Goal: Complete application form

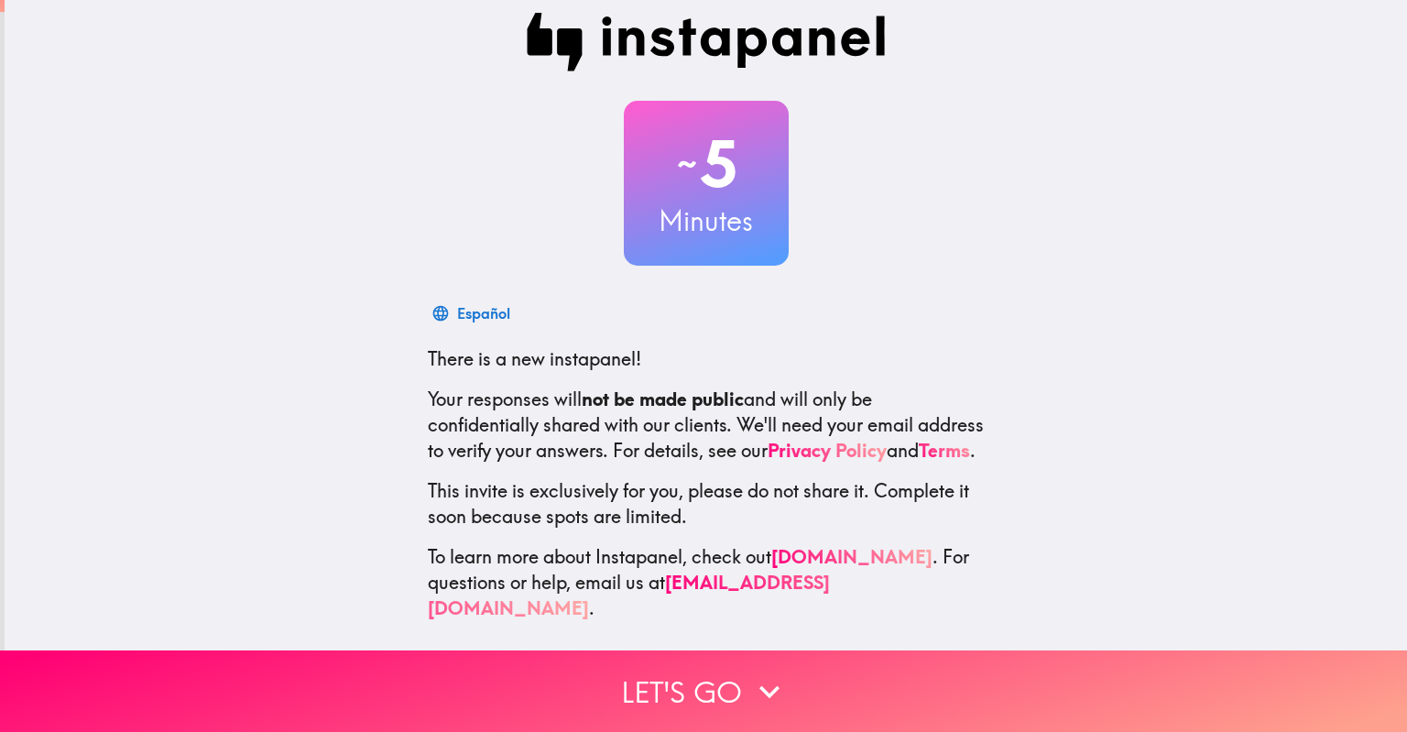
scroll to position [29, 0]
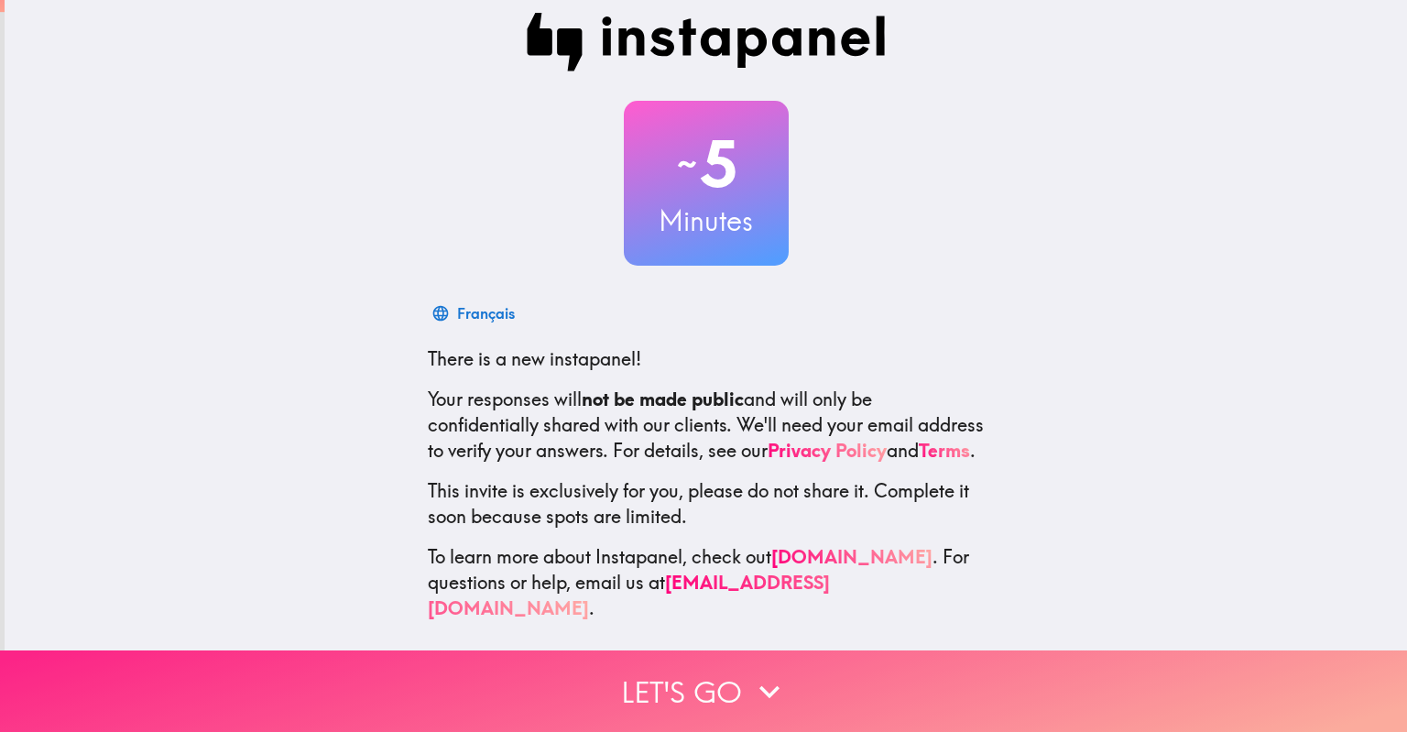
click at [773, 650] on button "Let's go" at bounding box center [703, 691] width 1407 height 82
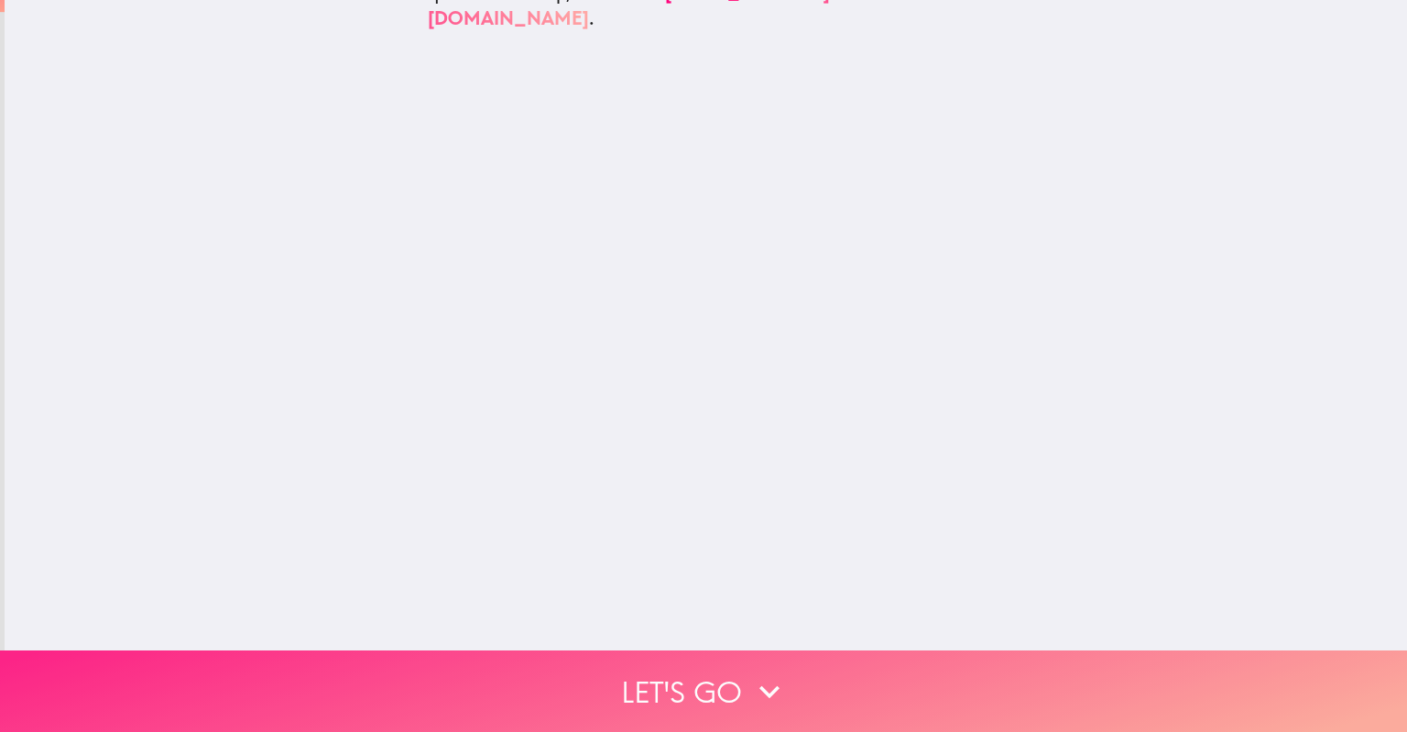
scroll to position [0, 0]
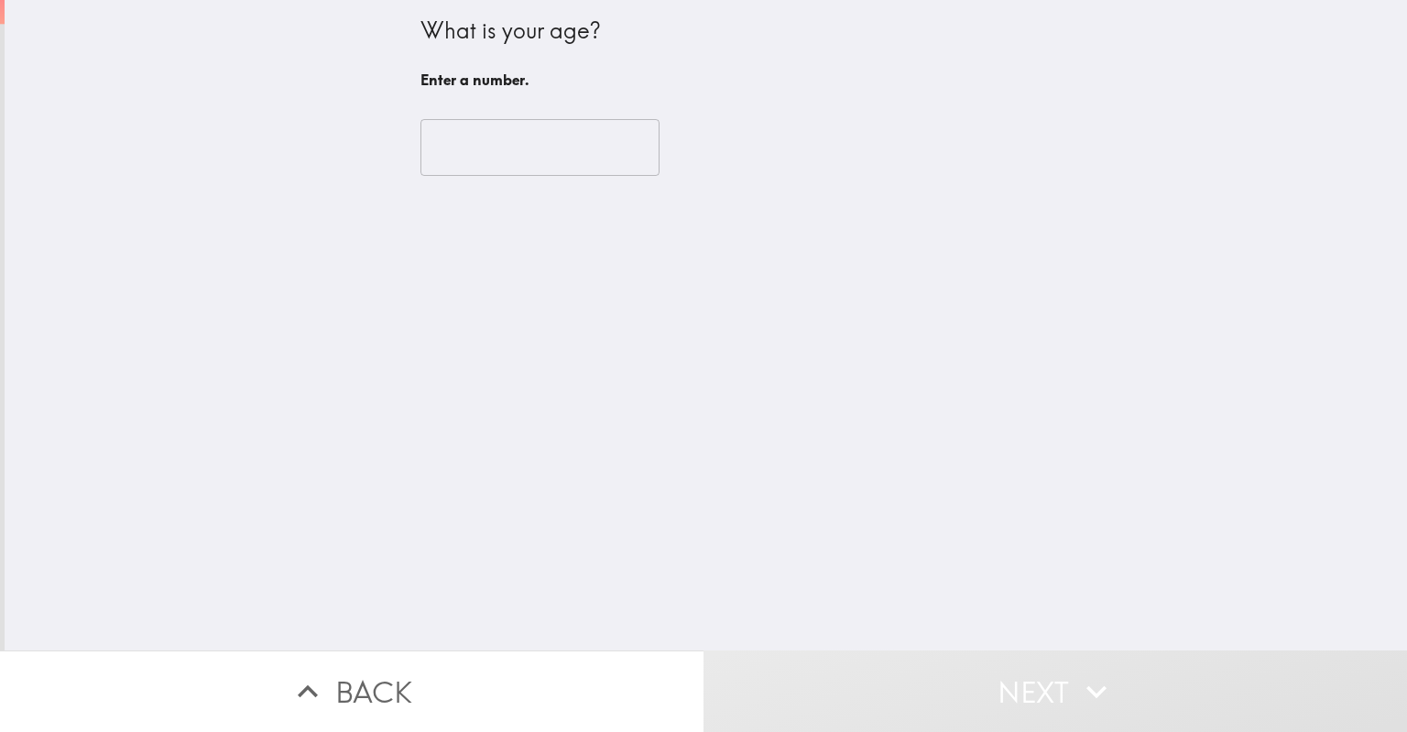
click at [541, 143] on input "number" at bounding box center [539, 147] width 239 height 57
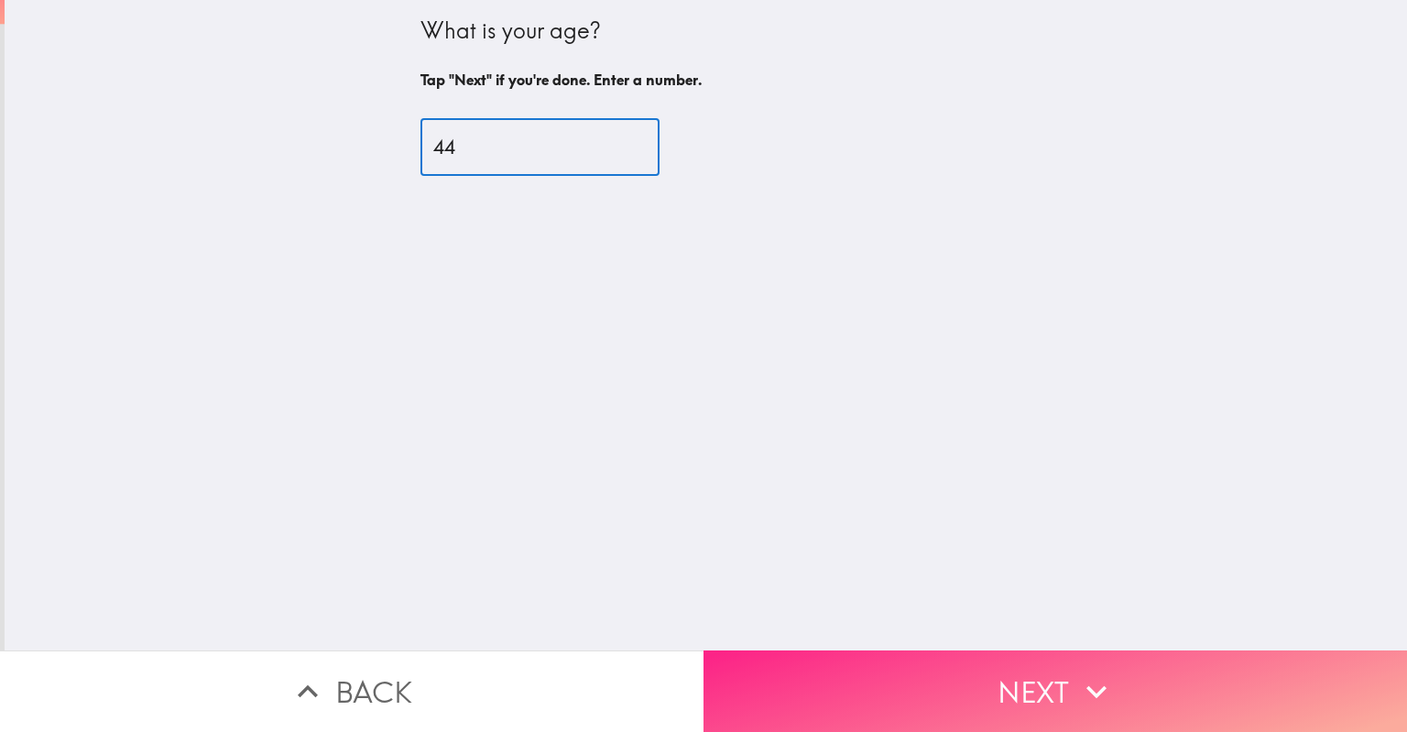
type input "44"
click at [990, 684] on button "Next" at bounding box center [1054, 691] width 703 height 82
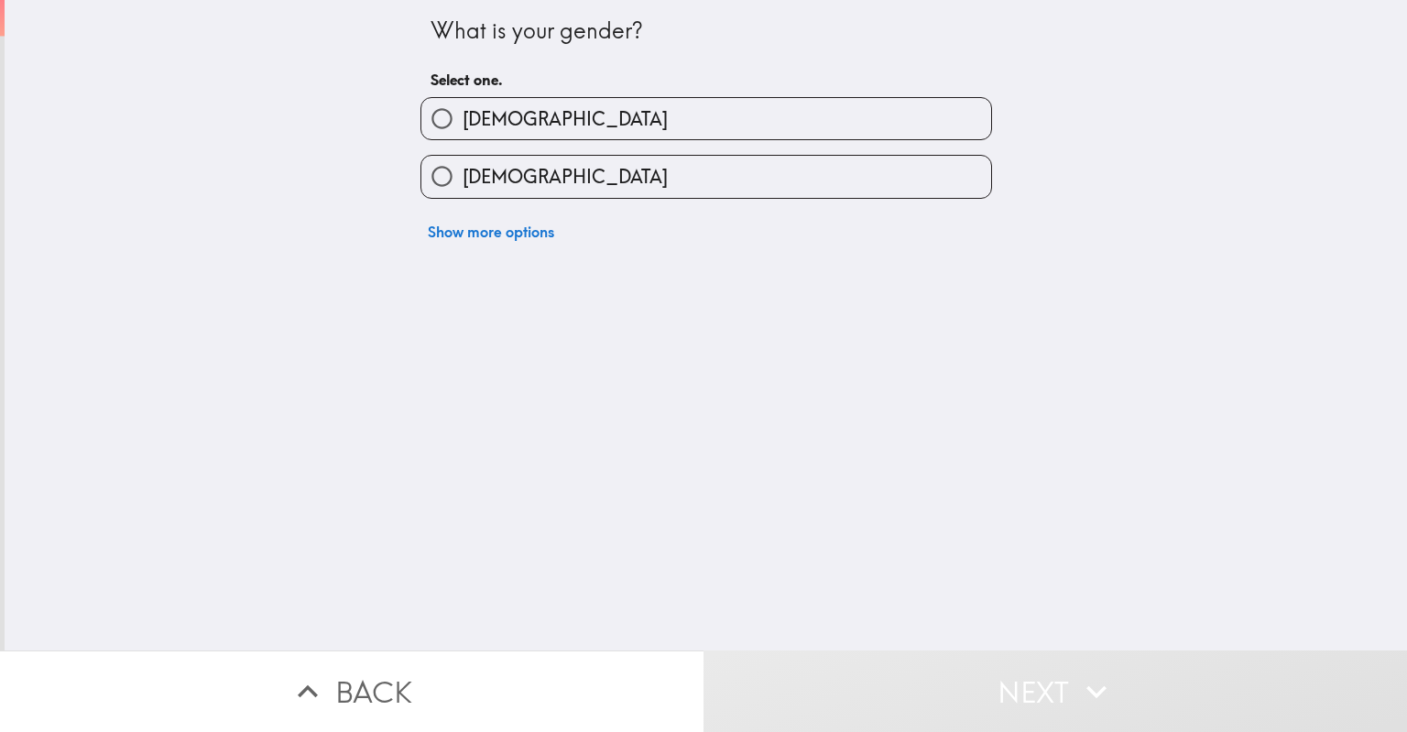
click at [694, 104] on label "[DEMOGRAPHIC_DATA]" at bounding box center [706, 118] width 570 height 41
click at [462, 104] on input "[DEMOGRAPHIC_DATA]" at bounding box center [441, 118] width 41 height 41
radio input "true"
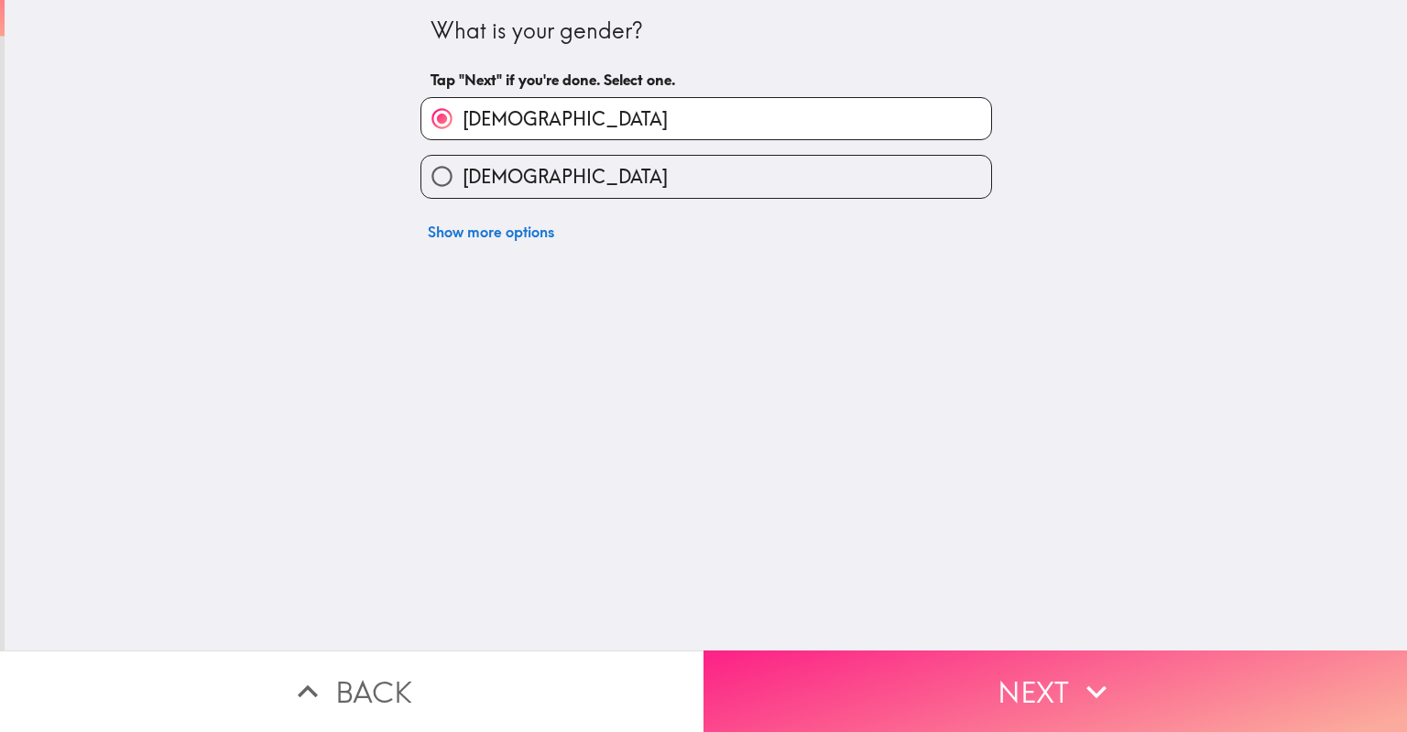
click at [957, 662] on button "Next" at bounding box center [1054, 691] width 703 height 82
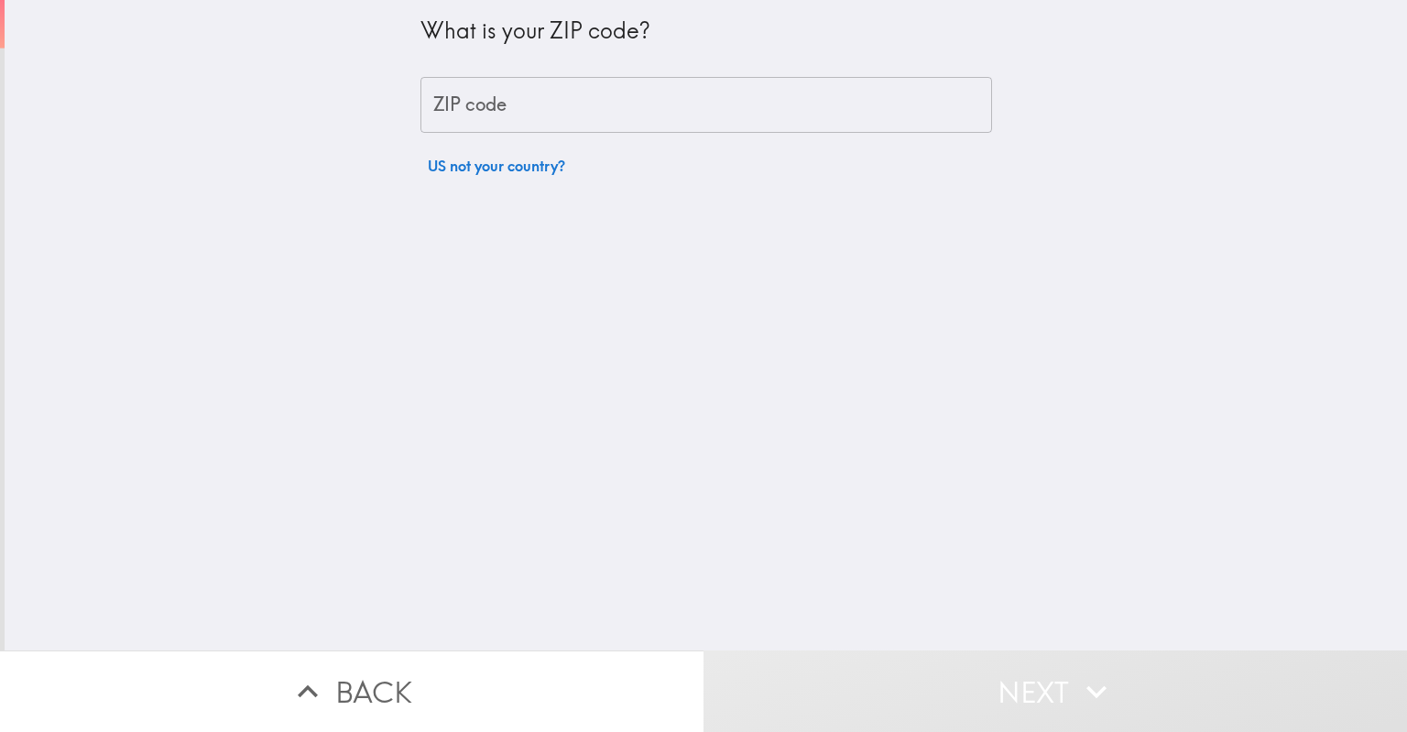
click at [558, 113] on input "ZIP code" at bounding box center [705, 105] width 571 height 57
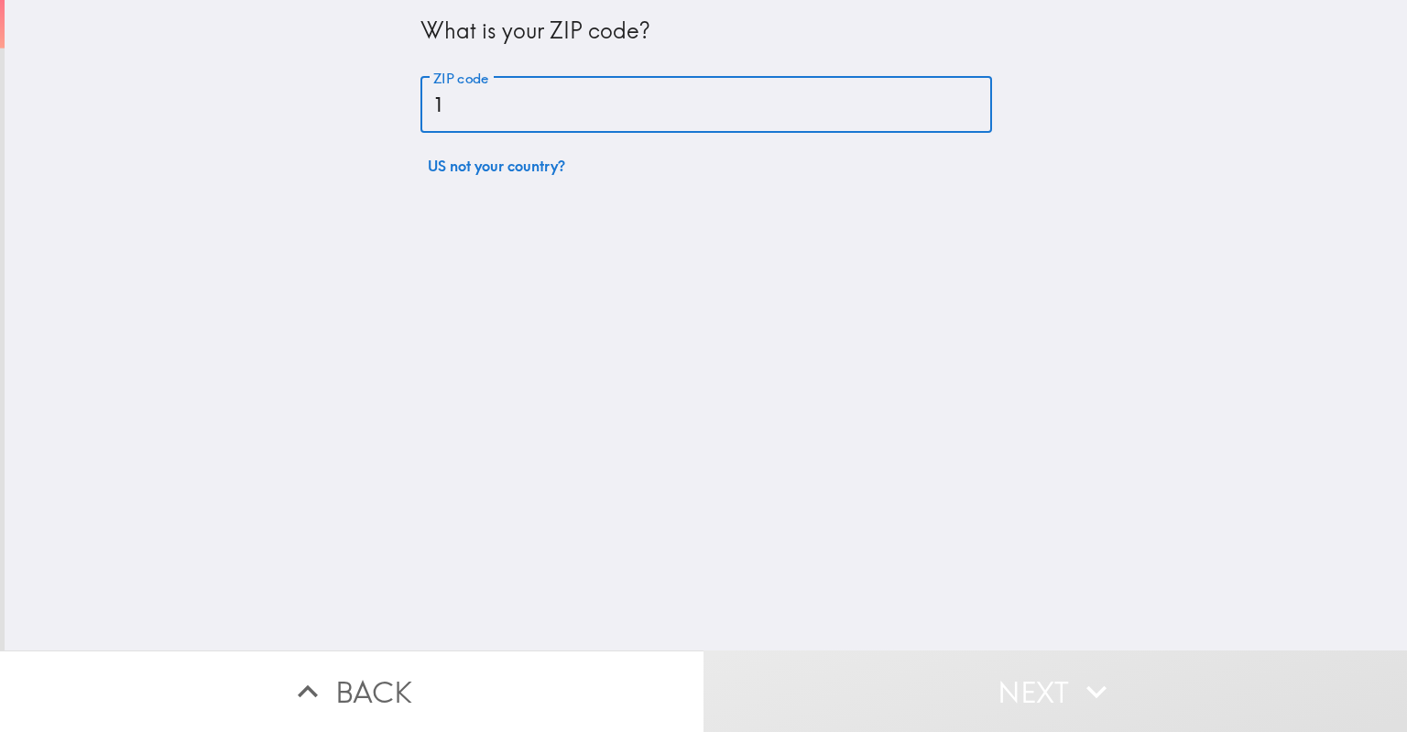
type input "10036"
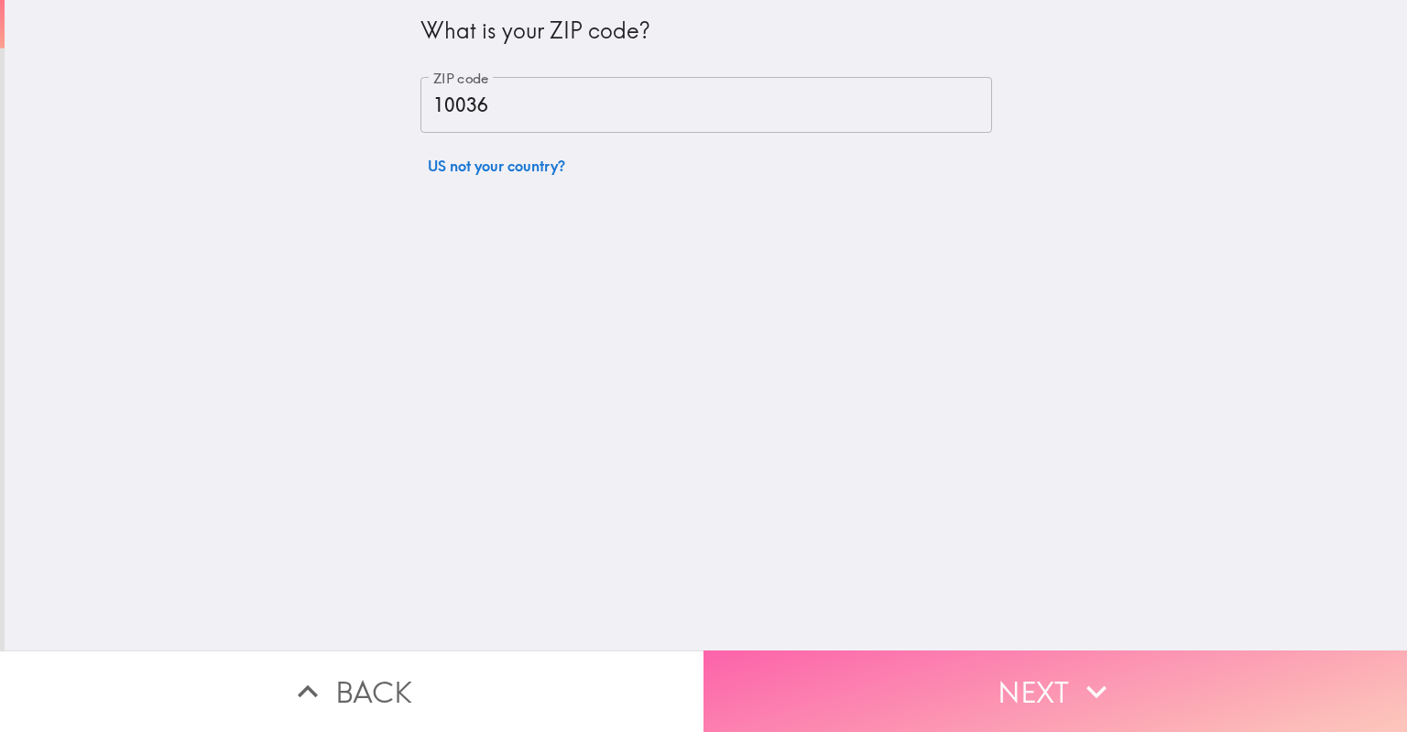
click at [983, 682] on button "Next" at bounding box center [1054, 691] width 703 height 82
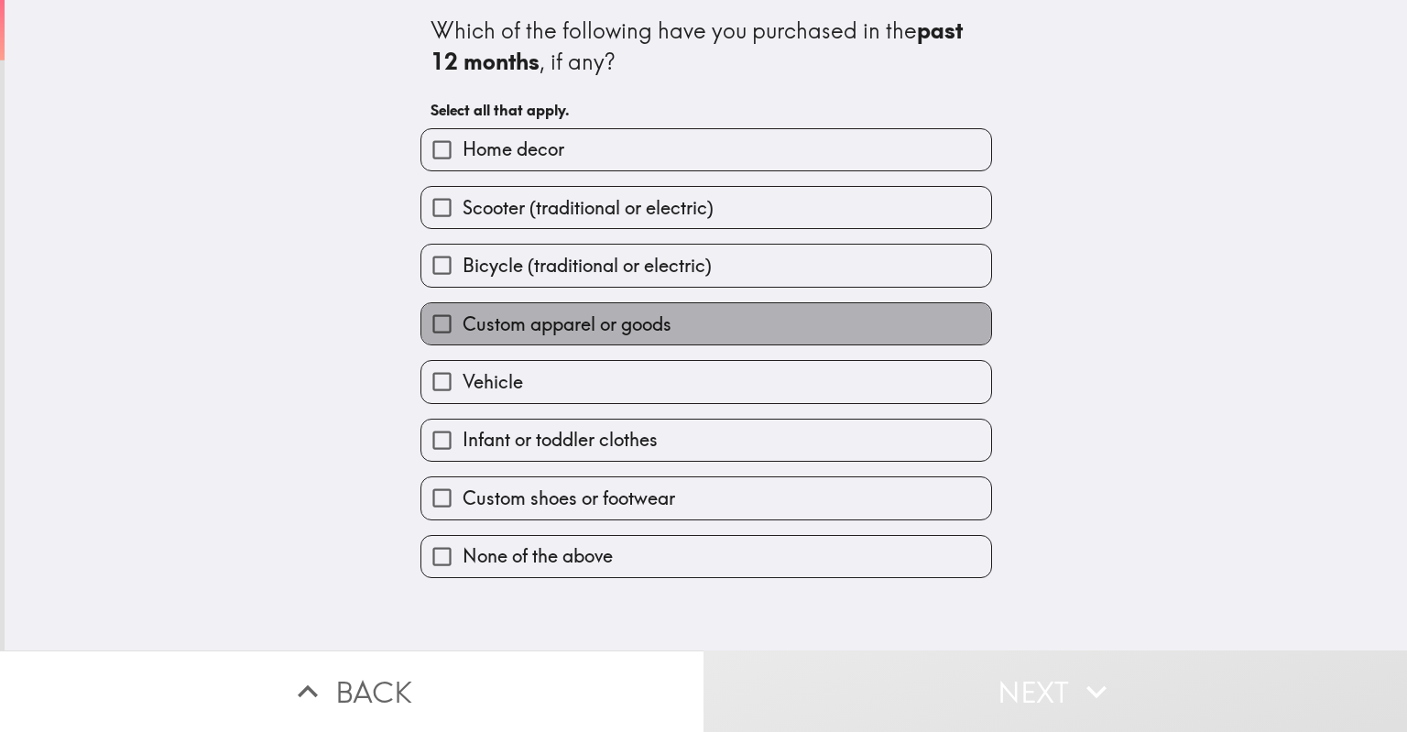
click at [582, 317] on span "Custom apparel or goods" at bounding box center [566, 324] width 209 height 26
click at [462, 317] on input "Custom apparel or goods" at bounding box center [441, 323] width 41 height 41
checkbox input "true"
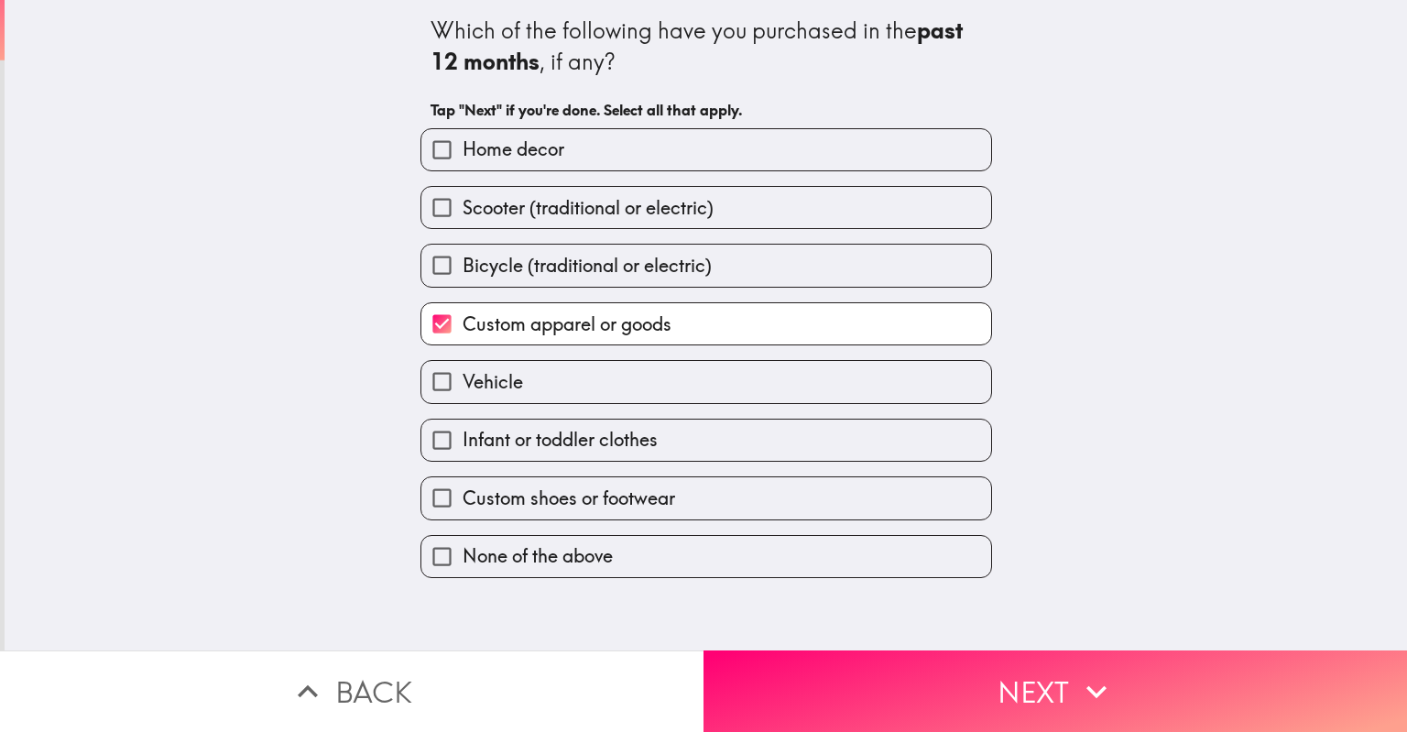
click at [616, 485] on span "Custom shoes or footwear" at bounding box center [568, 498] width 212 height 26
click at [462, 484] on input "Custom shoes or footwear" at bounding box center [441, 497] width 41 height 41
checkbox input "true"
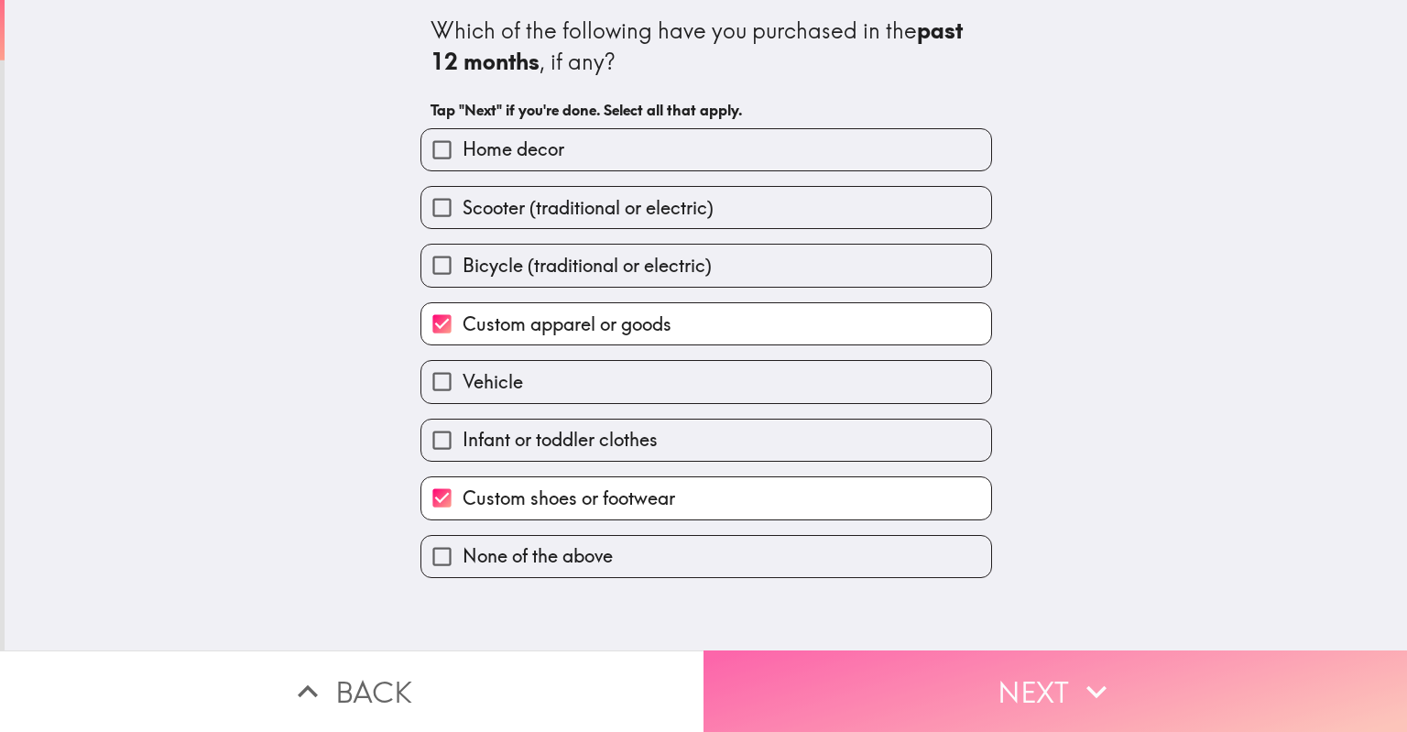
click at [948, 702] on button "Next" at bounding box center [1054, 691] width 703 height 82
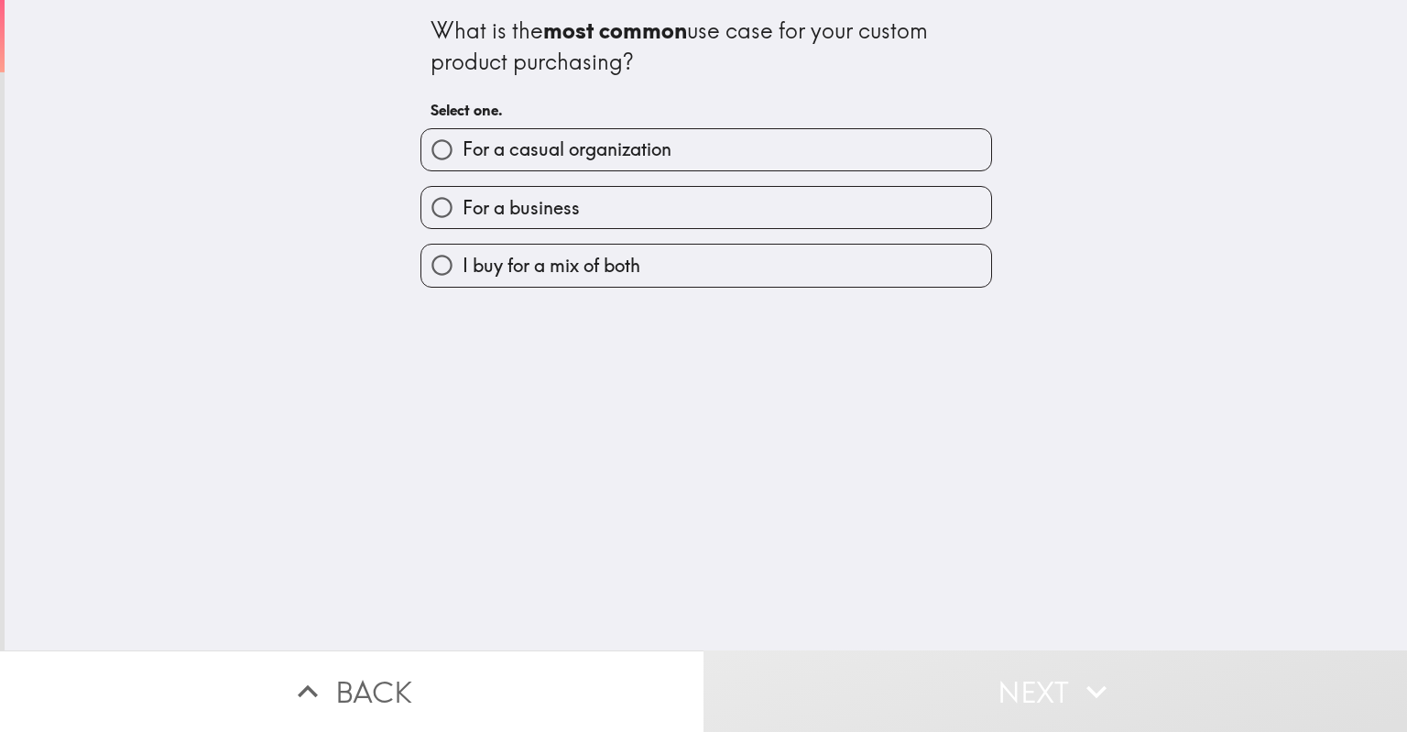
click at [595, 215] on label "For a business" at bounding box center [706, 207] width 570 height 41
click at [462, 215] on input "For a business" at bounding box center [441, 207] width 41 height 41
radio input "true"
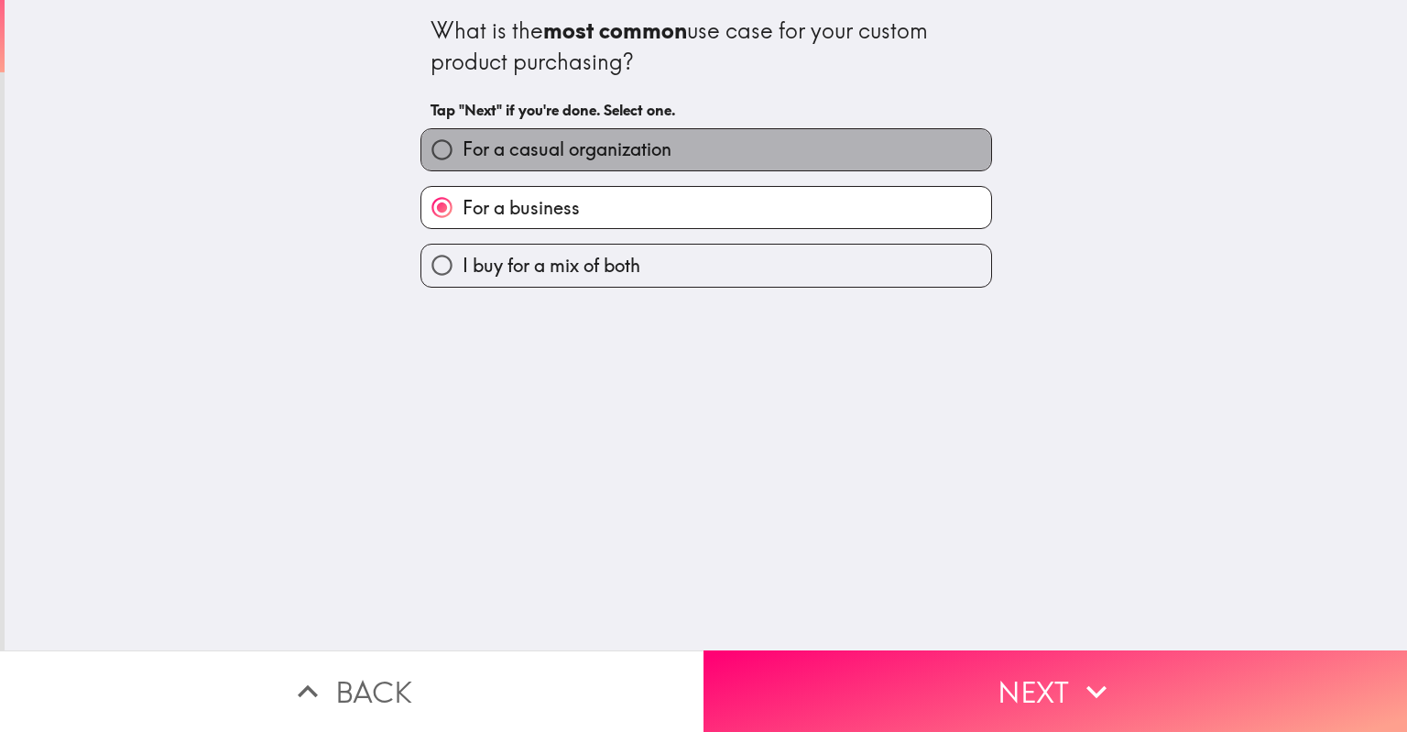
click at [619, 152] on span "For a casual organization" at bounding box center [566, 149] width 209 height 26
click at [462, 152] on input "For a casual organization" at bounding box center [441, 149] width 41 height 41
radio input "true"
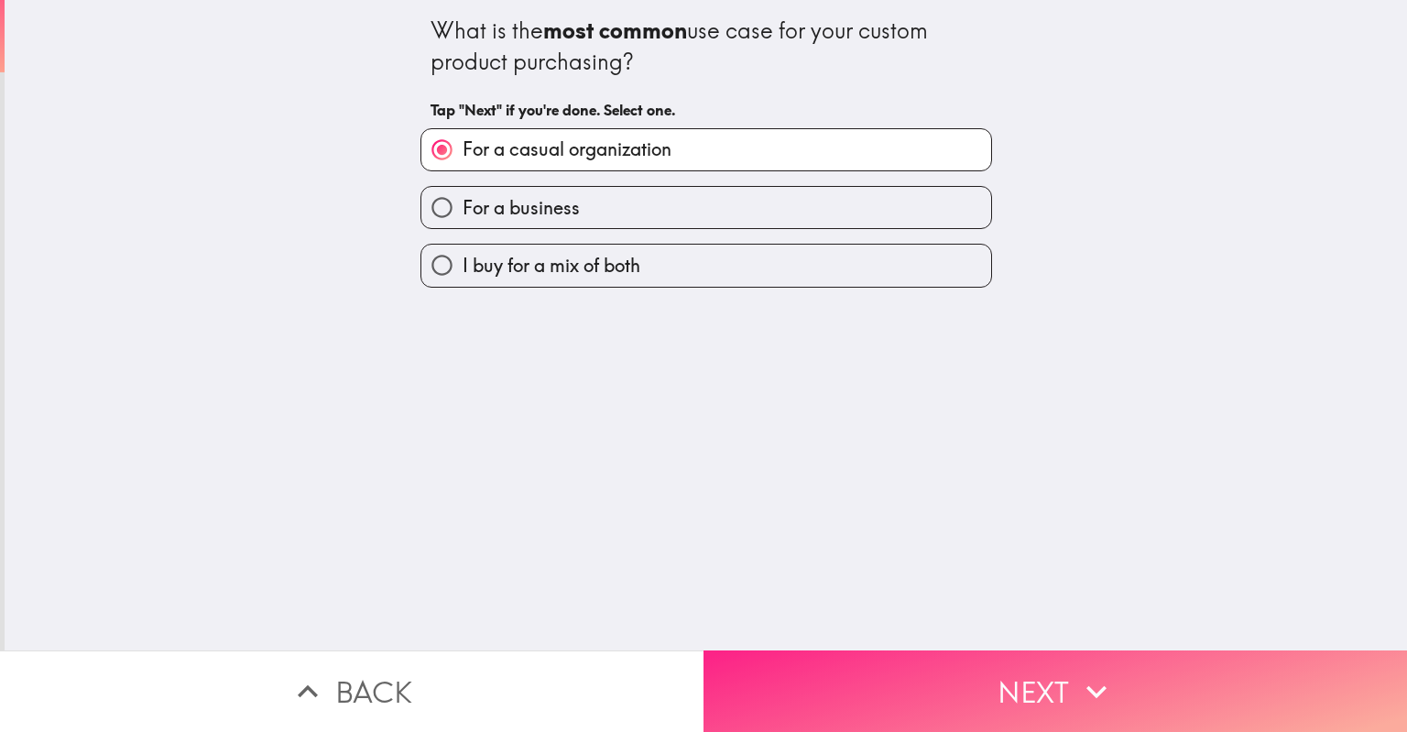
click at [989, 688] on button "Next" at bounding box center [1054, 691] width 703 height 82
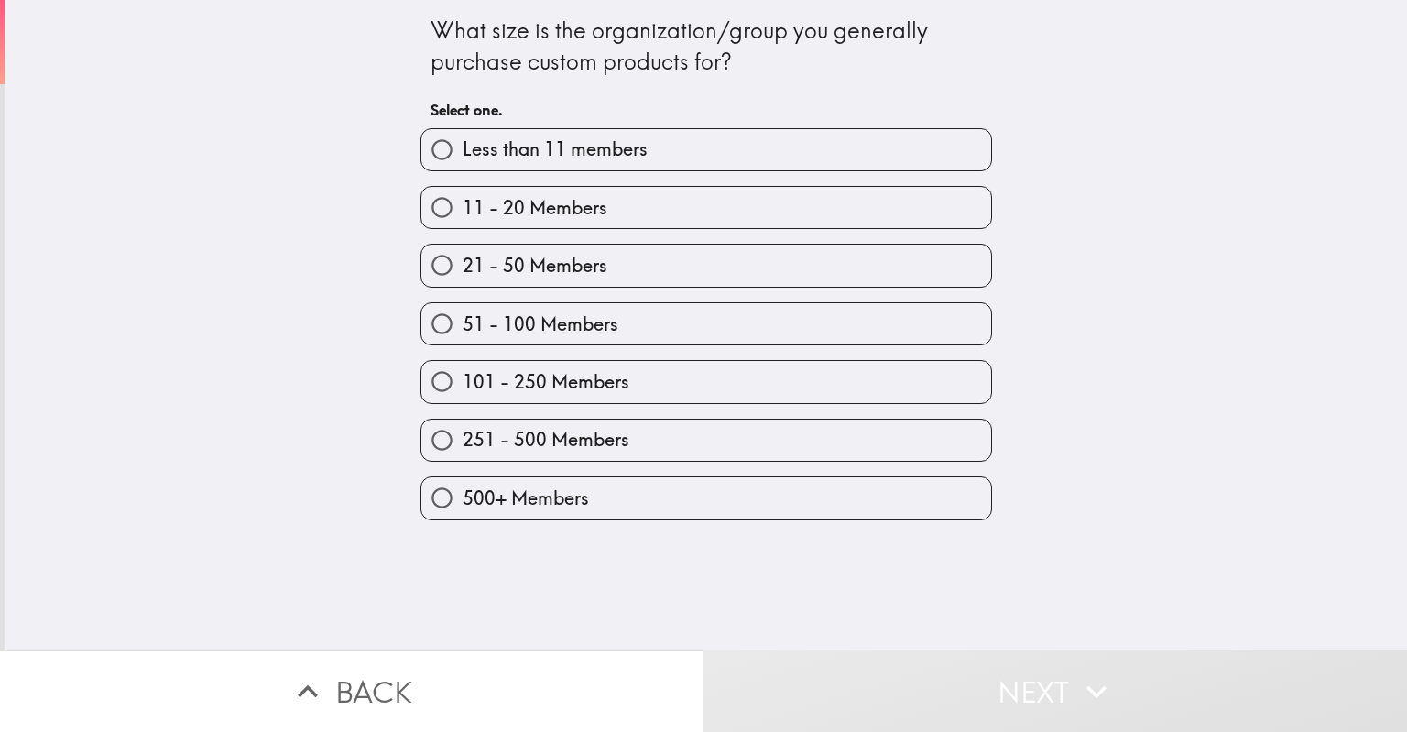
click at [637, 236] on div "21 - 50 Members" at bounding box center [699, 258] width 586 height 58
click at [640, 216] on label "11 - 20 Members" at bounding box center [706, 207] width 570 height 41
click at [462, 216] on input "11 - 20 Members" at bounding box center [441, 207] width 41 height 41
radio input "true"
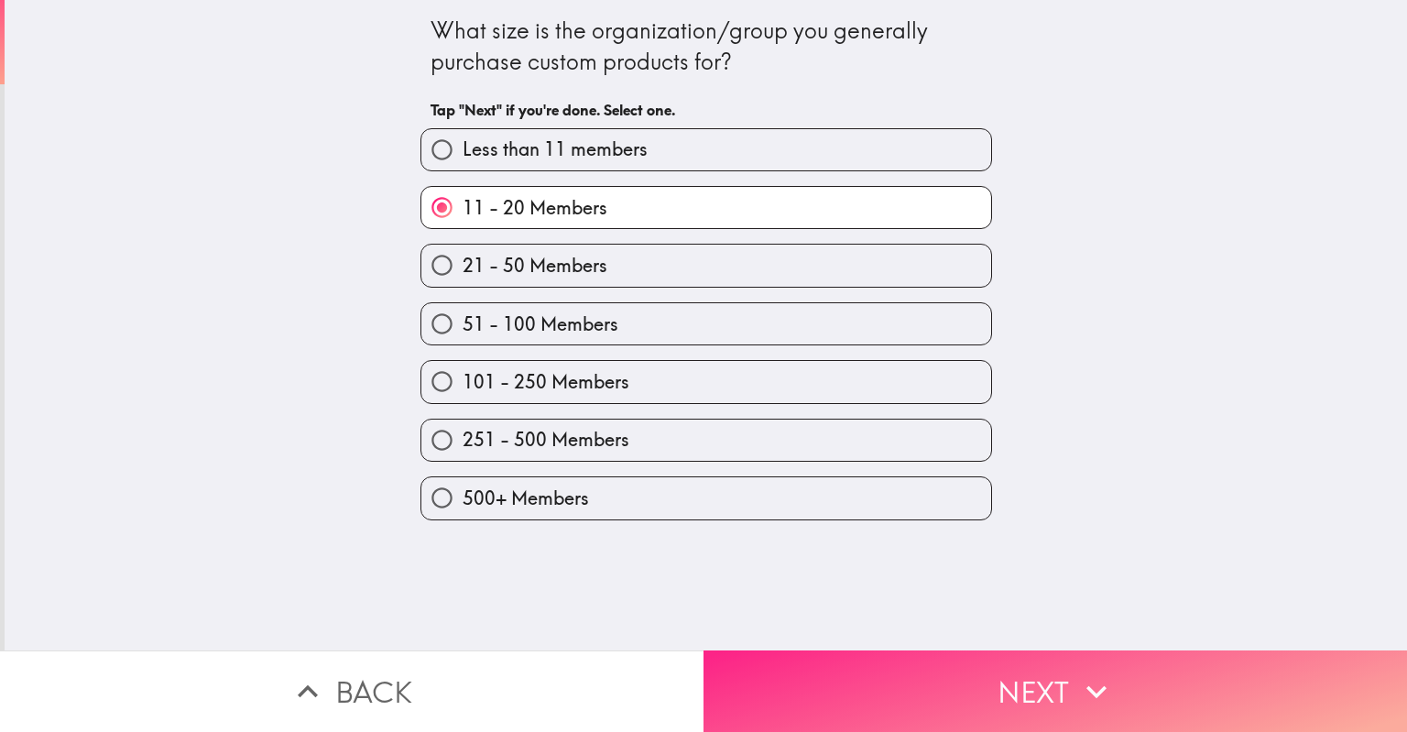
click at [859, 666] on button "Next" at bounding box center [1054, 691] width 703 height 82
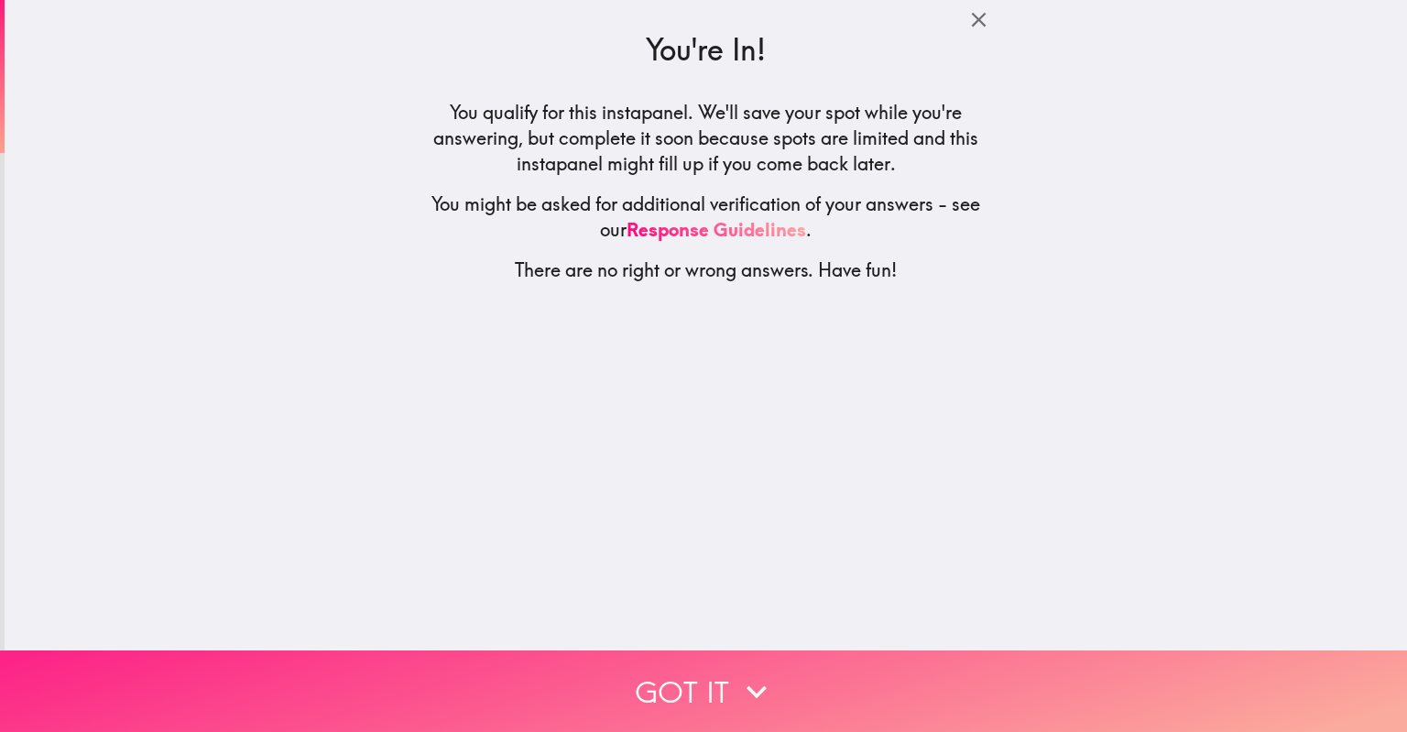
click at [764, 688] on icon "button" at bounding box center [756, 691] width 40 height 40
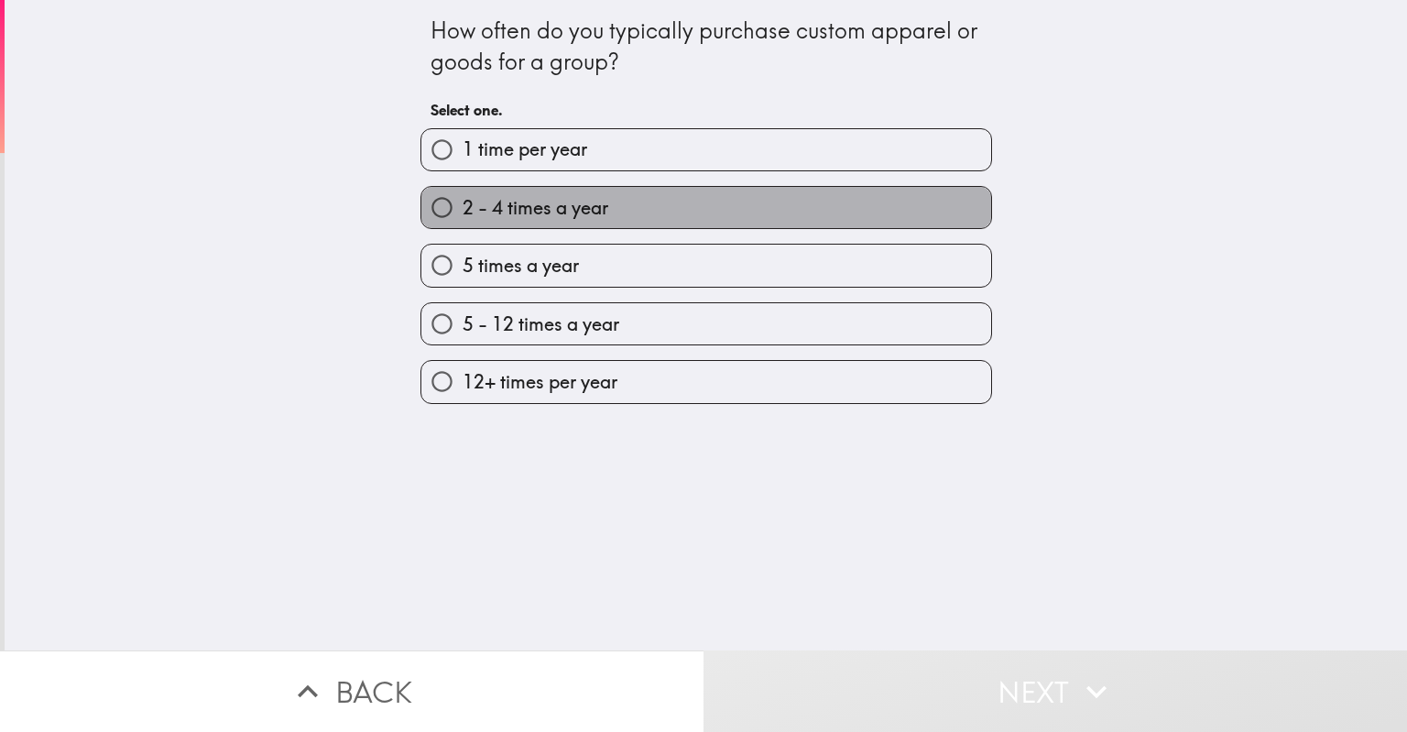
click at [629, 217] on label "2 - 4 times a year" at bounding box center [706, 207] width 570 height 41
click at [462, 217] on input "2 - 4 times a year" at bounding box center [441, 207] width 41 height 41
radio input "true"
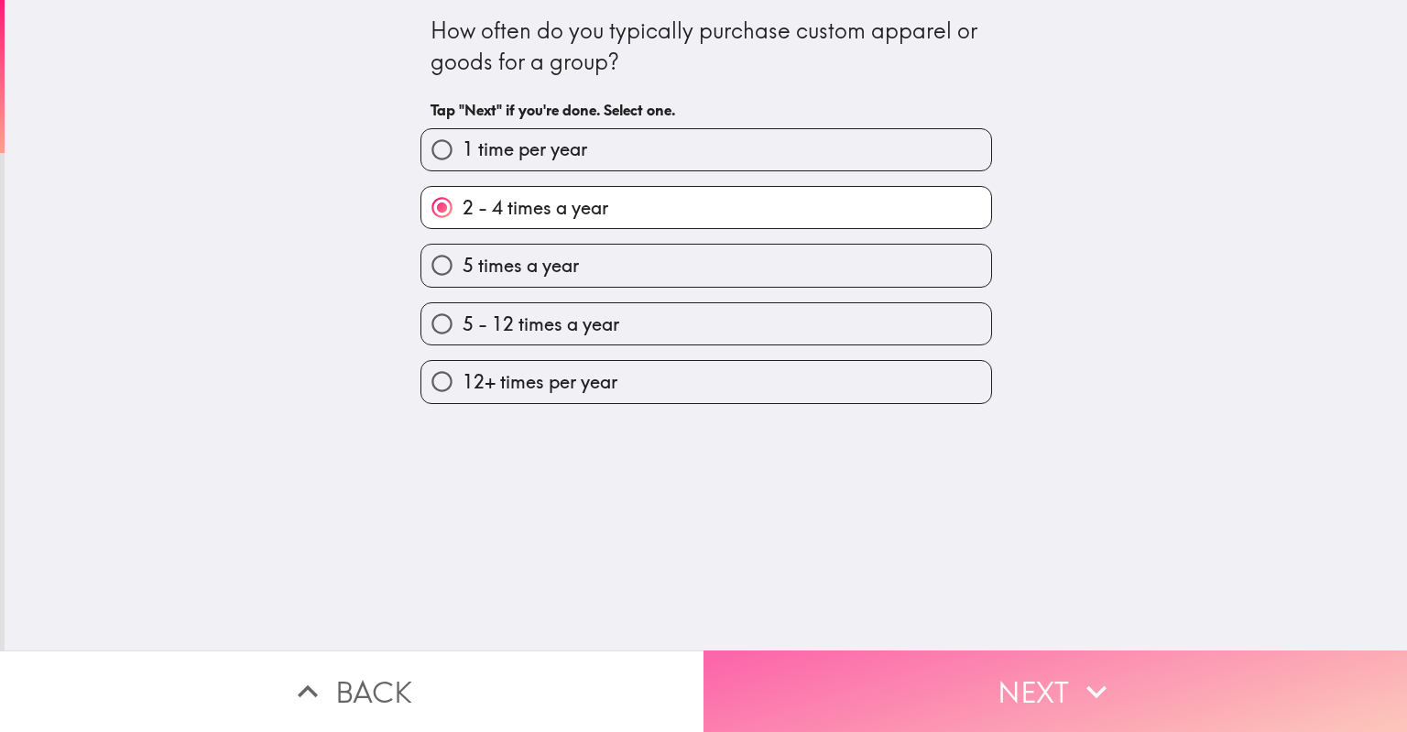
click at [897, 658] on button "Next" at bounding box center [1054, 691] width 703 height 82
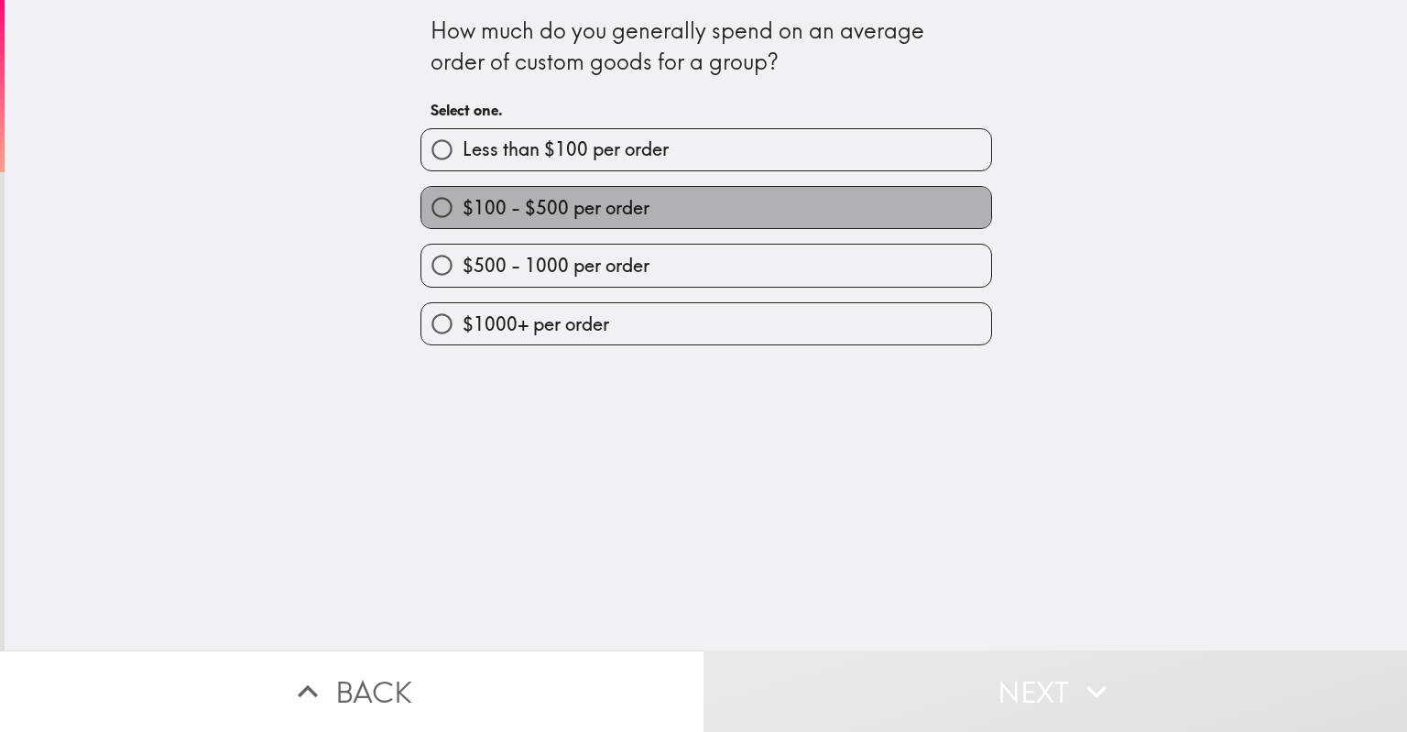
click at [606, 204] on span "$100 - $500 per order" at bounding box center [555, 208] width 187 height 26
click at [462, 204] on input "$100 - $500 per order" at bounding box center [441, 207] width 41 height 41
radio input "true"
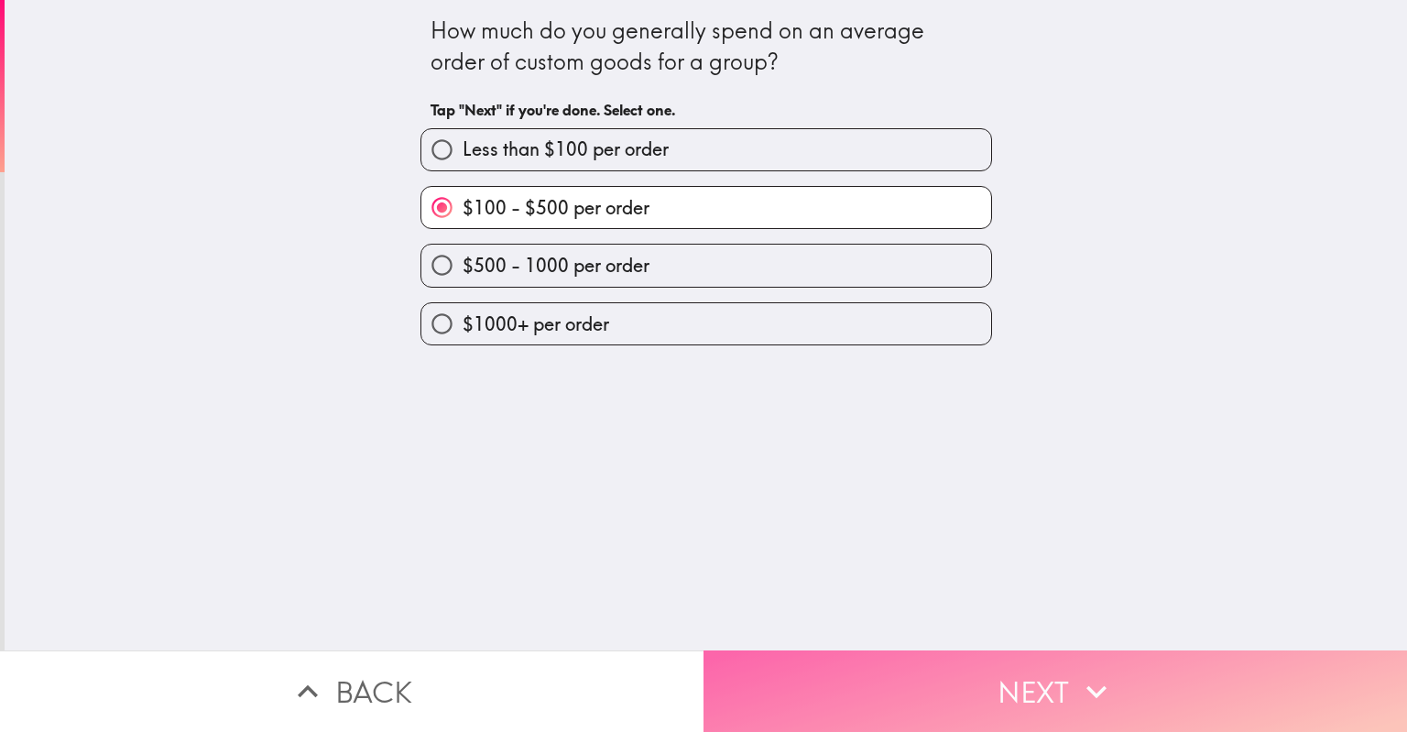
click at [1103, 671] on icon "button" at bounding box center [1096, 691] width 40 height 40
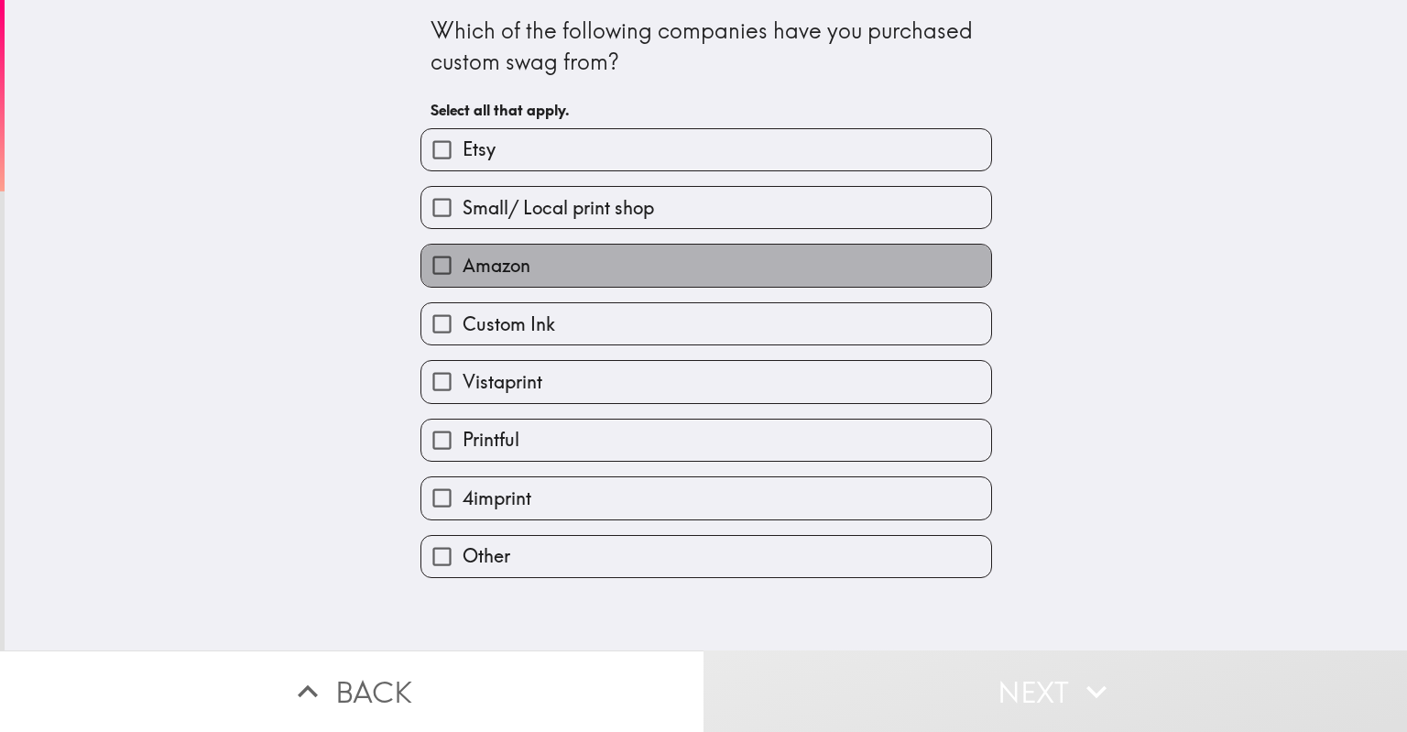
click at [702, 252] on label "Amazon" at bounding box center [706, 265] width 570 height 41
click at [462, 252] on input "Amazon" at bounding box center [441, 265] width 41 height 41
checkbox input "true"
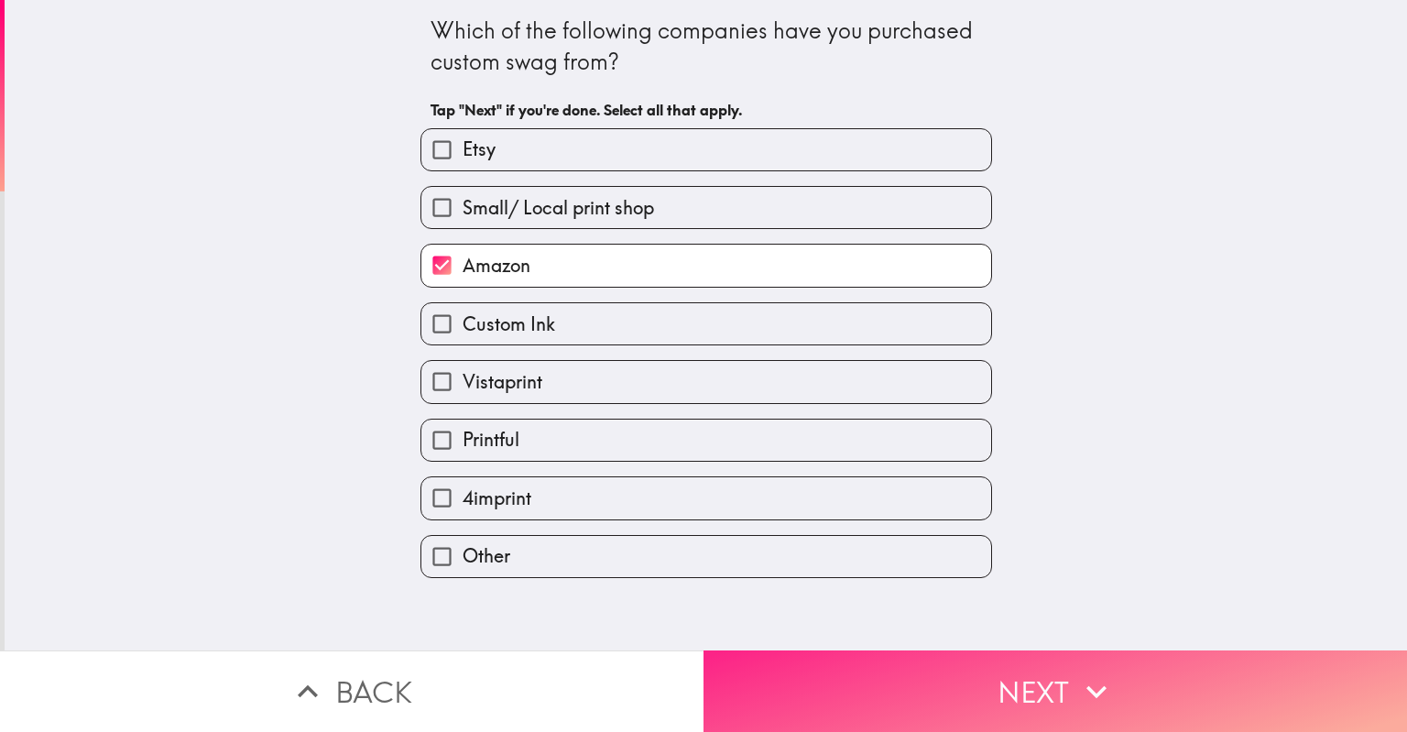
click at [967, 668] on button "Next" at bounding box center [1054, 691] width 703 height 82
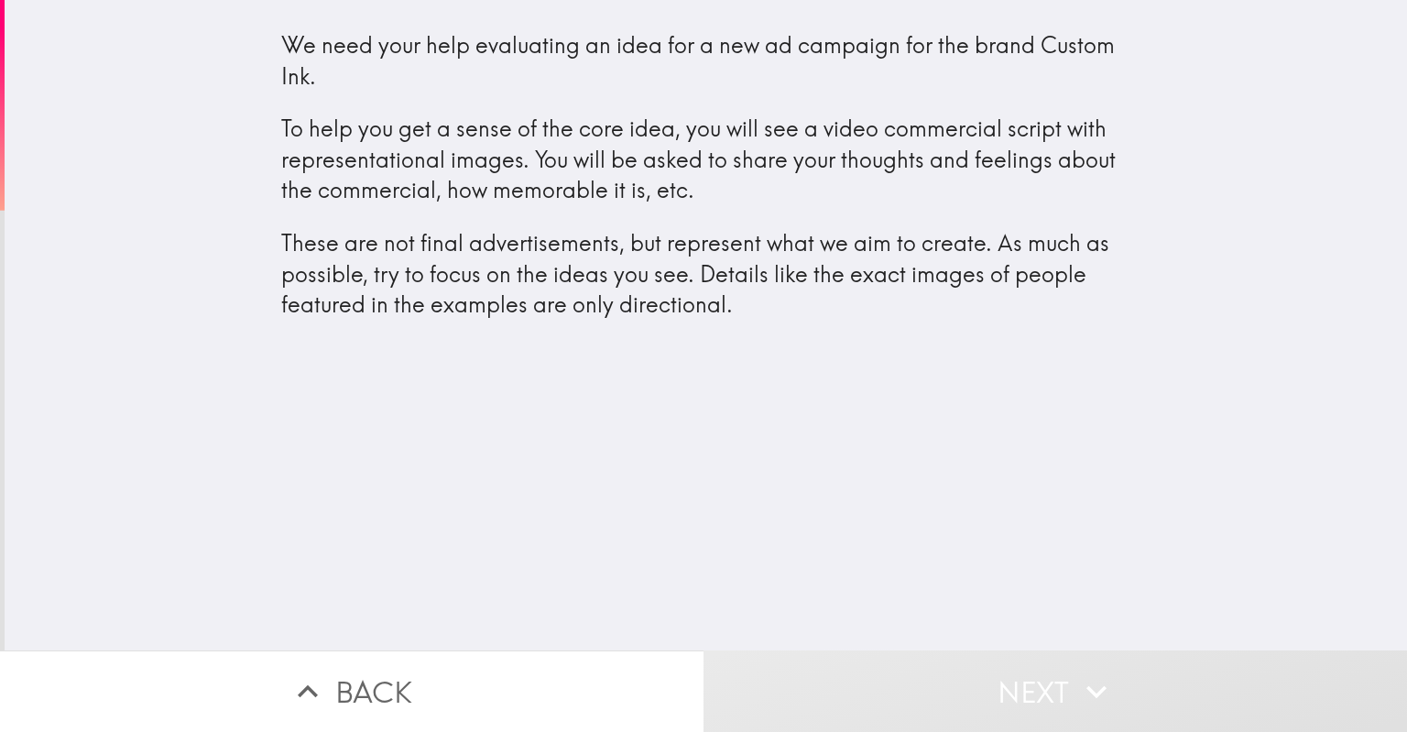
click at [717, 473] on div "We need your help evaluating an idea for a new ad campaign for the brand Custom…" at bounding box center [706, 325] width 1402 height 650
click at [655, 258] on p "These are not final advertisements, but represent what we aim to create. As muc…" at bounding box center [706, 274] width 850 height 92
click at [606, 522] on div "We need your help evaluating an idea for a new ad campaign for the brand Custom…" at bounding box center [706, 325] width 1402 height 650
click at [1014, 690] on button "Next" at bounding box center [1054, 691] width 703 height 82
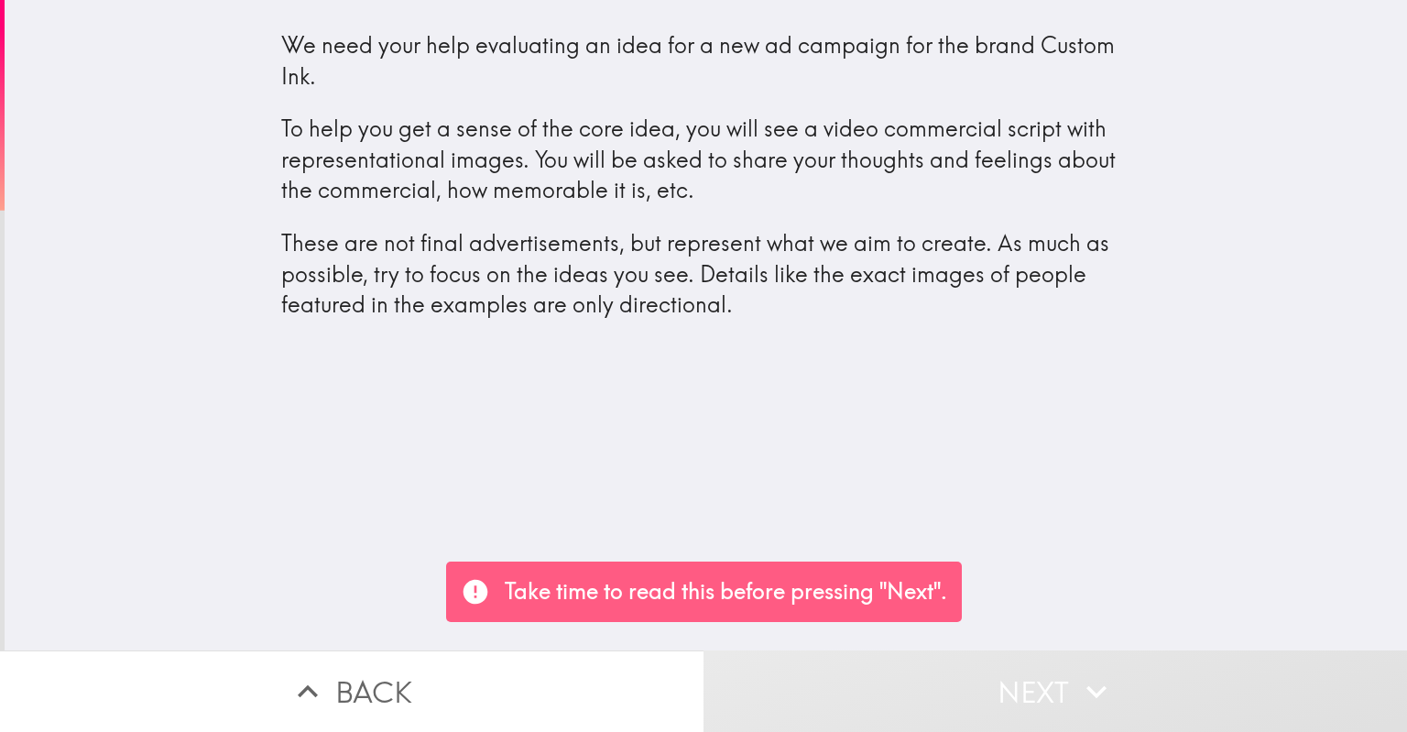
click at [835, 440] on div "We need your help evaluating an idea for a new ad campaign for the brand Custom…" at bounding box center [706, 325] width 1402 height 650
click at [673, 247] on p "These are not final advertisements, but represent what we aim to create. As muc…" at bounding box center [706, 274] width 850 height 92
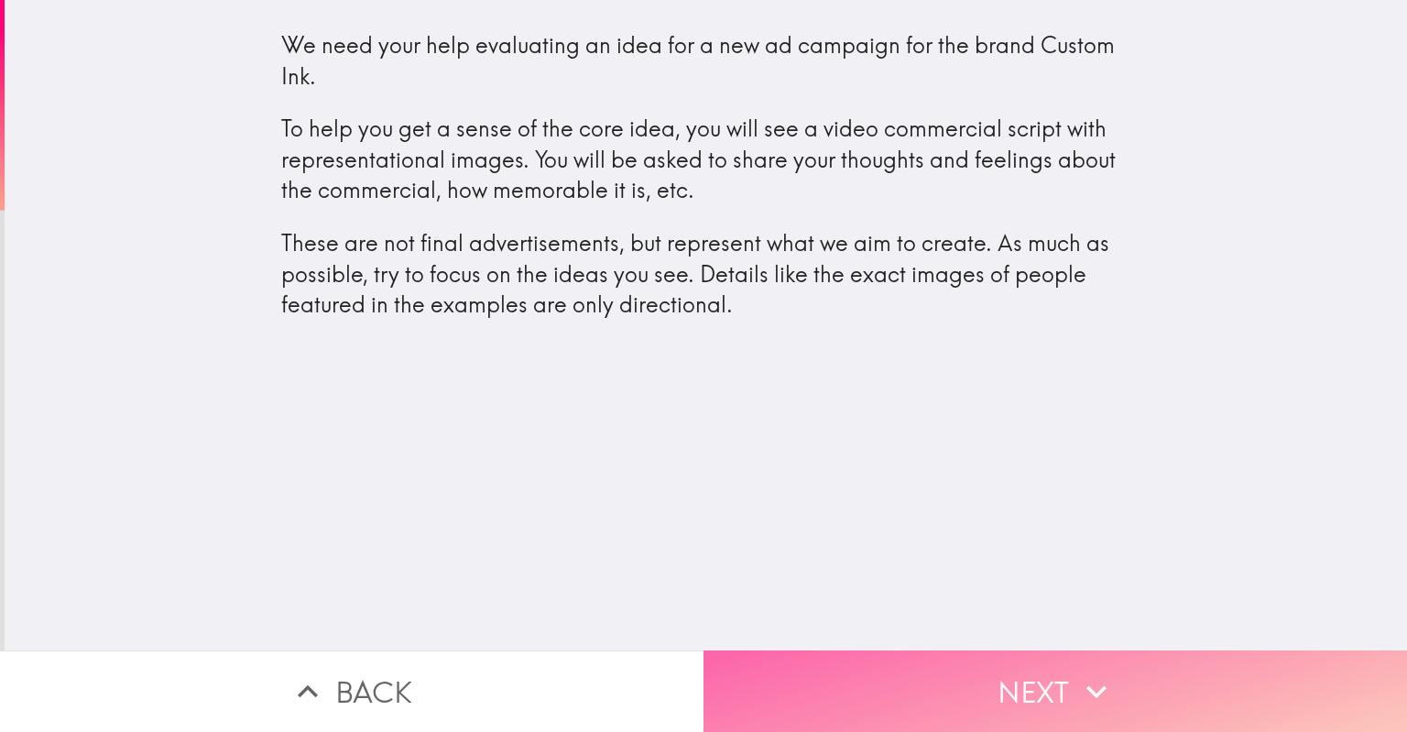
click at [959, 684] on button "Next" at bounding box center [1054, 691] width 703 height 82
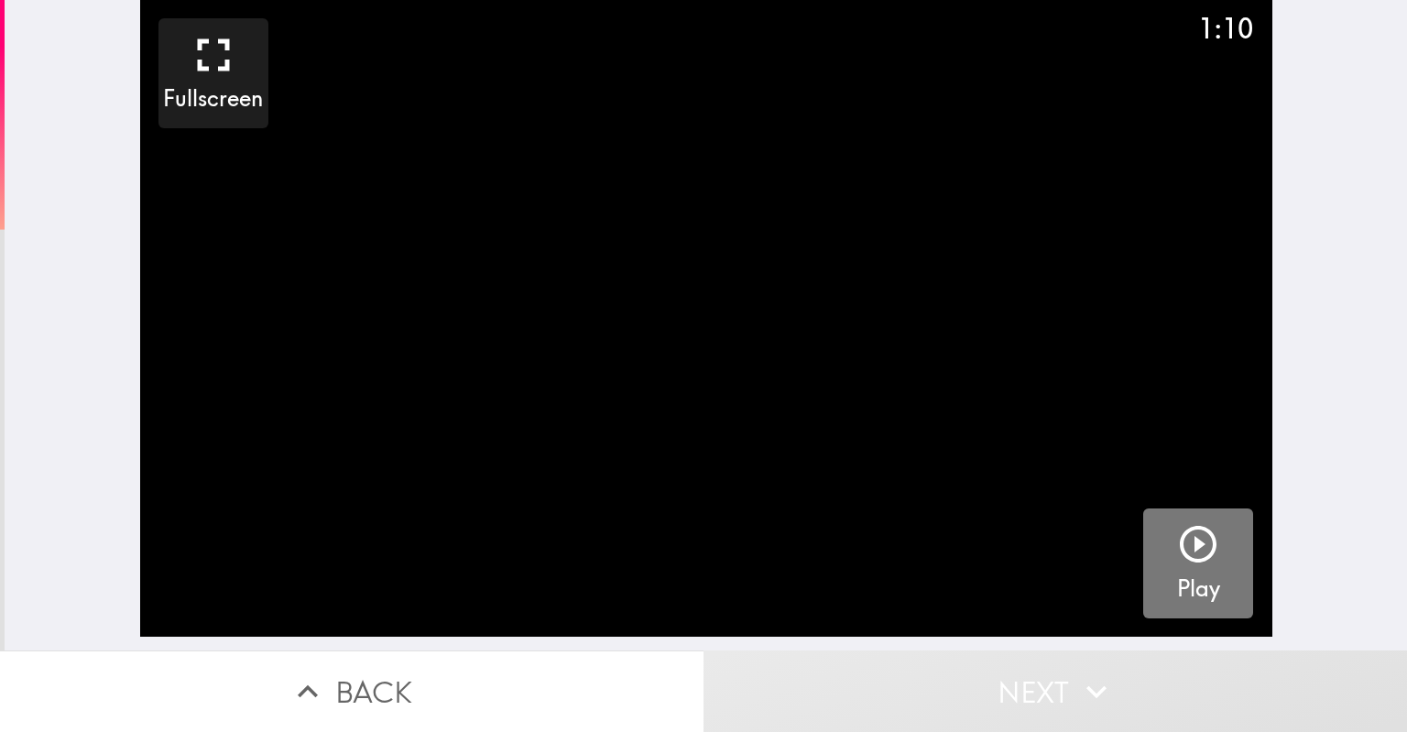
click at [1179, 557] on icon "button" at bounding box center [1198, 544] width 44 height 44
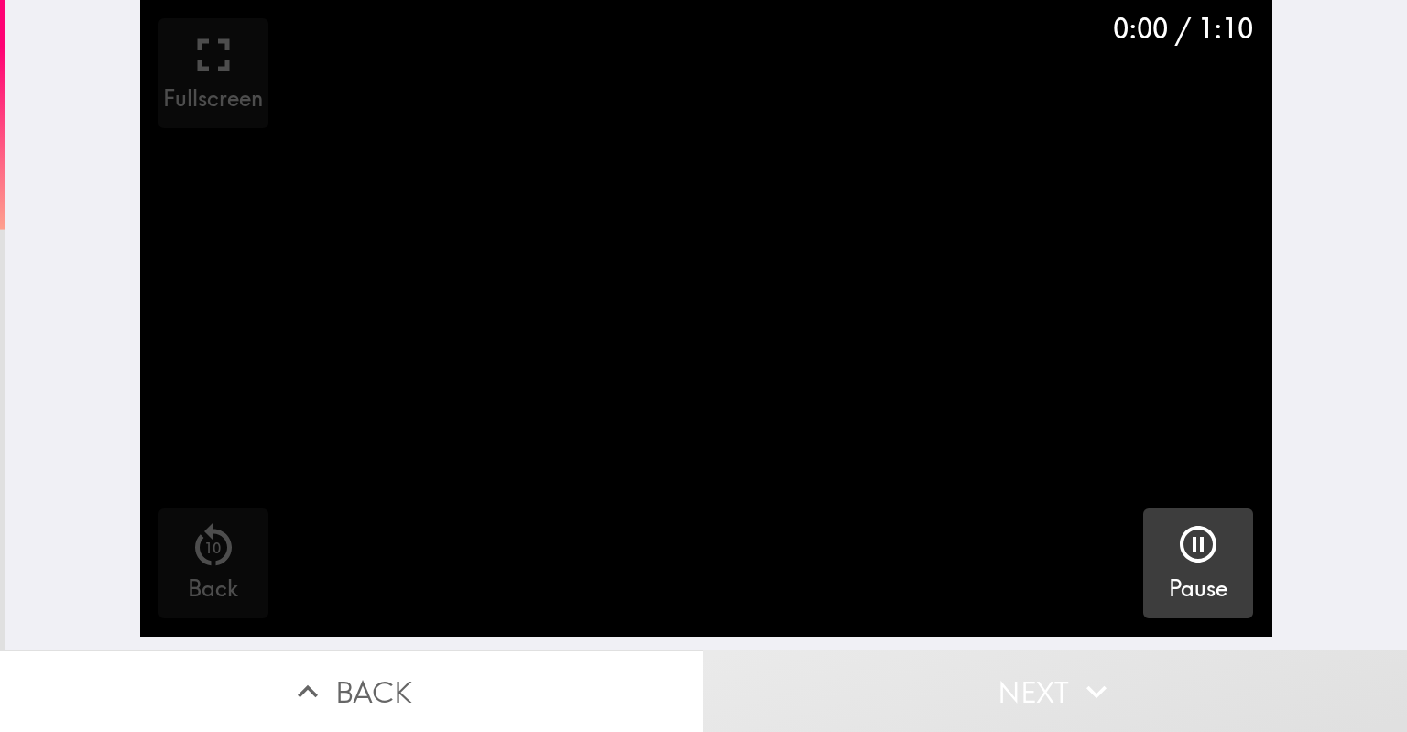
click at [1179, 557] on icon "button" at bounding box center [1198, 544] width 44 height 44
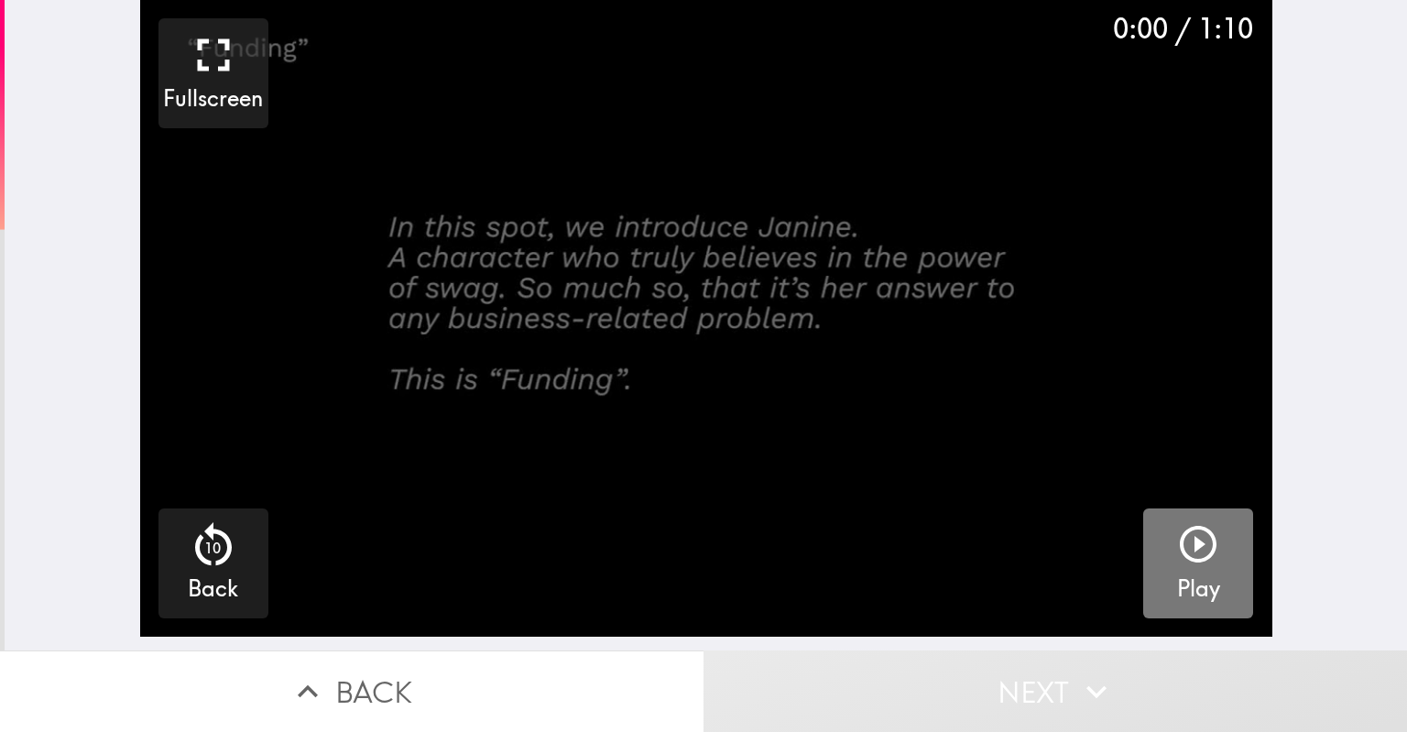
click at [1179, 557] on icon "button" at bounding box center [1198, 544] width 44 height 44
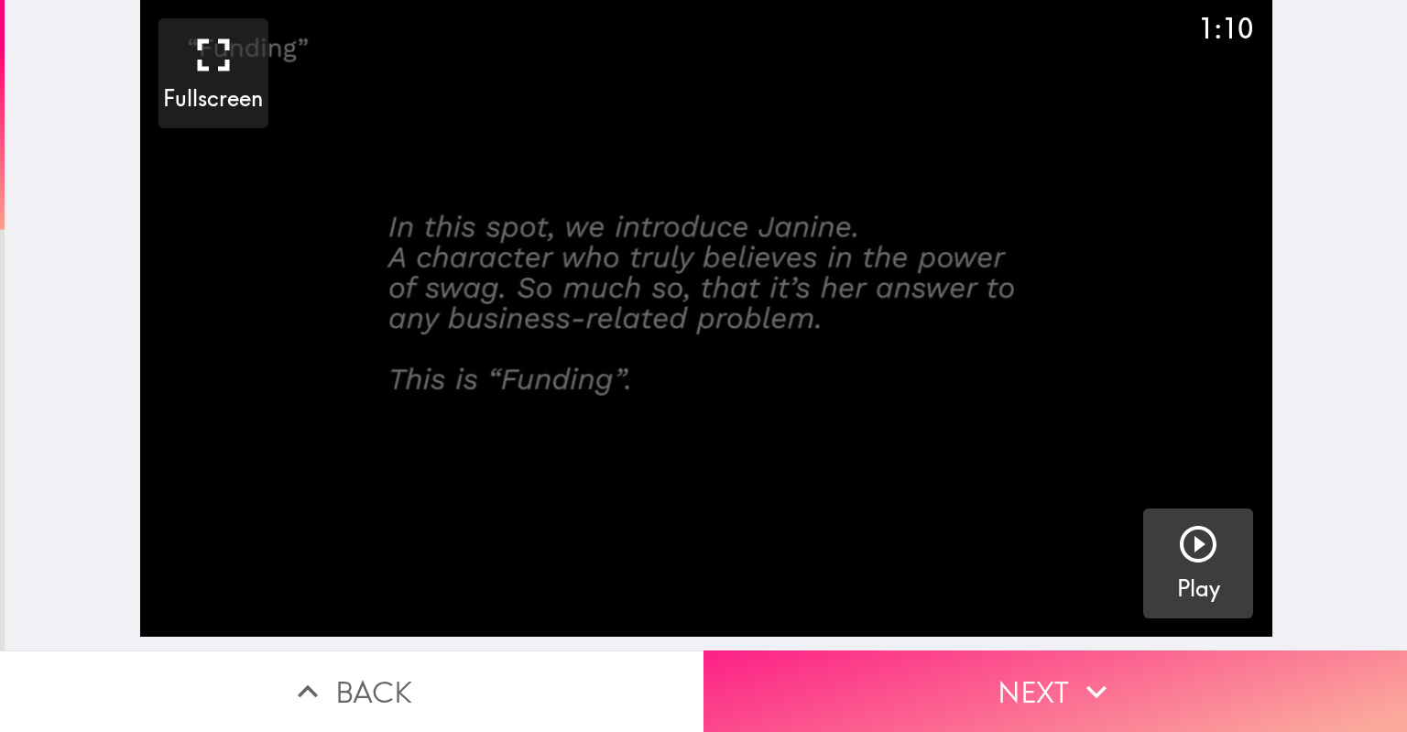
click at [1140, 673] on button "Next" at bounding box center [1054, 691] width 703 height 82
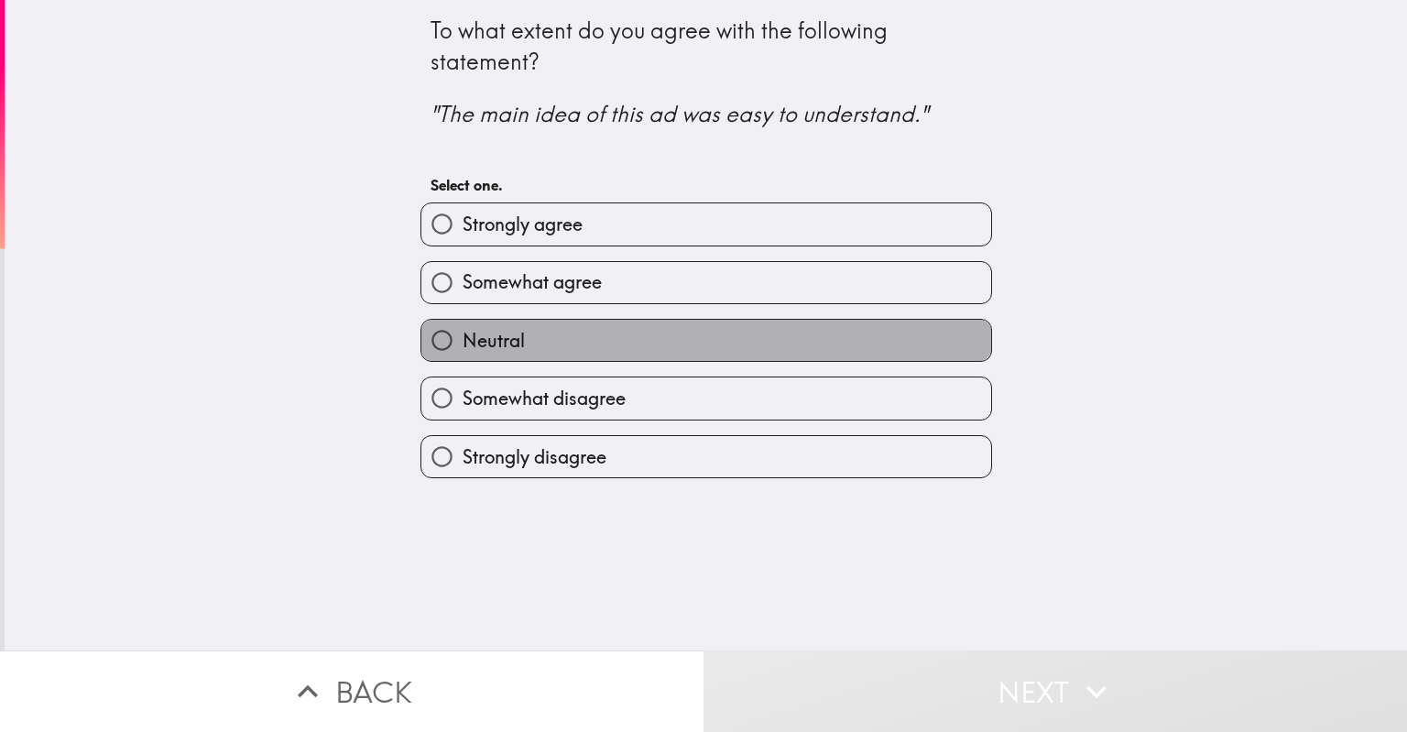
click at [769, 339] on label "Neutral" at bounding box center [706, 340] width 570 height 41
click at [462, 339] on input "Neutral" at bounding box center [441, 340] width 41 height 41
radio input "true"
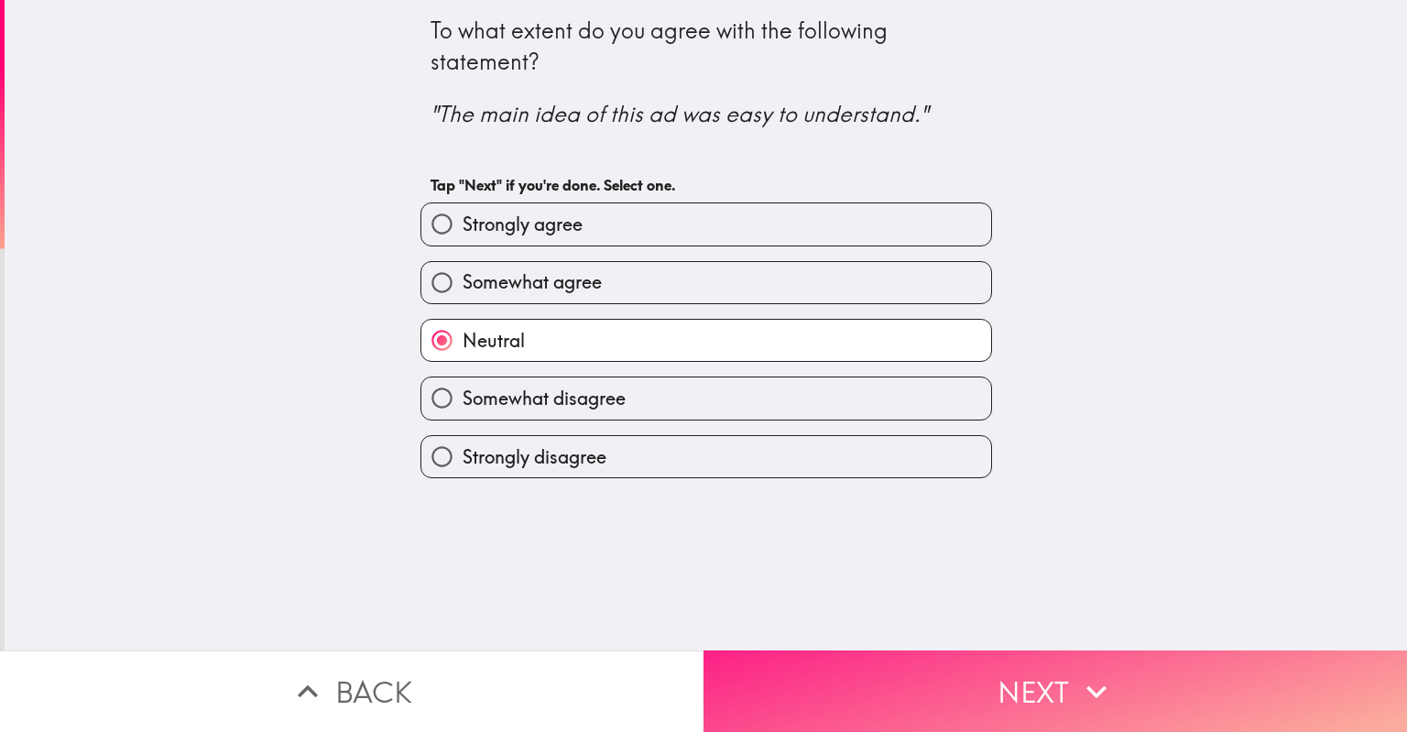
click at [909, 677] on button "Next" at bounding box center [1054, 691] width 703 height 82
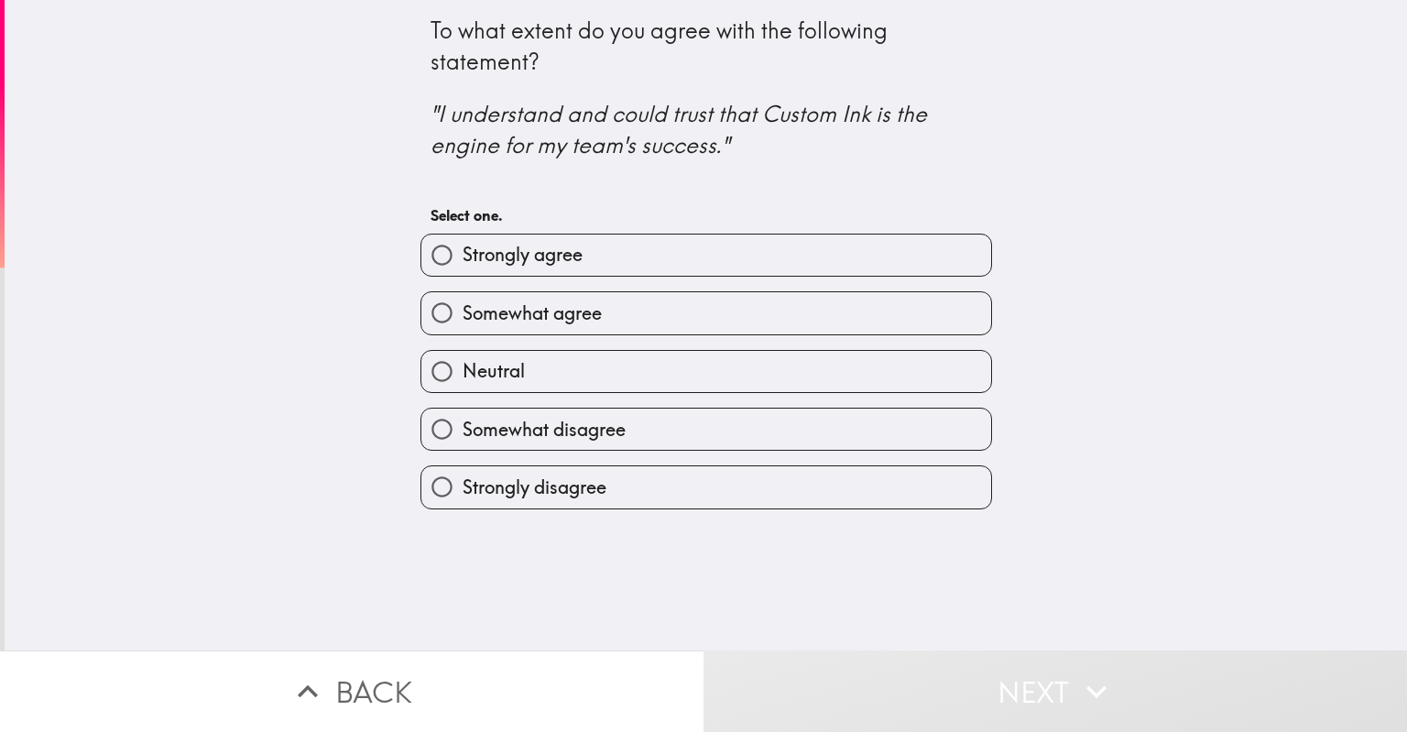
click at [596, 310] on label "Somewhat agree" at bounding box center [706, 312] width 570 height 41
click at [462, 310] on input "Somewhat agree" at bounding box center [441, 312] width 41 height 41
radio input "true"
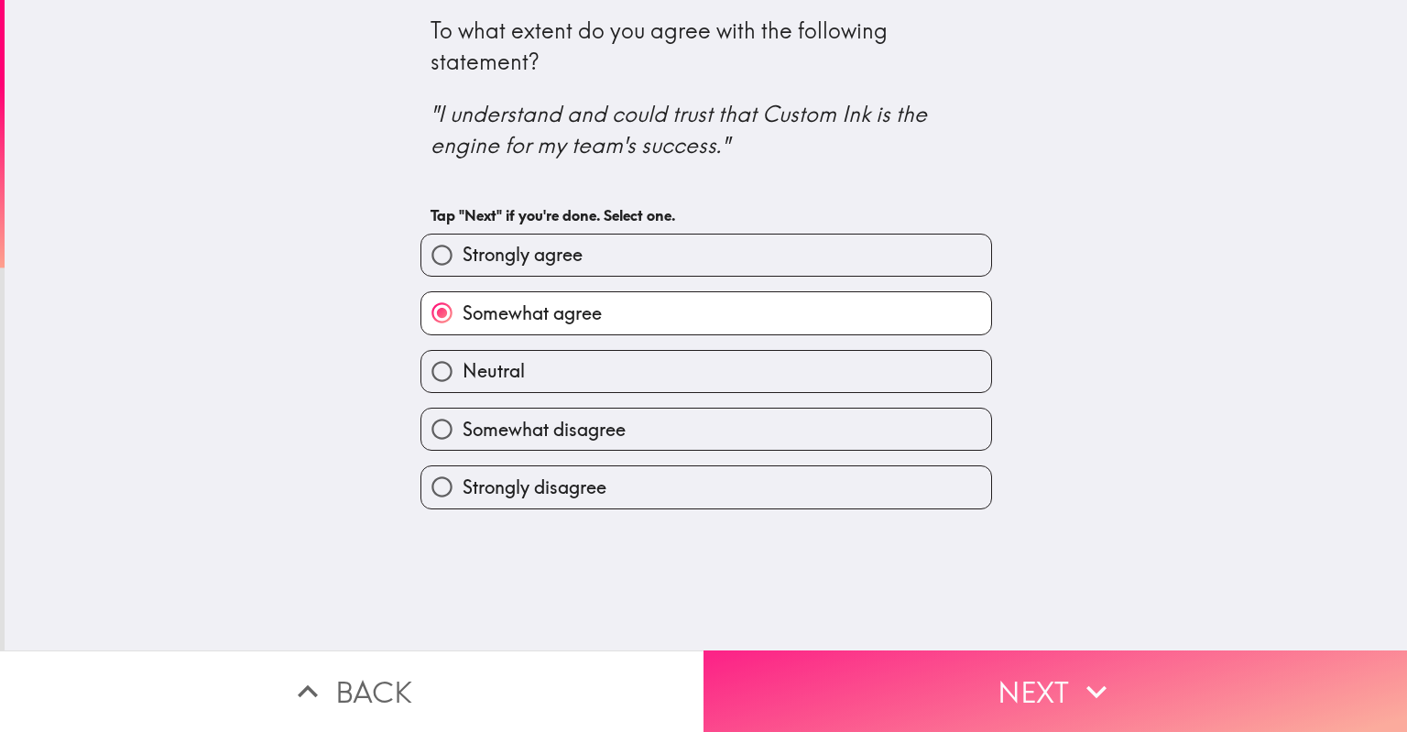
click at [991, 694] on button "Next" at bounding box center [1054, 691] width 703 height 82
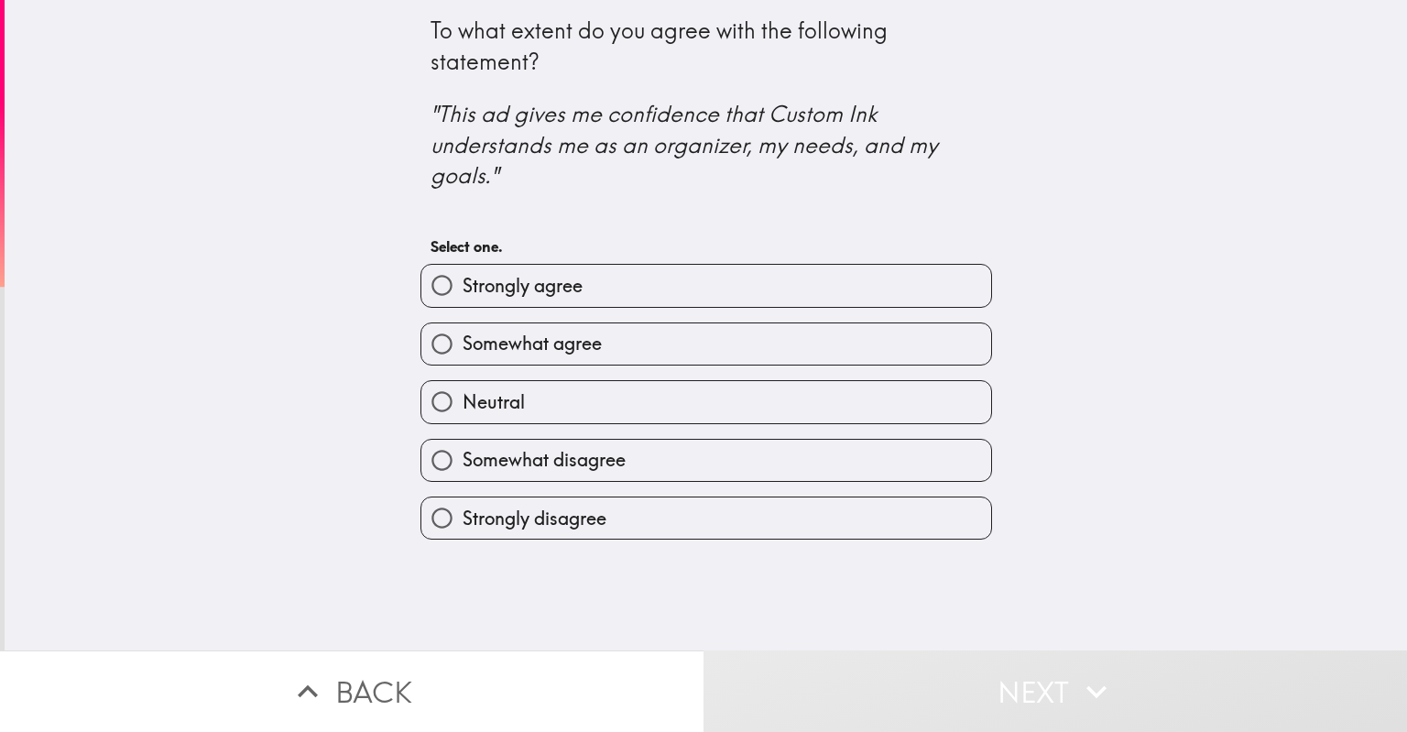
click at [750, 315] on div "Somewhat agree" at bounding box center [699, 337] width 586 height 58
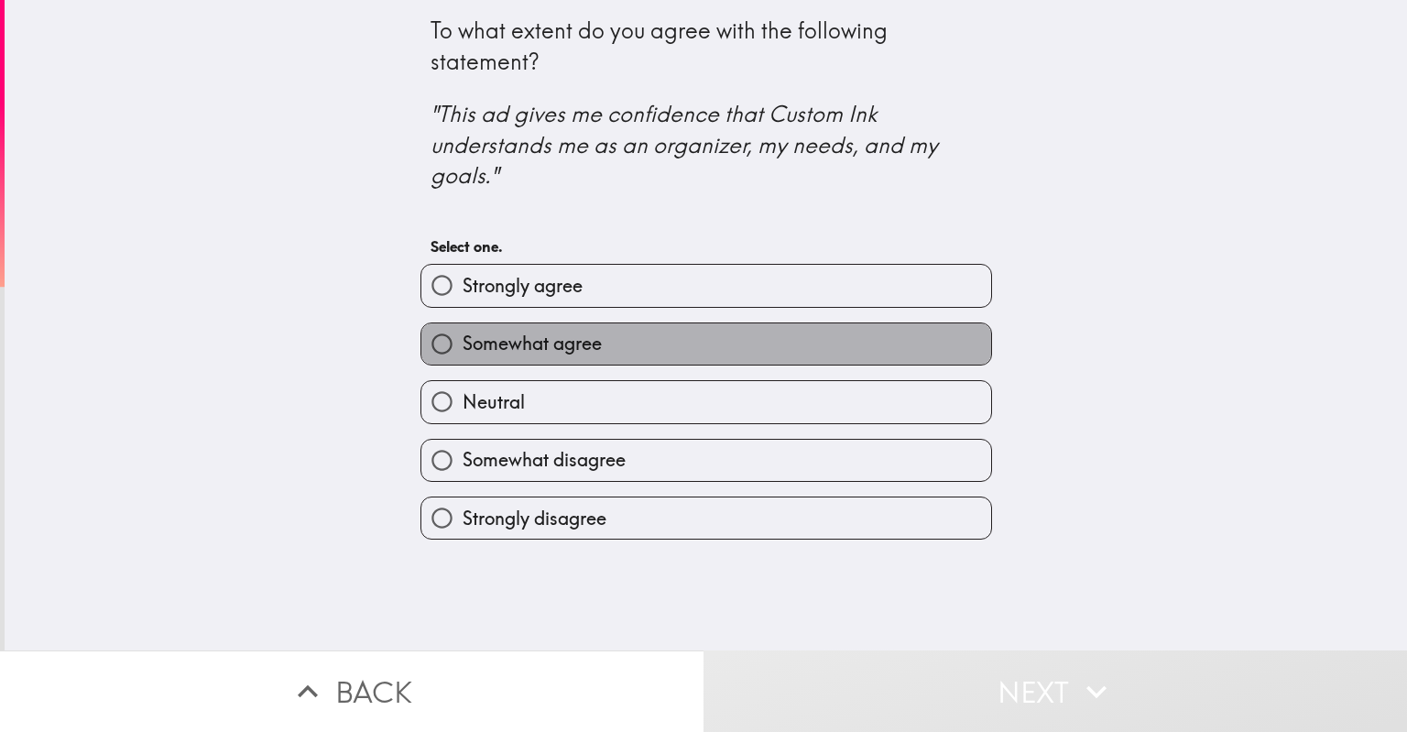
drag, startPoint x: 748, startPoint y: 339, endPoint x: 755, endPoint y: 362, distance: 23.8
click at [748, 340] on label "Somewhat agree" at bounding box center [706, 343] width 570 height 41
click at [462, 340] on input "Somewhat agree" at bounding box center [441, 343] width 41 height 41
radio input "true"
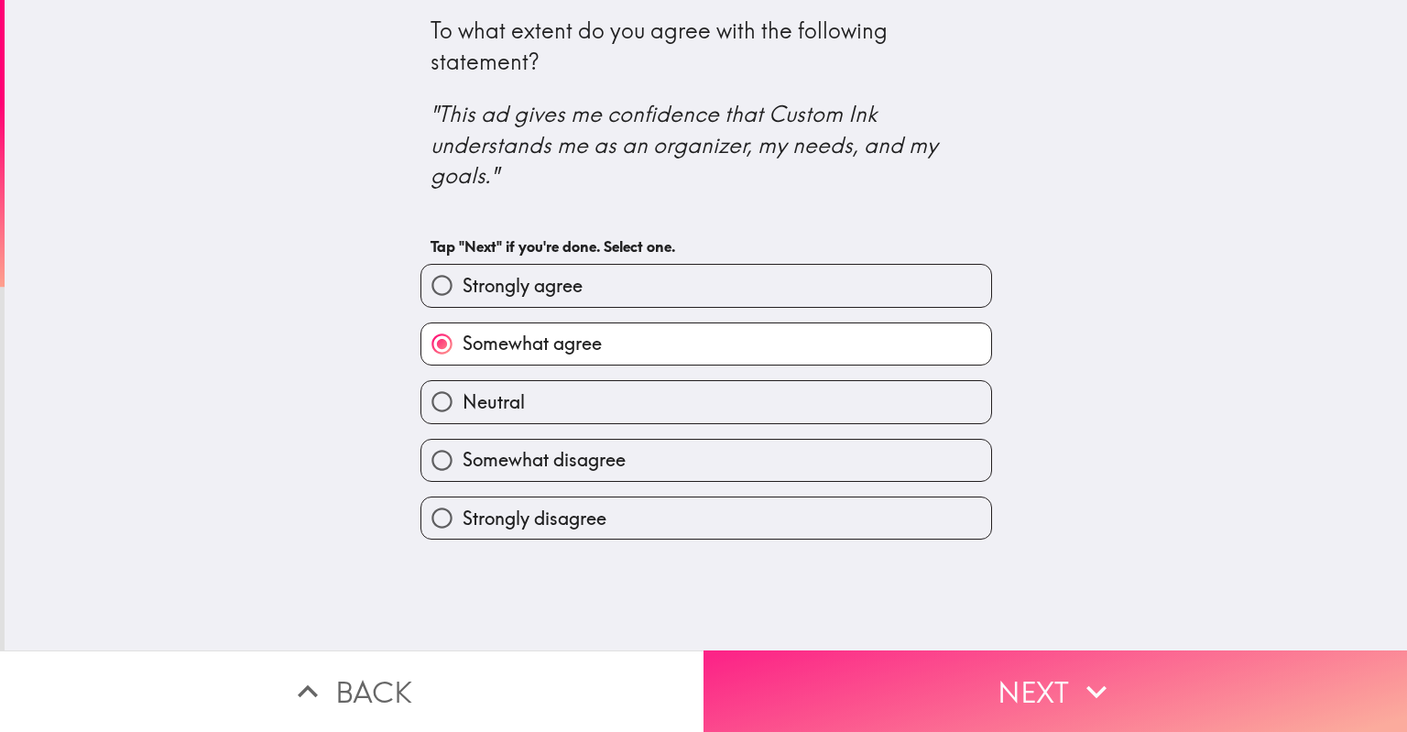
click at [971, 662] on button "Next" at bounding box center [1054, 691] width 703 height 82
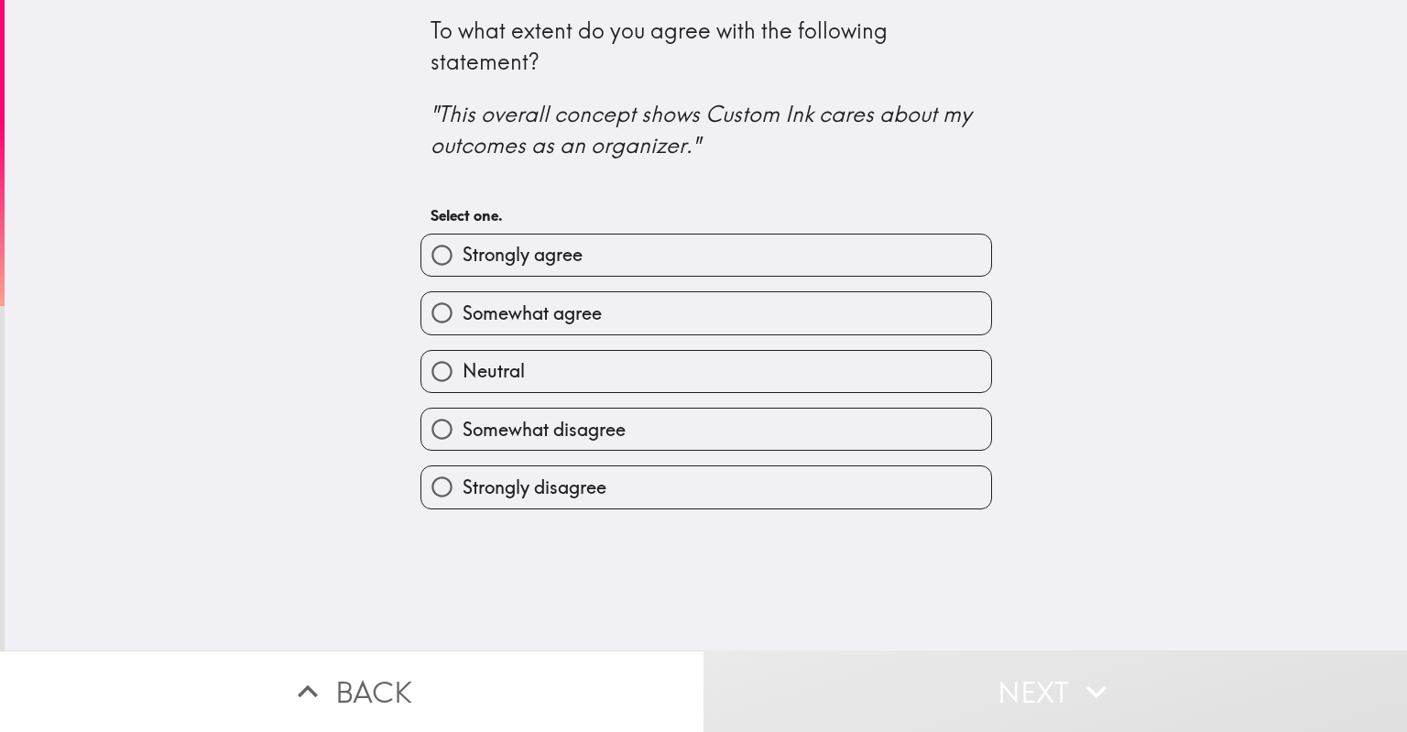
click at [676, 315] on label "Somewhat agree" at bounding box center [706, 312] width 570 height 41
click at [462, 315] on input "Somewhat agree" at bounding box center [441, 312] width 41 height 41
radio input "true"
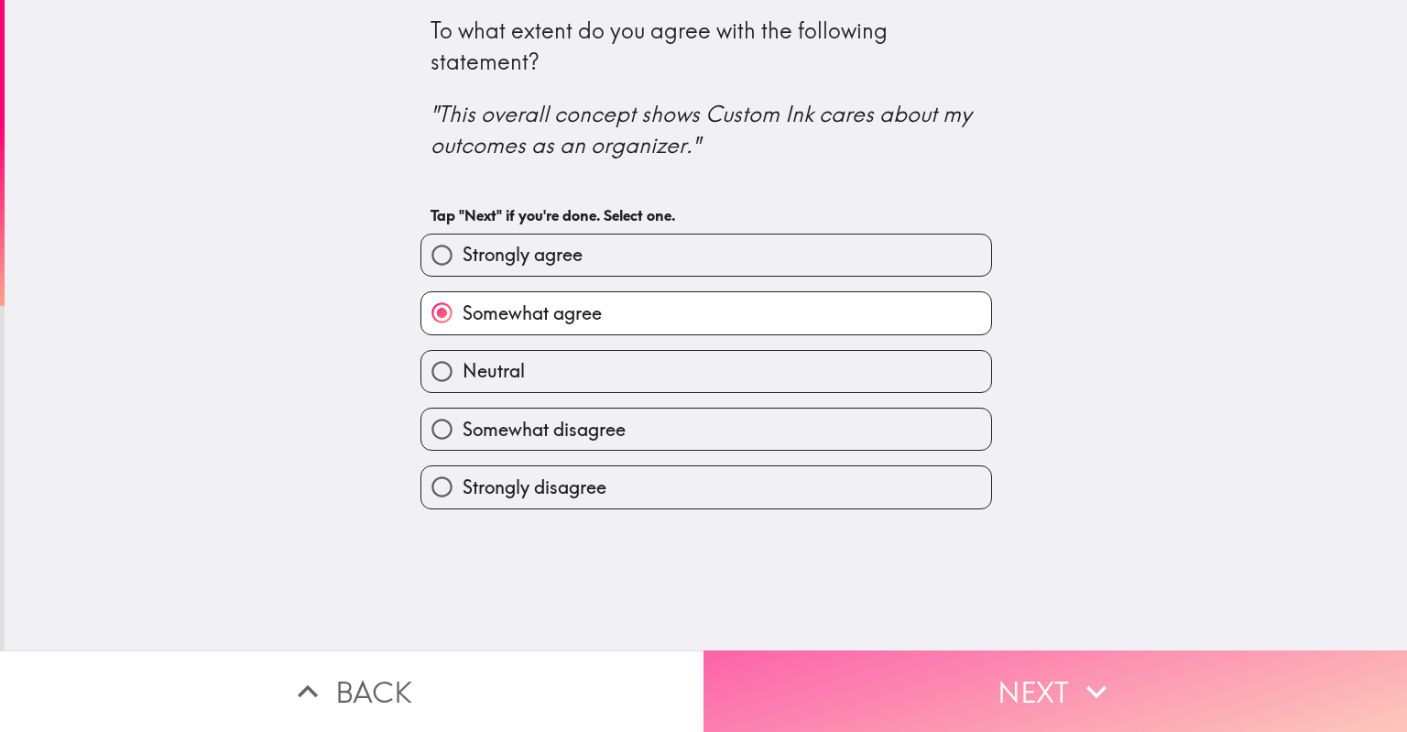
click at [1017, 674] on button "Next" at bounding box center [1054, 691] width 703 height 82
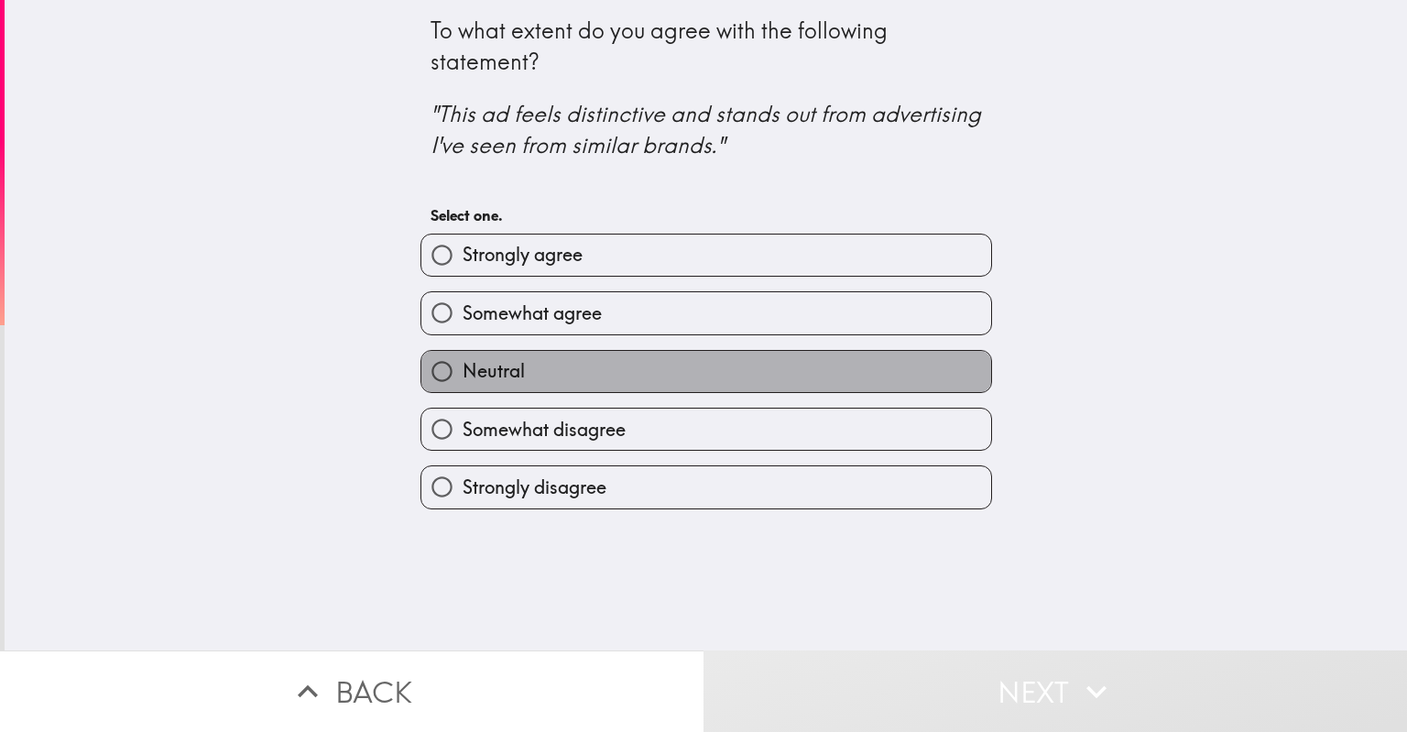
click at [824, 351] on label "Neutral" at bounding box center [706, 371] width 570 height 41
click at [462, 351] on input "Neutral" at bounding box center [441, 371] width 41 height 41
radio input "true"
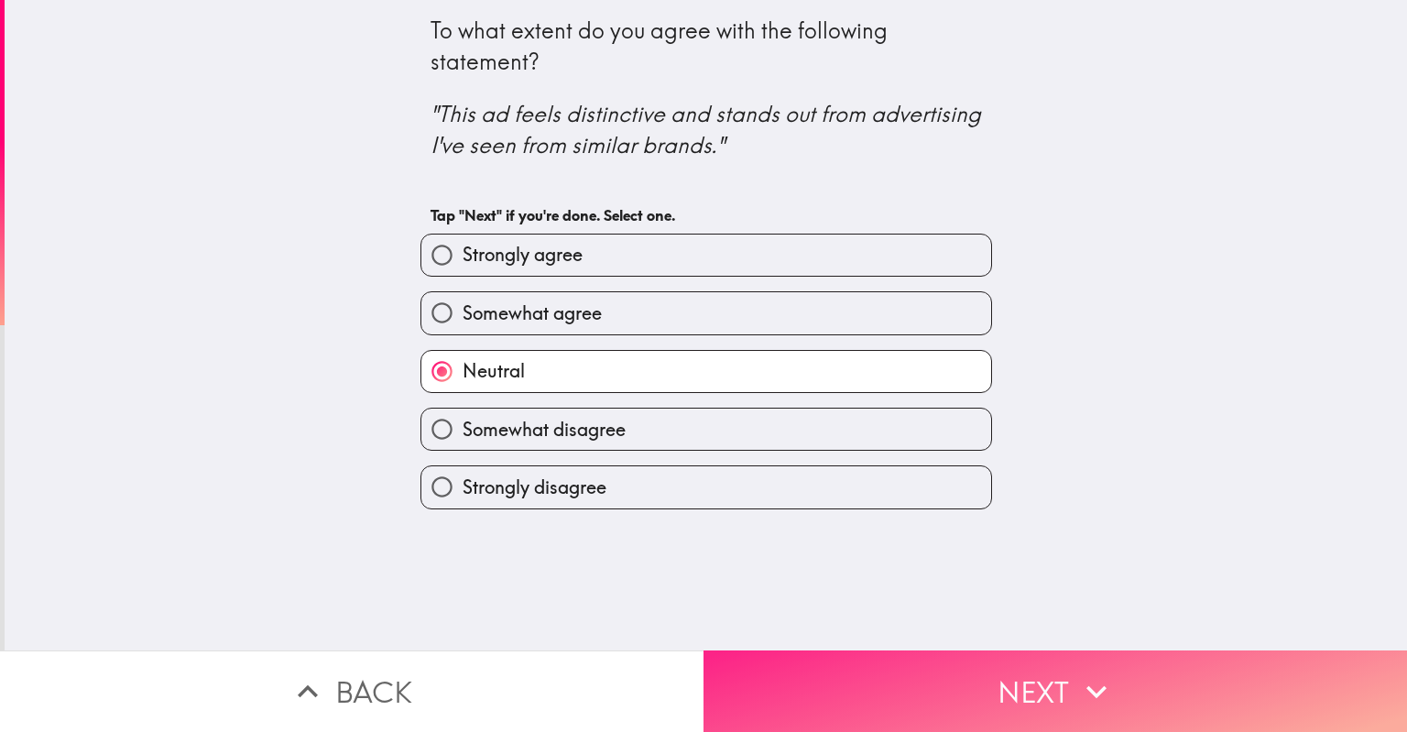
click at [1085, 671] on icon "button" at bounding box center [1096, 691] width 40 height 40
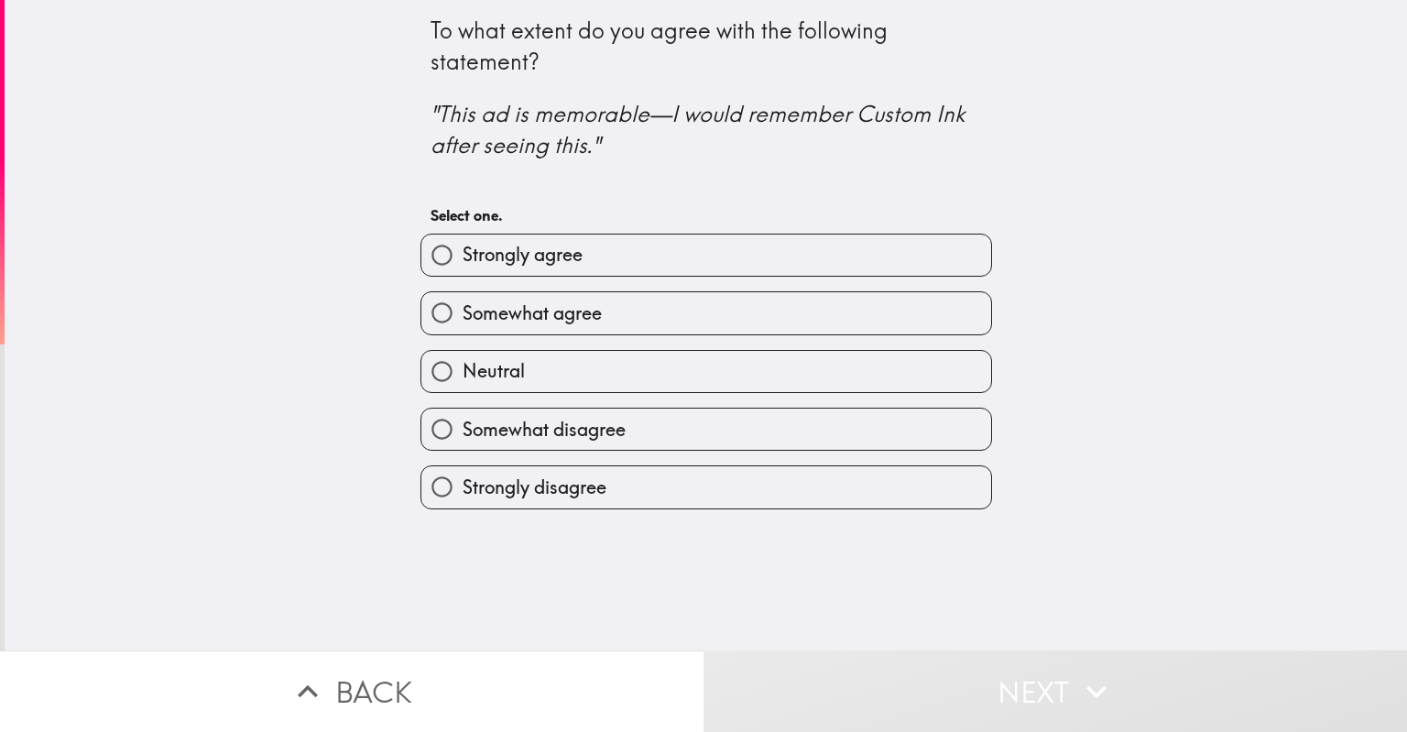
click at [779, 343] on div "Neutral" at bounding box center [699, 364] width 586 height 58
drag, startPoint x: 784, startPoint y: 354, endPoint x: 784, endPoint y: 373, distance: 18.3
click at [784, 357] on label "Neutral" at bounding box center [706, 371] width 570 height 41
click at [462, 357] on input "Neutral" at bounding box center [441, 371] width 41 height 41
radio input "true"
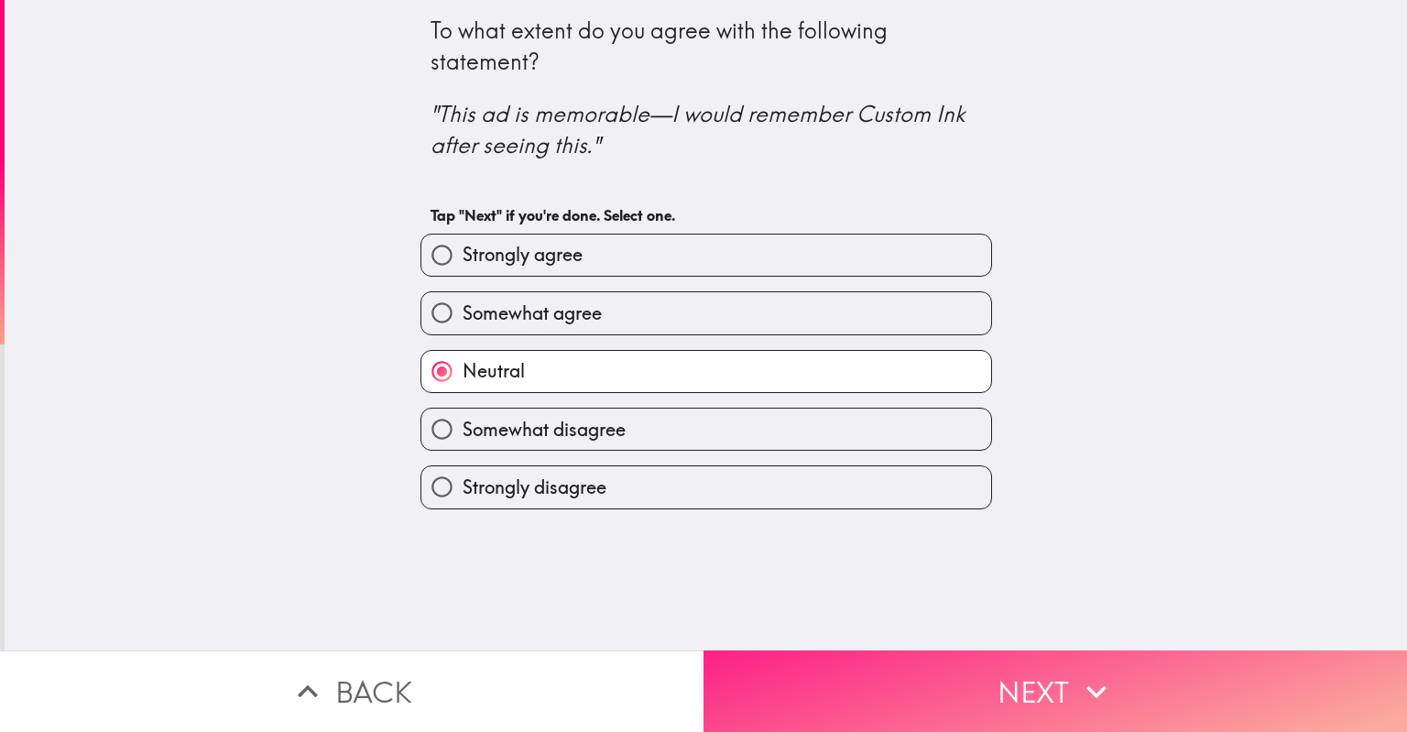
click at [1059, 684] on button "Next" at bounding box center [1054, 691] width 703 height 82
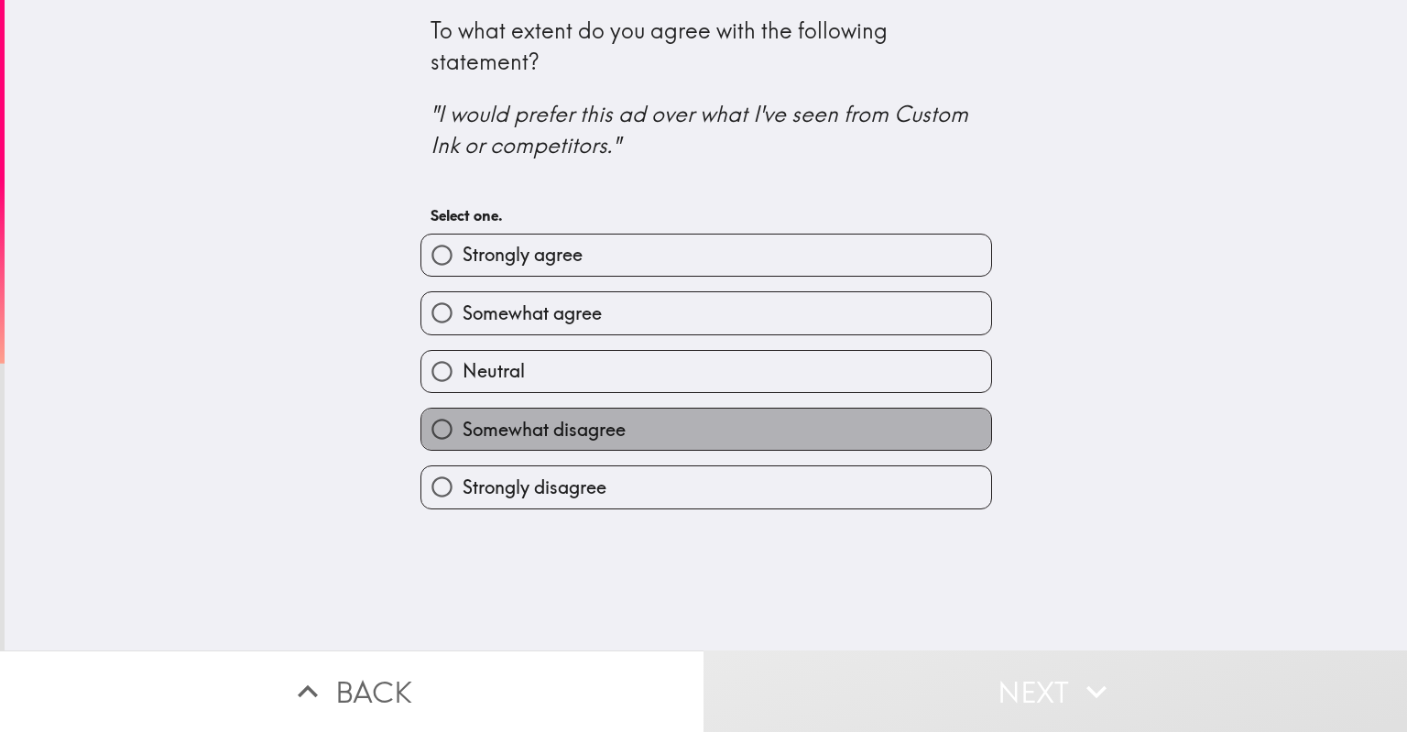
click at [689, 418] on label "Somewhat disagree" at bounding box center [706, 428] width 570 height 41
click at [462, 418] on input "Somewhat disagree" at bounding box center [441, 428] width 41 height 41
radio input "true"
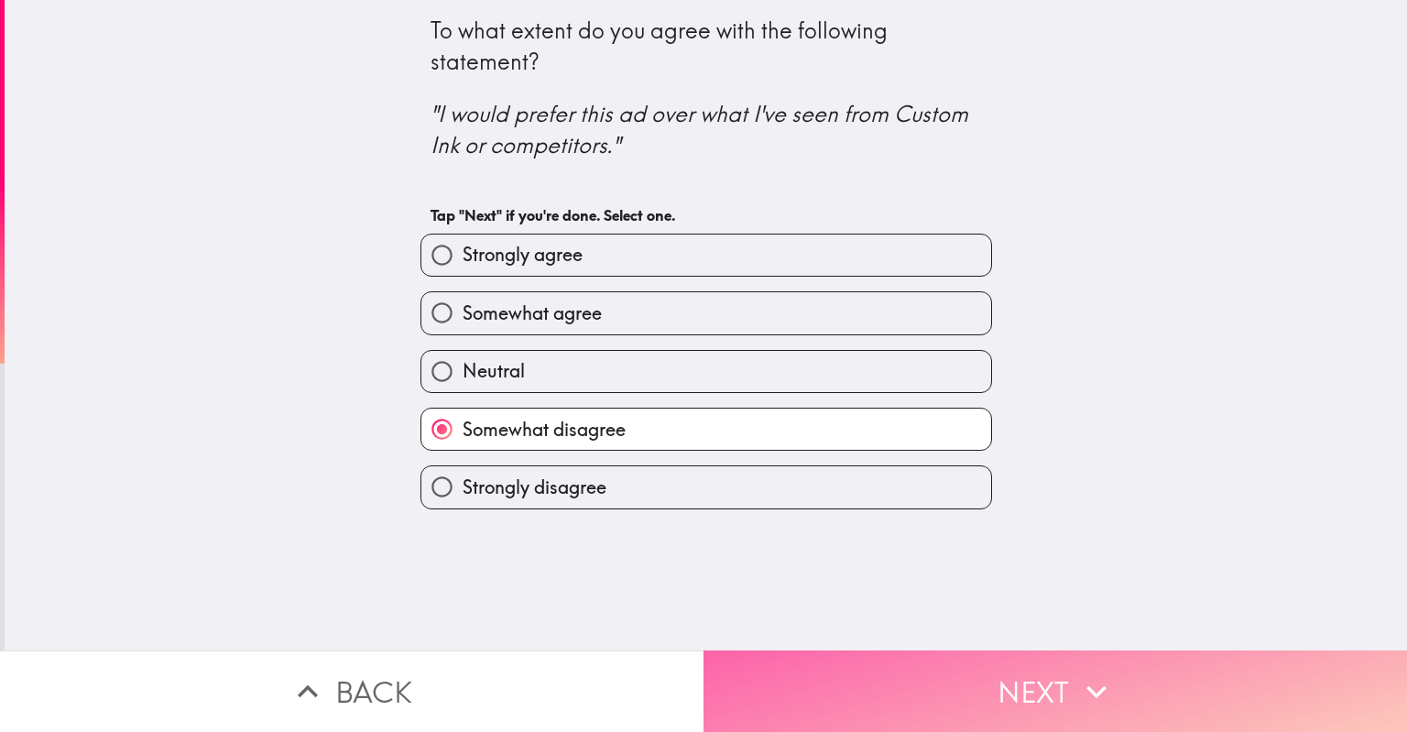
click at [978, 677] on button "Next" at bounding box center [1054, 691] width 703 height 82
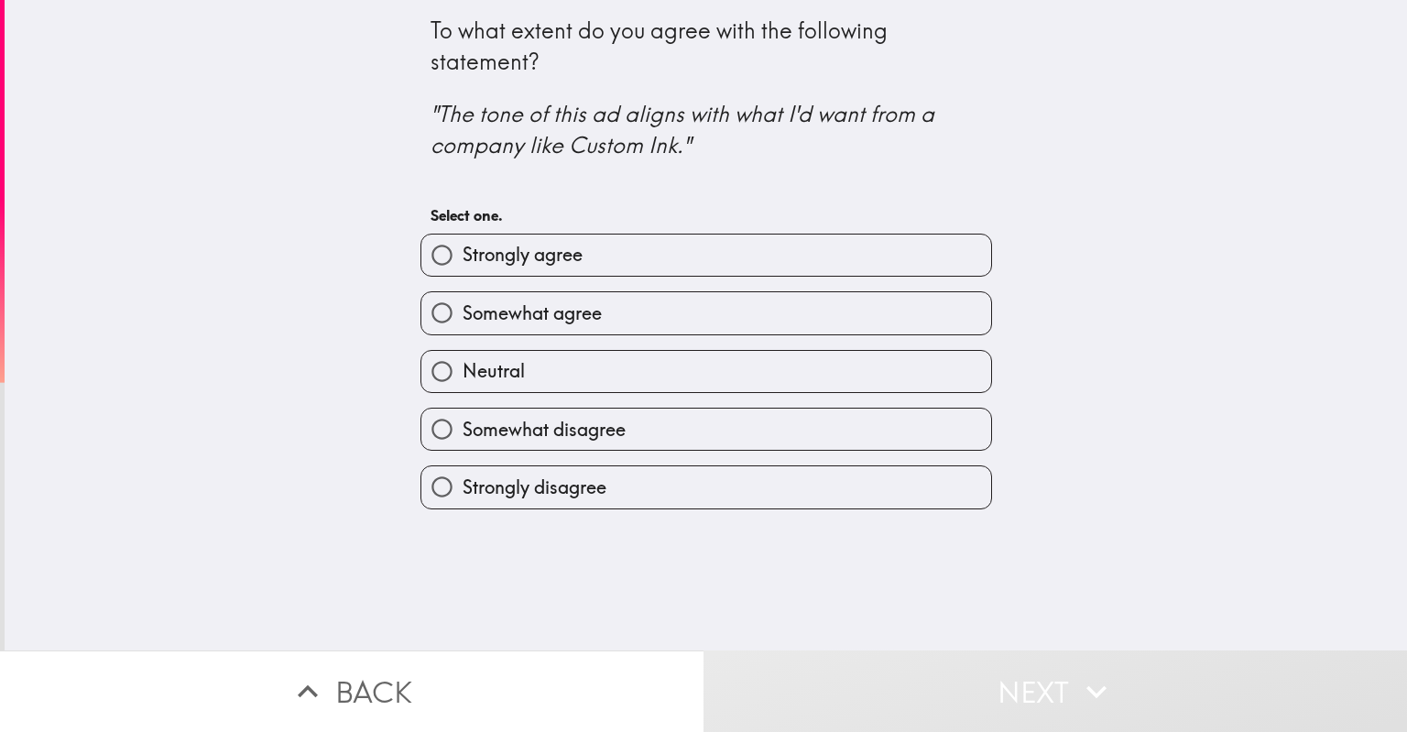
click at [701, 413] on label "Somewhat disagree" at bounding box center [706, 428] width 570 height 41
click at [462, 413] on input "Somewhat disagree" at bounding box center [441, 428] width 41 height 41
radio input "true"
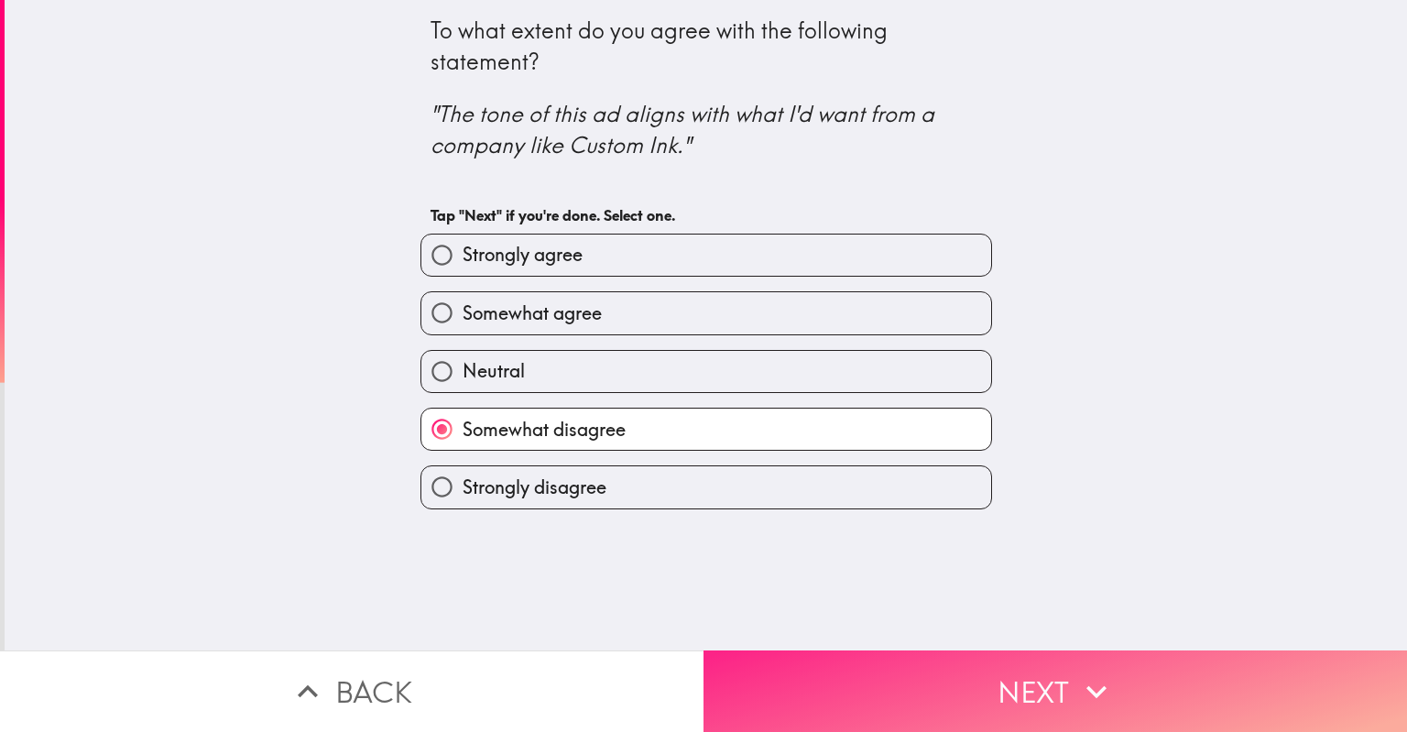
click at [951, 689] on button "Next" at bounding box center [1054, 691] width 703 height 82
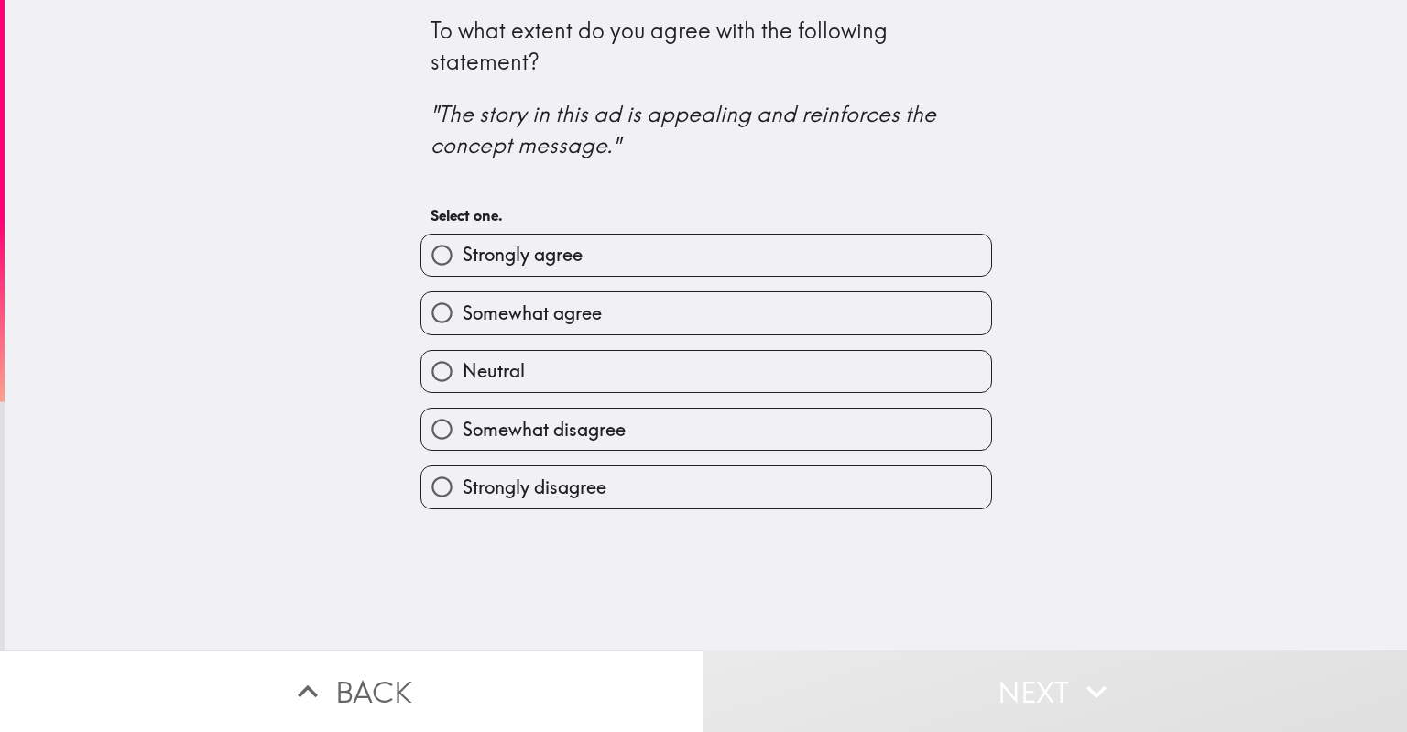
click at [716, 395] on div "Somewhat disagree" at bounding box center [699, 422] width 586 height 58
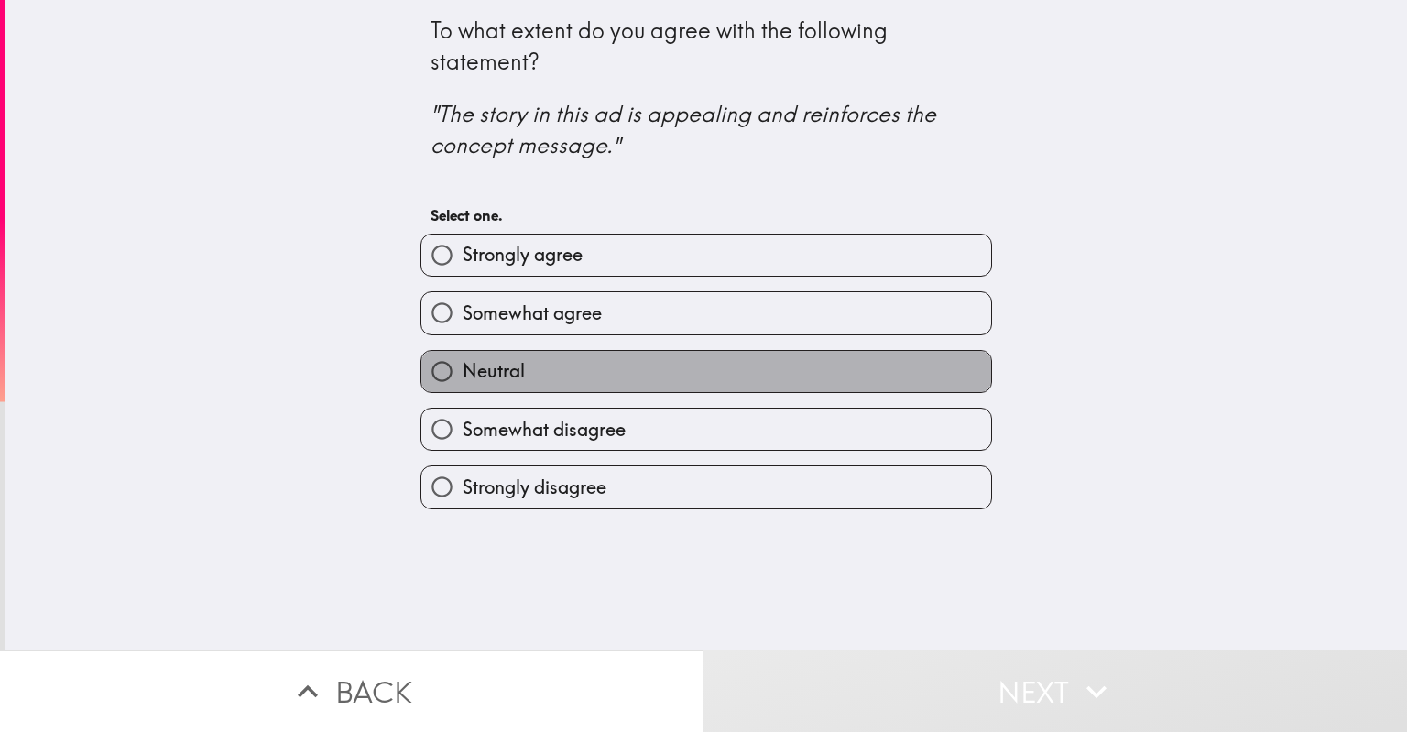
click at [740, 386] on label "Neutral" at bounding box center [706, 371] width 570 height 41
click at [462, 386] on input "Neutral" at bounding box center [441, 371] width 41 height 41
radio input "true"
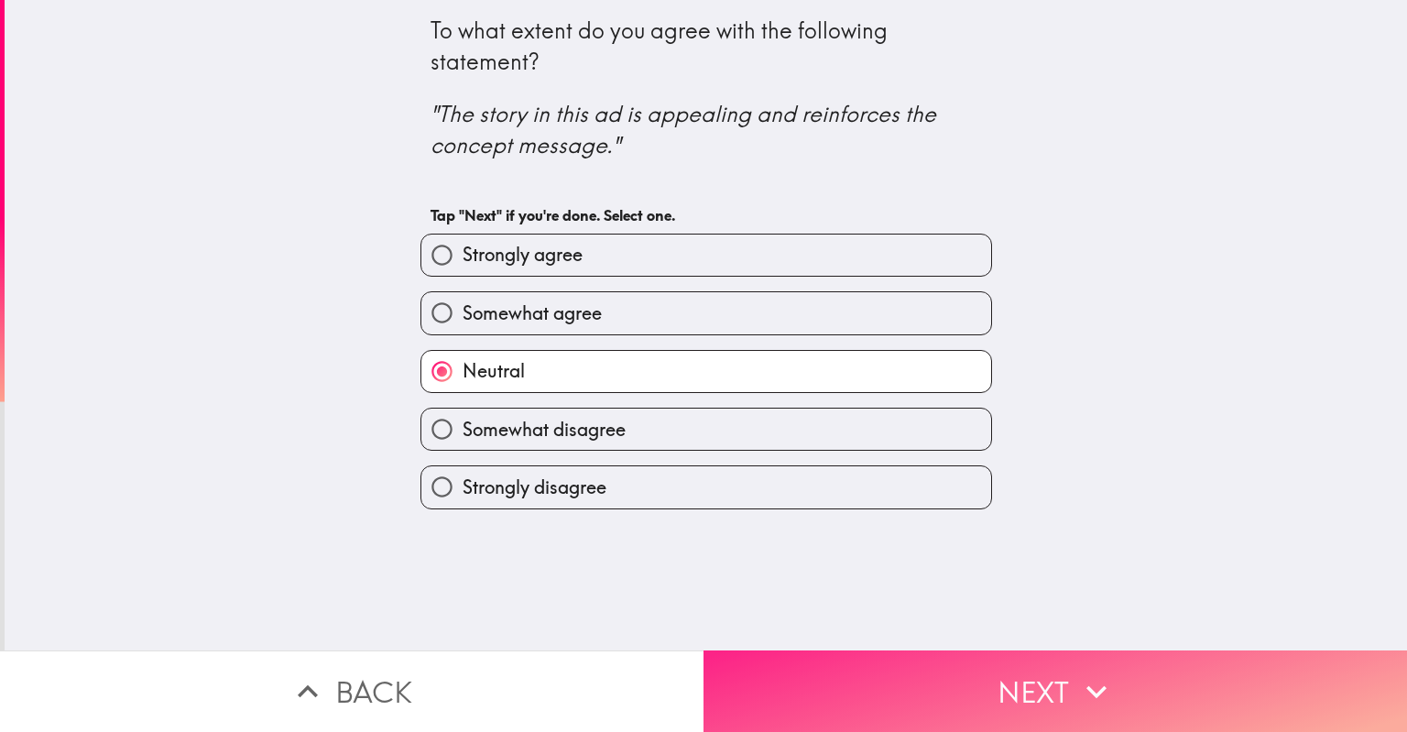
click at [931, 675] on button "Next" at bounding box center [1054, 691] width 703 height 82
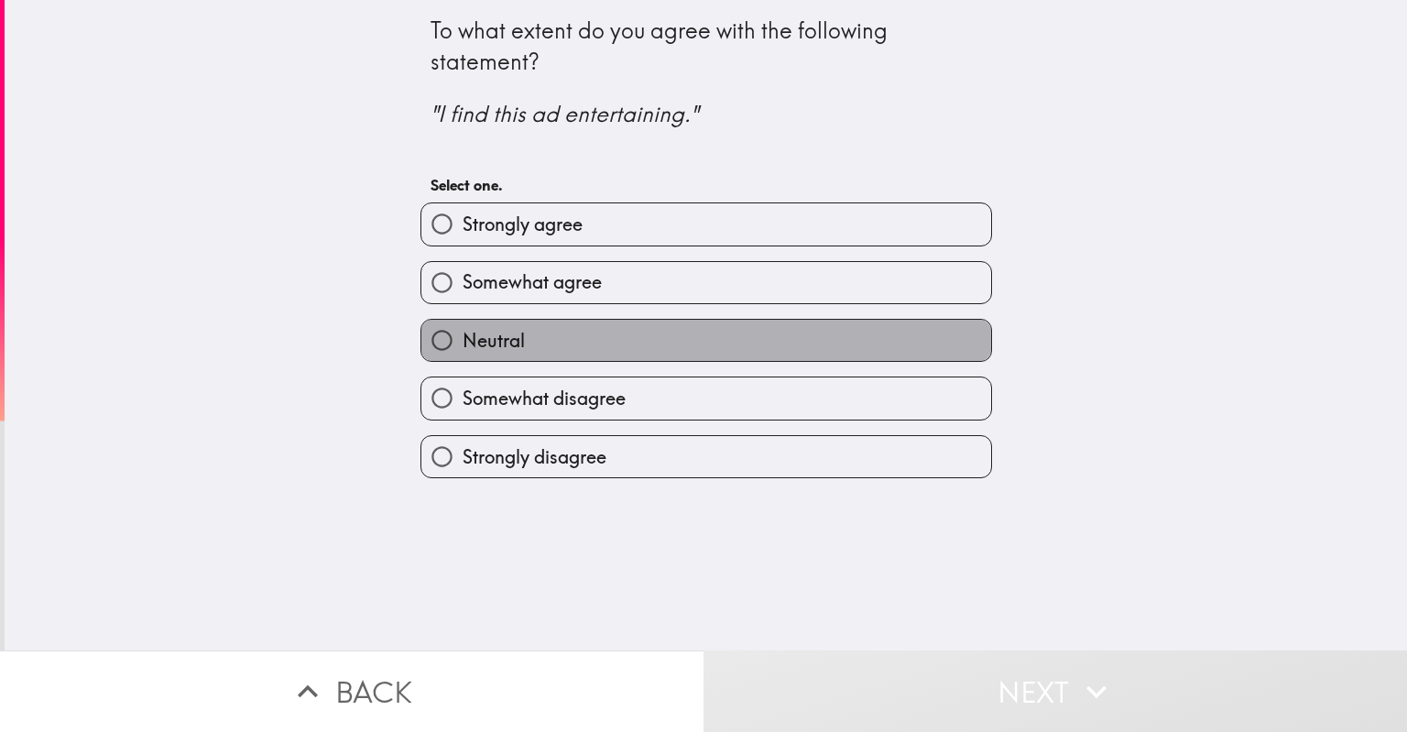
click at [696, 345] on label "Neutral" at bounding box center [706, 340] width 570 height 41
click at [462, 345] on input "Neutral" at bounding box center [441, 340] width 41 height 41
radio input "true"
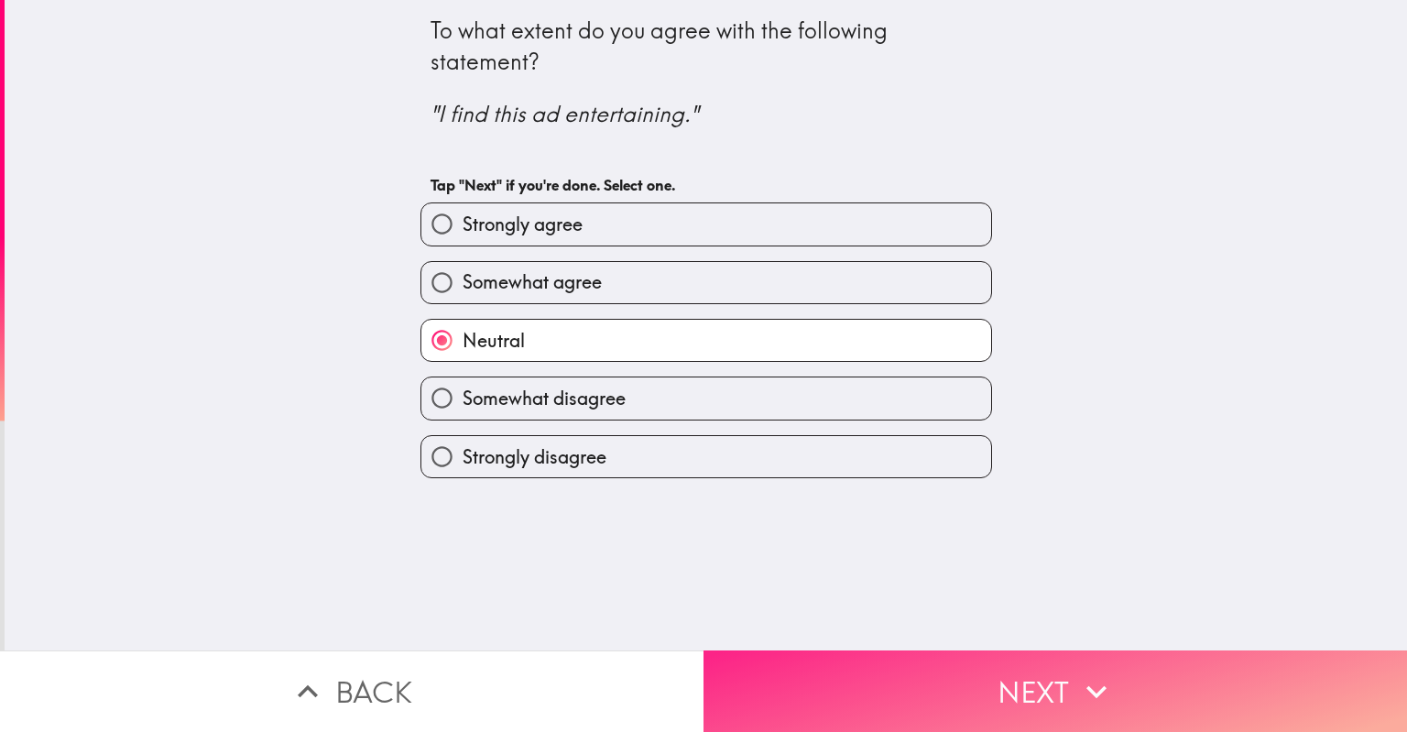
click at [940, 670] on button "Next" at bounding box center [1054, 691] width 703 height 82
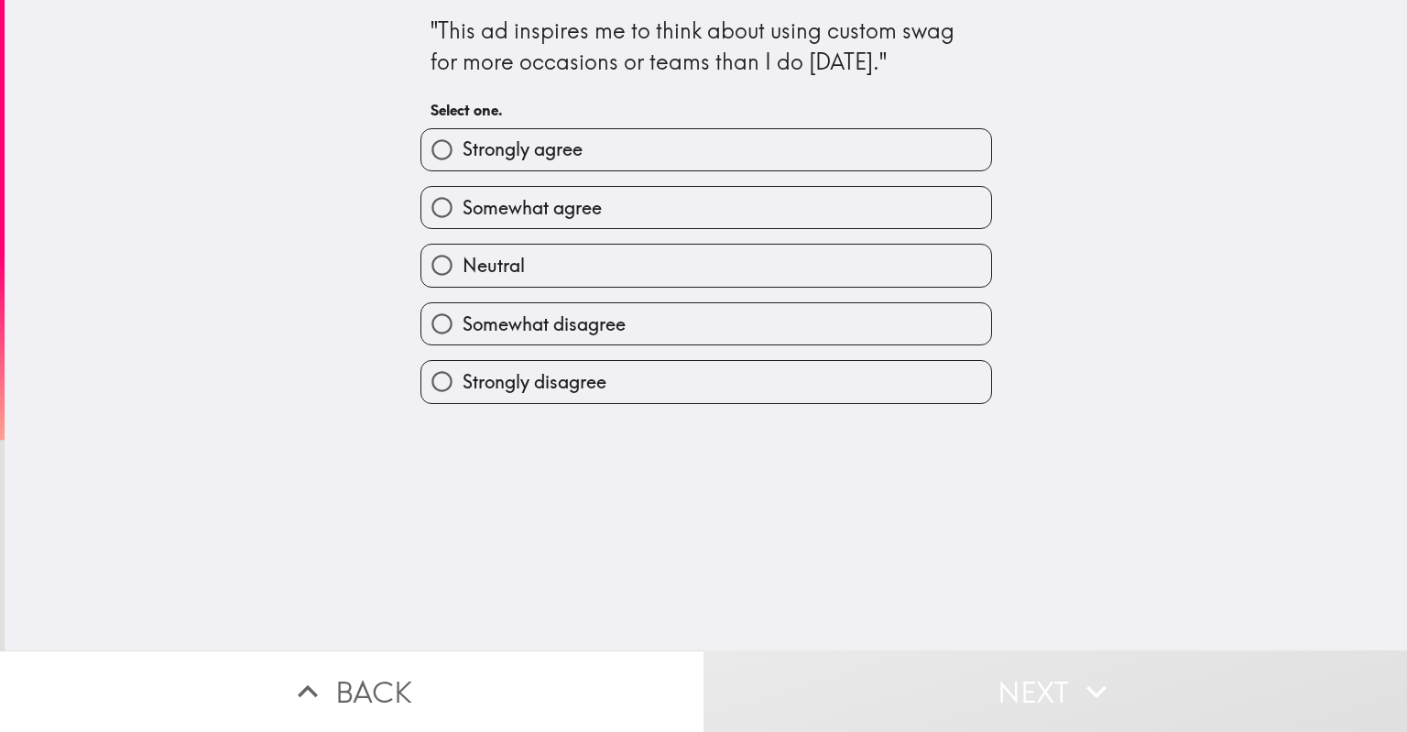
click at [693, 219] on label "Somewhat agree" at bounding box center [706, 207] width 570 height 41
click at [462, 219] on input "Somewhat agree" at bounding box center [441, 207] width 41 height 41
radio input "true"
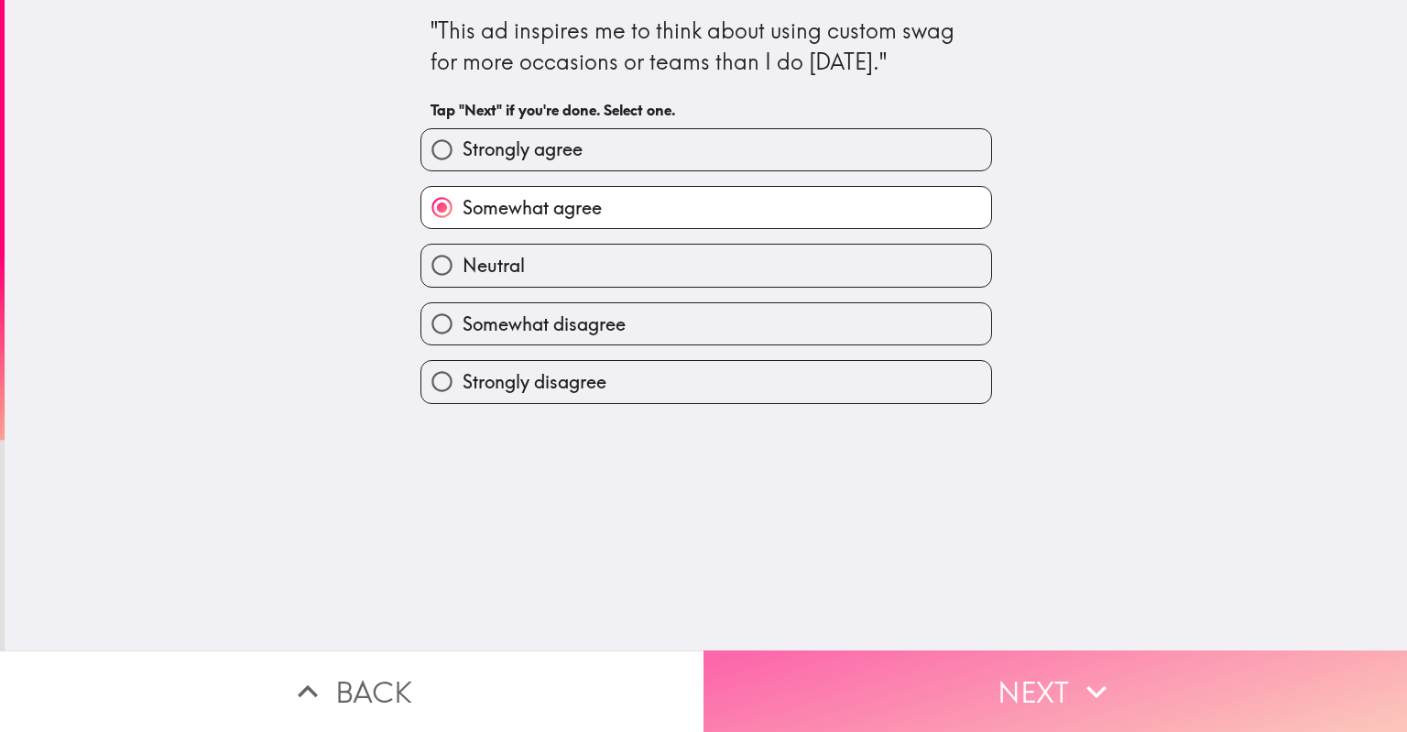
click at [831, 682] on button "Next" at bounding box center [1054, 691] width 703 height 82
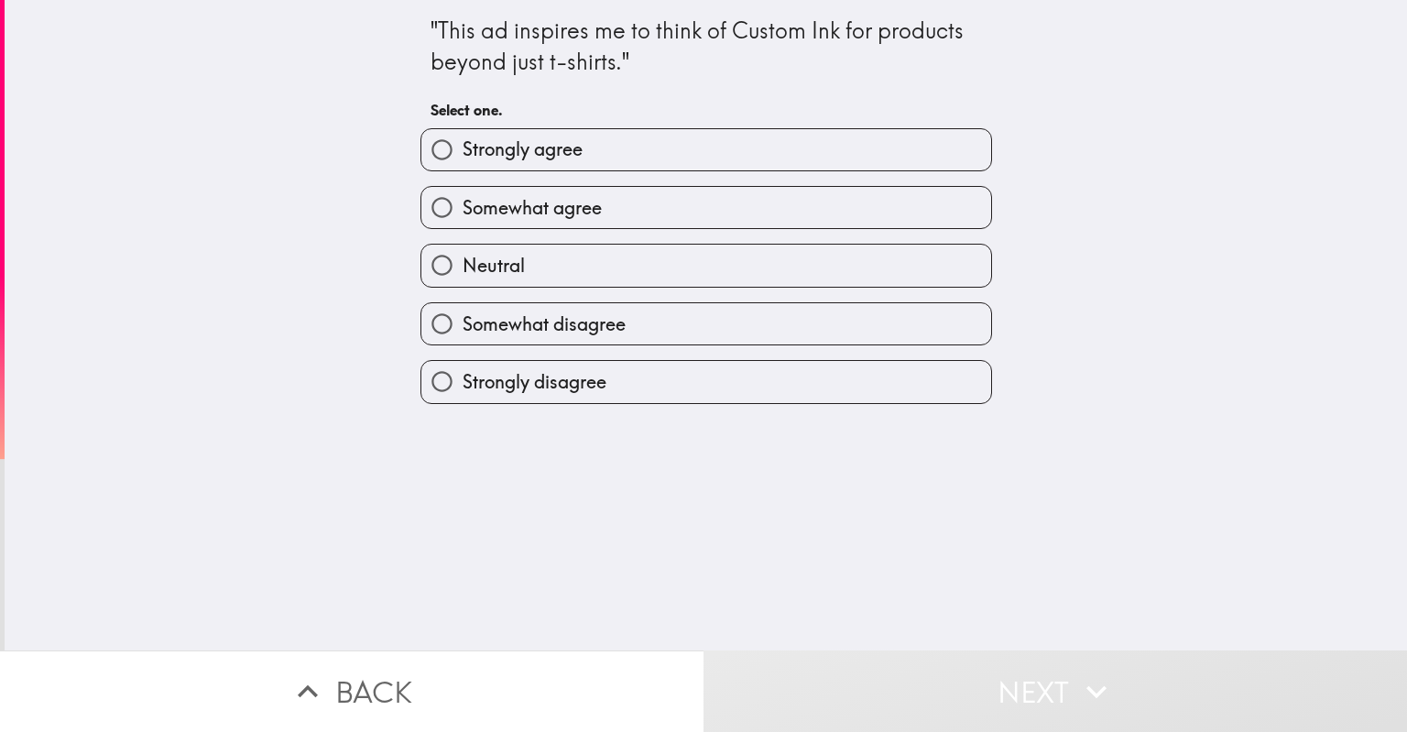
click at [589, 212] on span "Somewhat agree" at bounding box center [531, 208] width 139 height 26
click at [462, 212] on input "Somewhat agree" at bounding box center [441, 207] width 41 height 41
radio input "true"
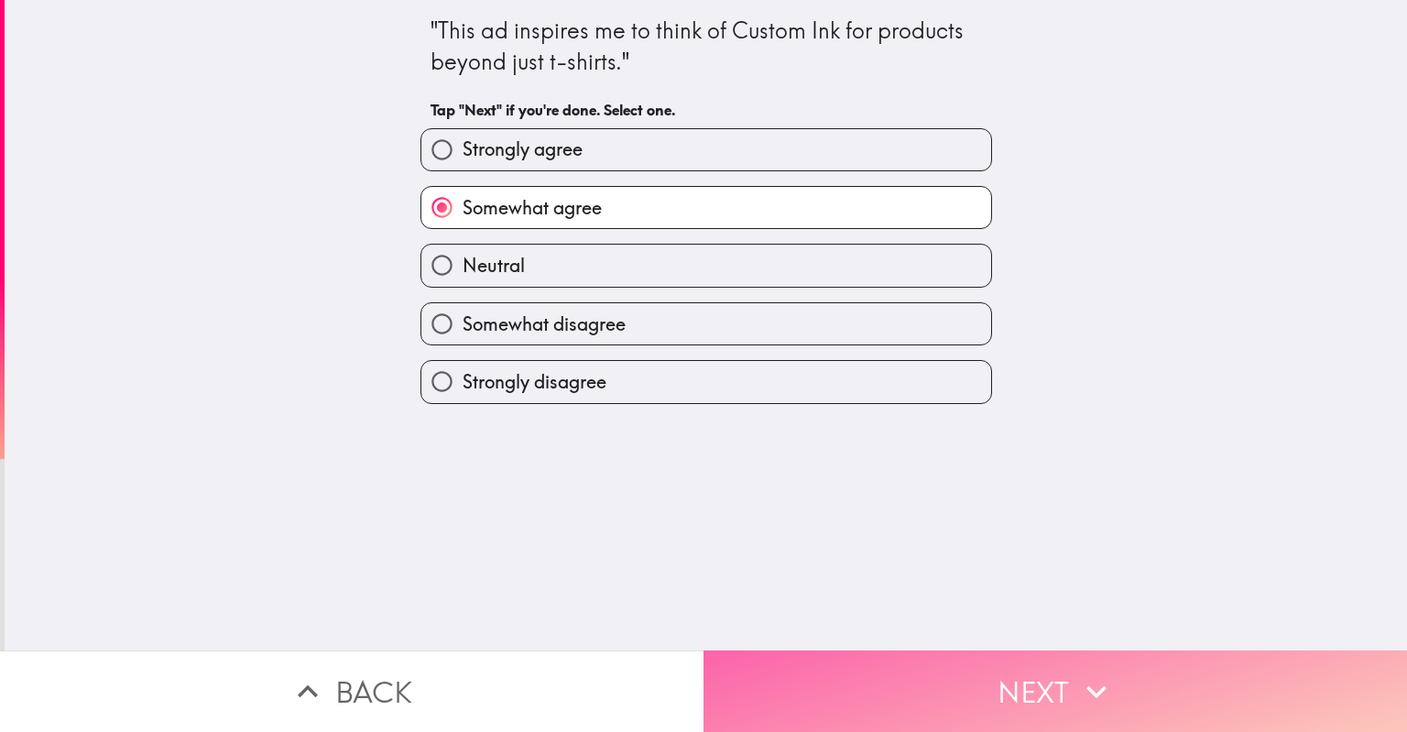
click at [875, 680] on button "Next" at bounding box center [1054, 691] width 703 height 82
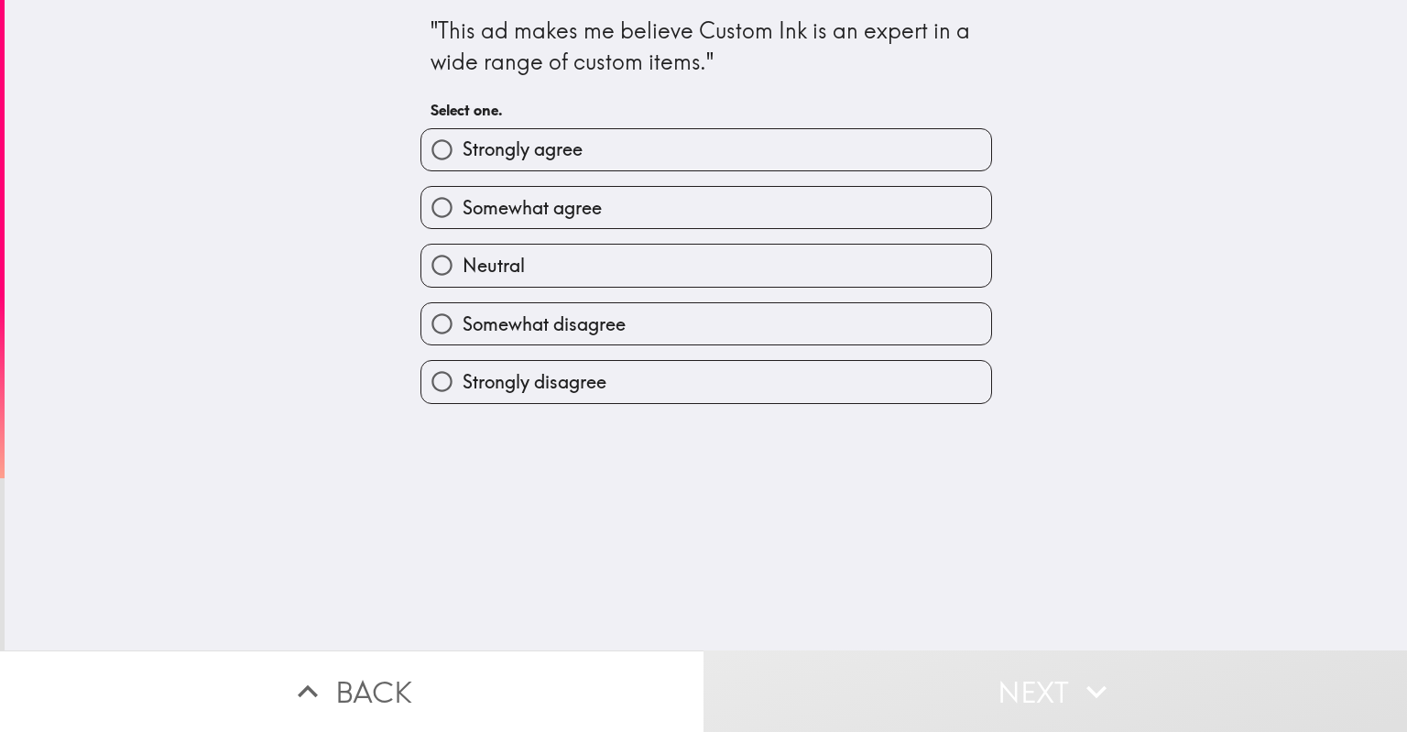
click at [693, 297] on div "Somewhat disagree" at bounding box center [699, 317] width 586 height 58
click at [699, 285] on div "Strongly agree Somewhat agree Neutral Somewhat disagree Strongly disagree" at bounding box center [699, 259] width 586 height 290
click at [711, 270] on label "Neutral" at bounding box center [706, 265] width 570 height 41
click at [462, 270] on input "Neutral" at bounding box center [441, 265] width 41 height 41
radio input "true"
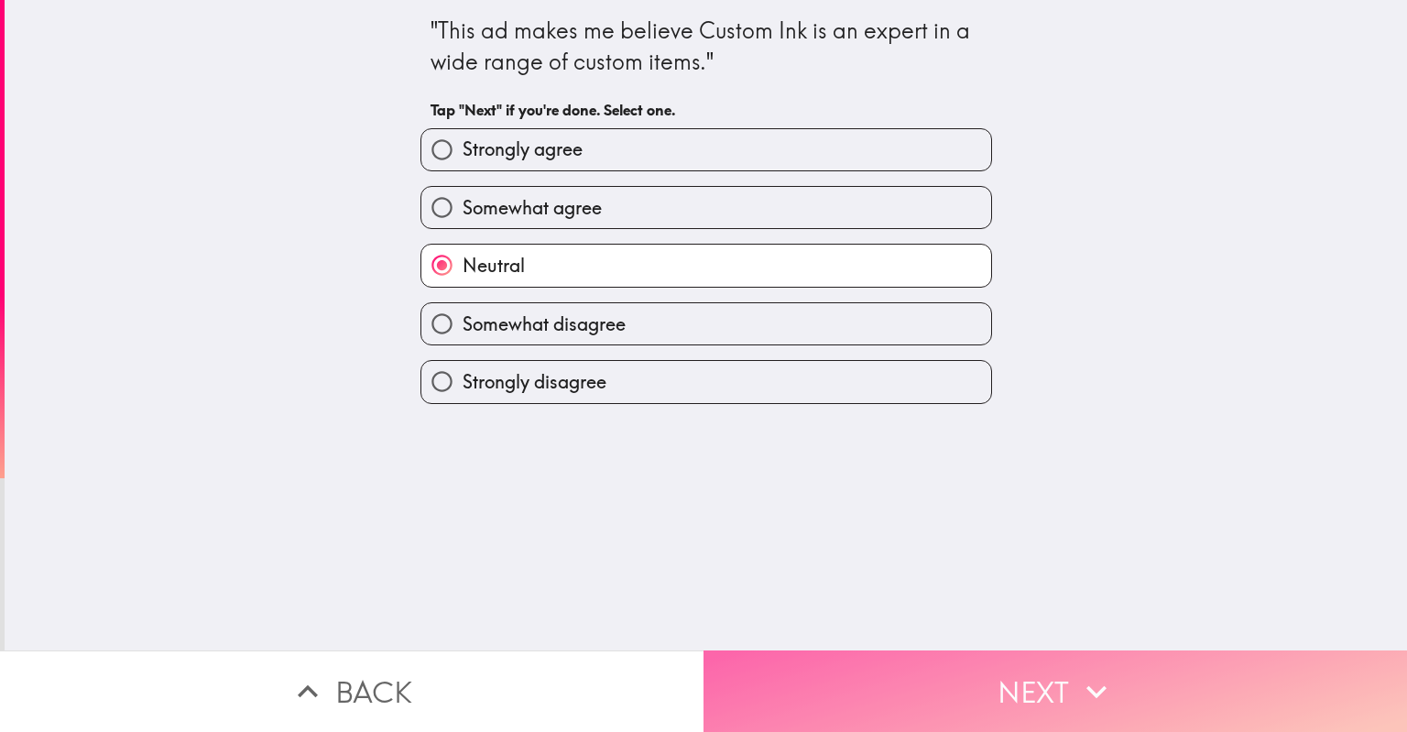
click at [924, 684] on button "Next" at bounding box center [1054, 691] width 703 height 82
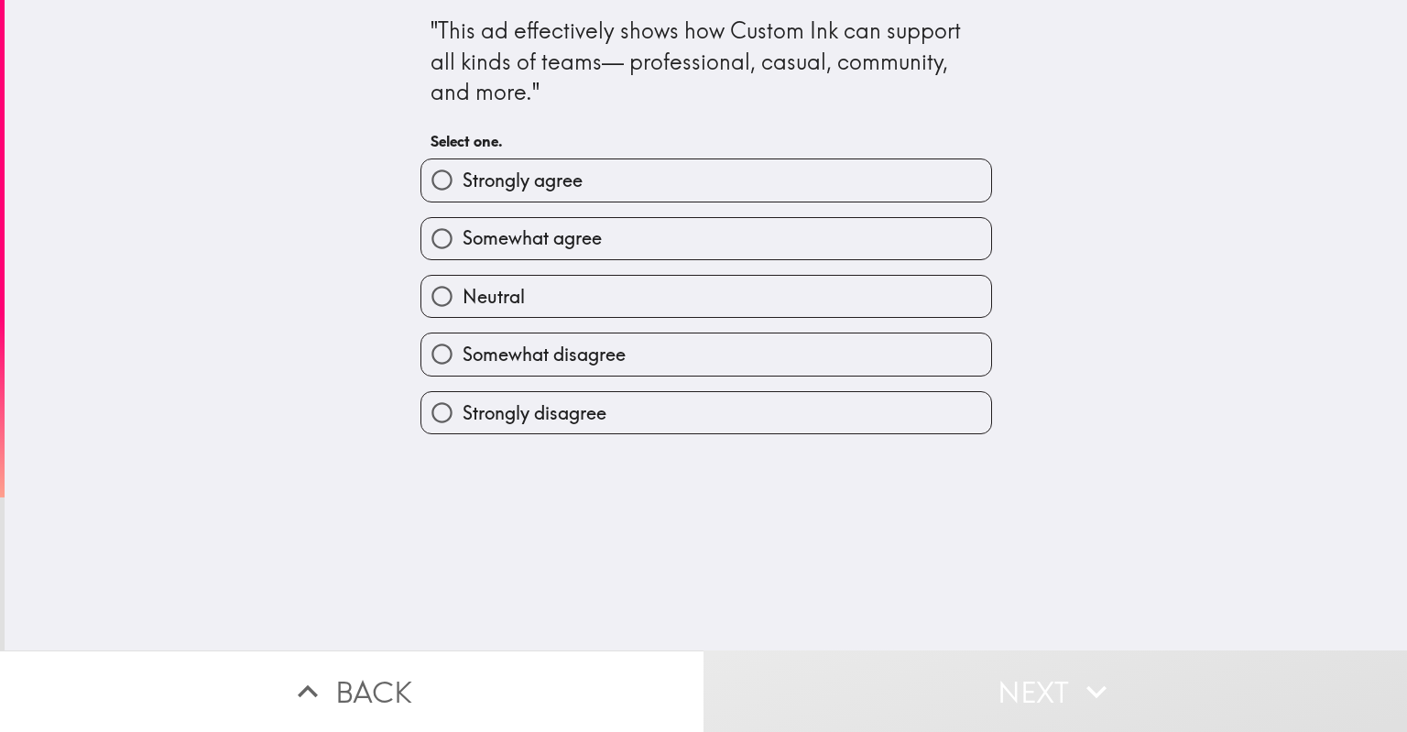
click at [668, 248] on label "Somewhat agree" at bounding box center [706, 238] width 570 height 41
click at [462, 248] on input "Somewhat agree" at bounding box center [441, 238] width 41 height 41
radio input "true"
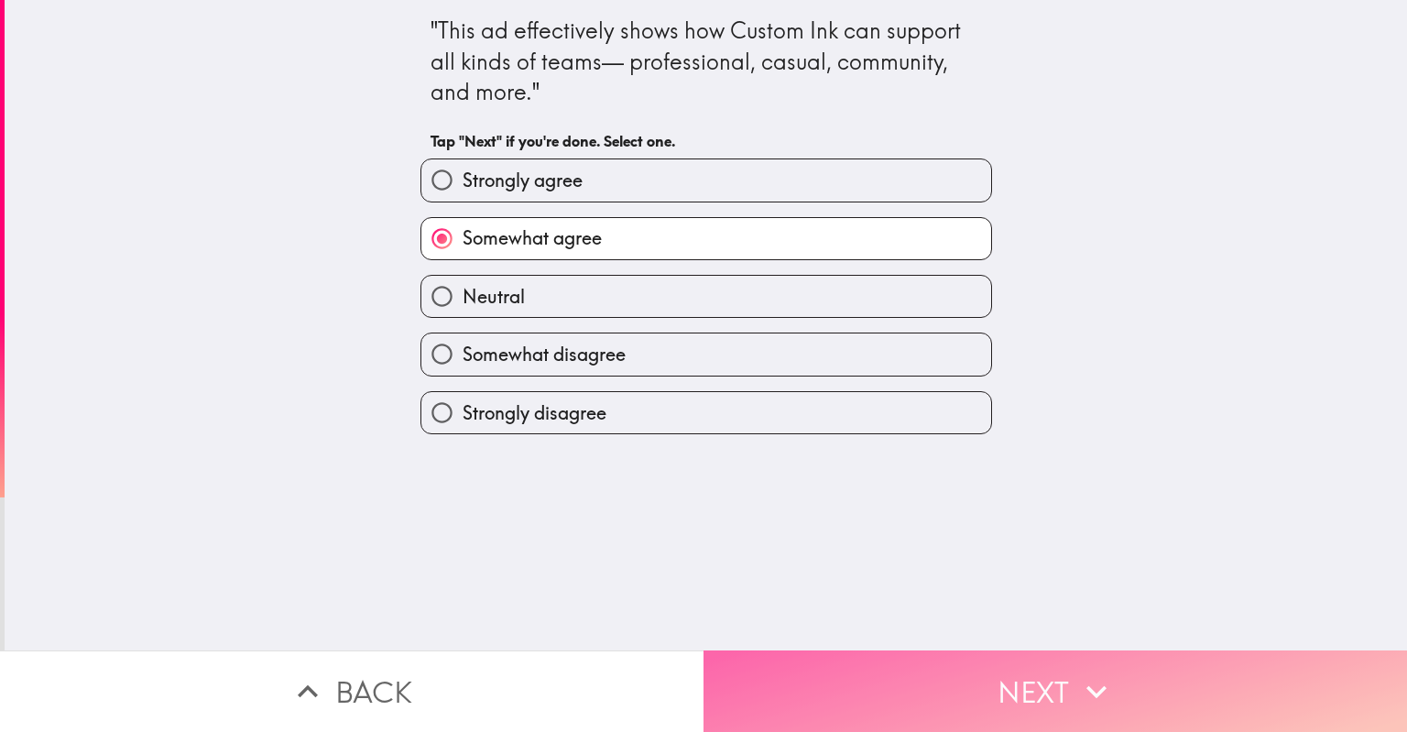
click at [835, 684] on button "Next" at bounding box center [1054, 691] width 703 height 82
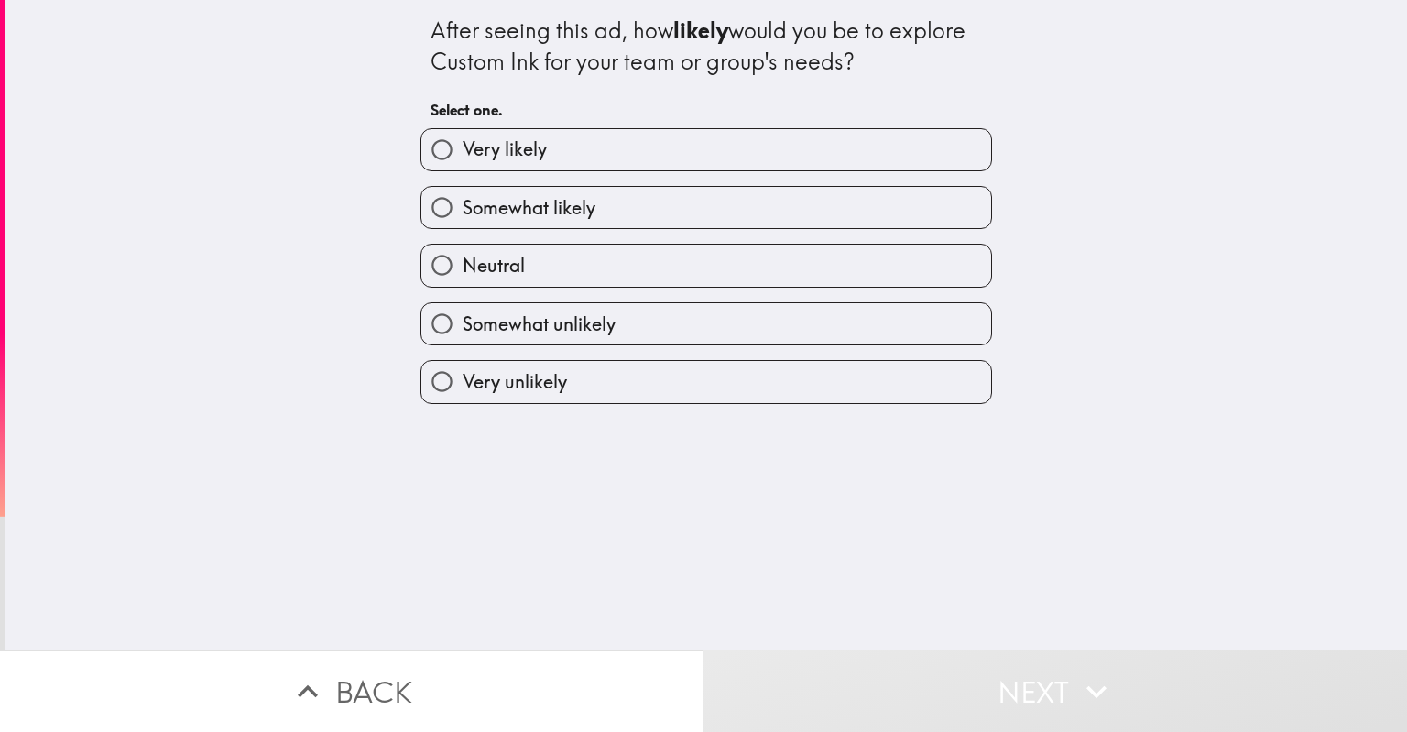
click at [728, 196] on label "Somewhat likely" at bounding box center [706, 207] width 570 height 41
click at [462, 196] on input "Somewhat likely" at bounding box center [441, 207] width 41 height 41
radio input "true"
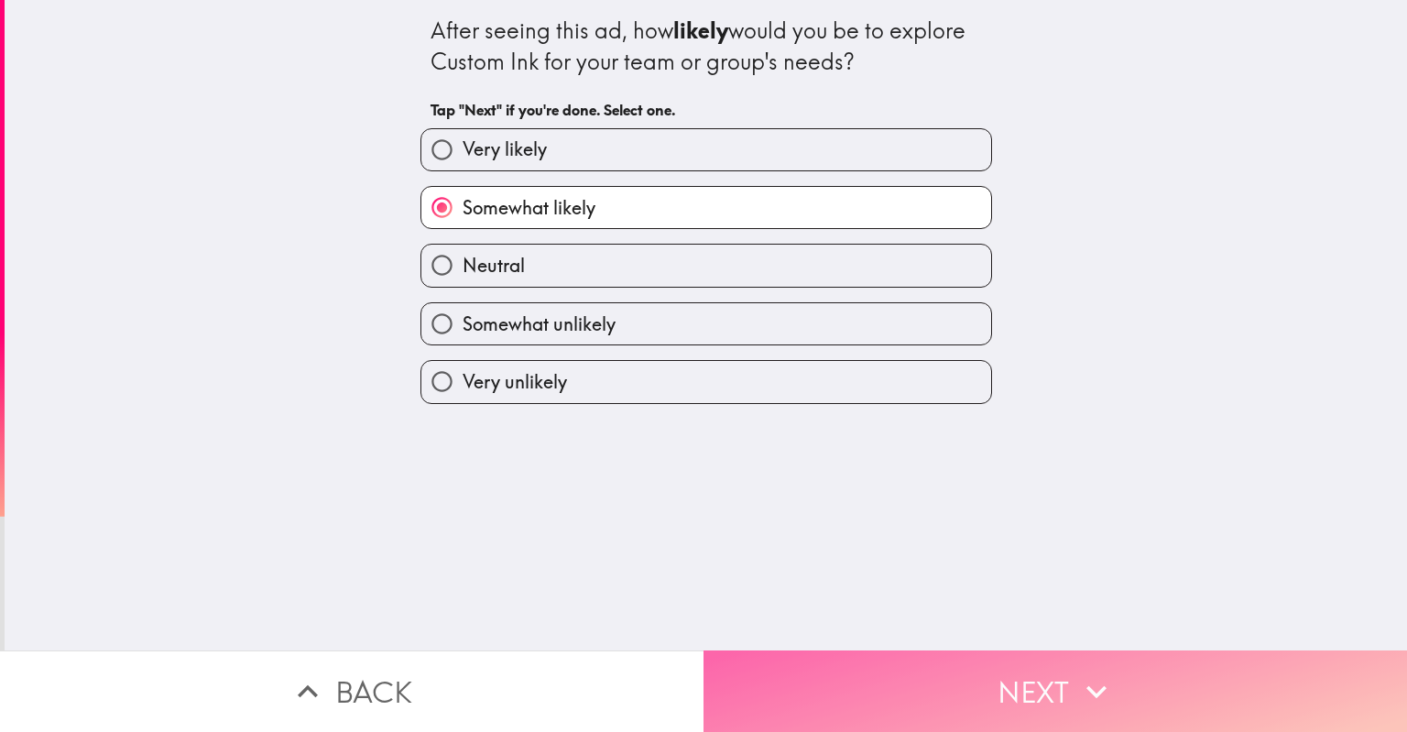
click at [888, 677] on button "Next" at bounding box center [1054, 691] width 703 height 82
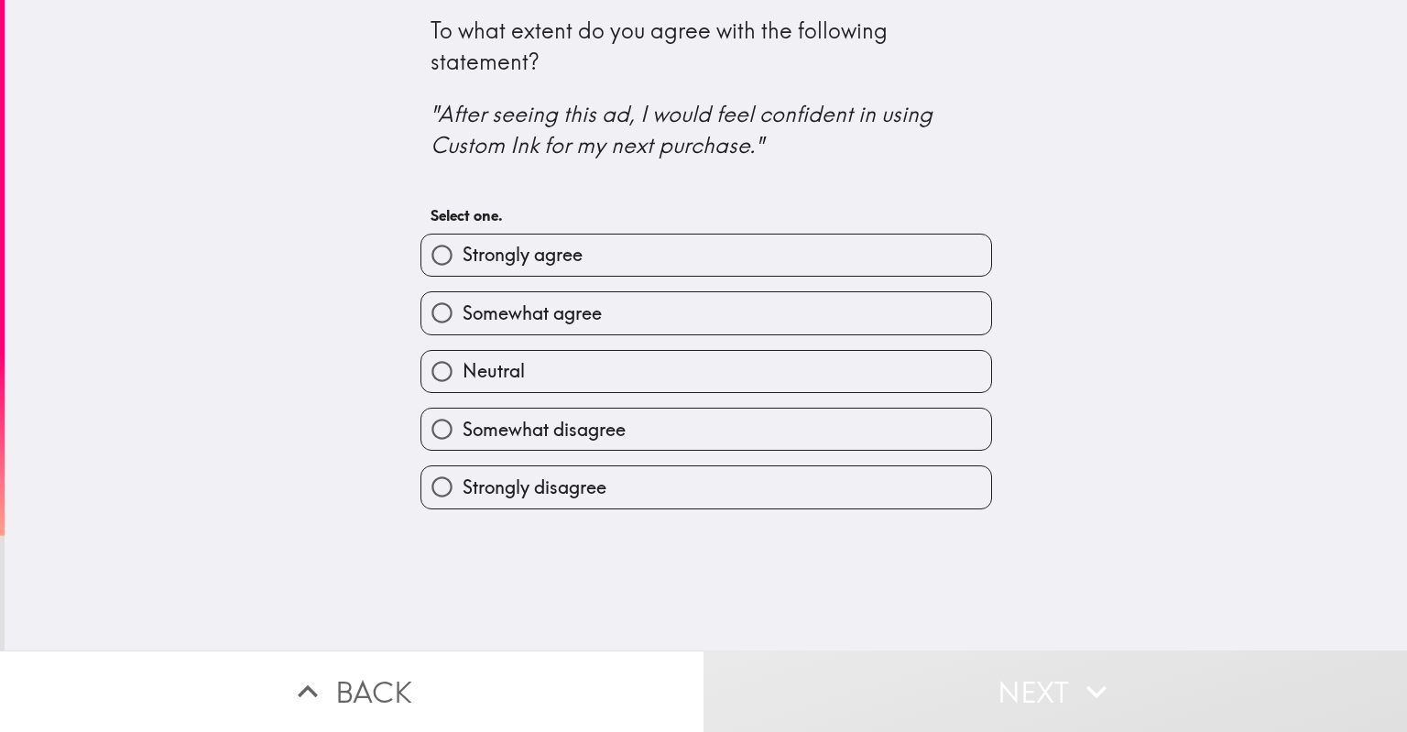
click at [677, 279] on div "Somewhat agree" at bounding box center [699, 306] width 586 height 58
click at [679, 311] on label "Somewhat agree" at bounding box center [706, 312] width 570 height 41
click at [462, 311] on input "Somewhat agree" at bounding box center [441, 312] width 41 height 41
radio input "true"
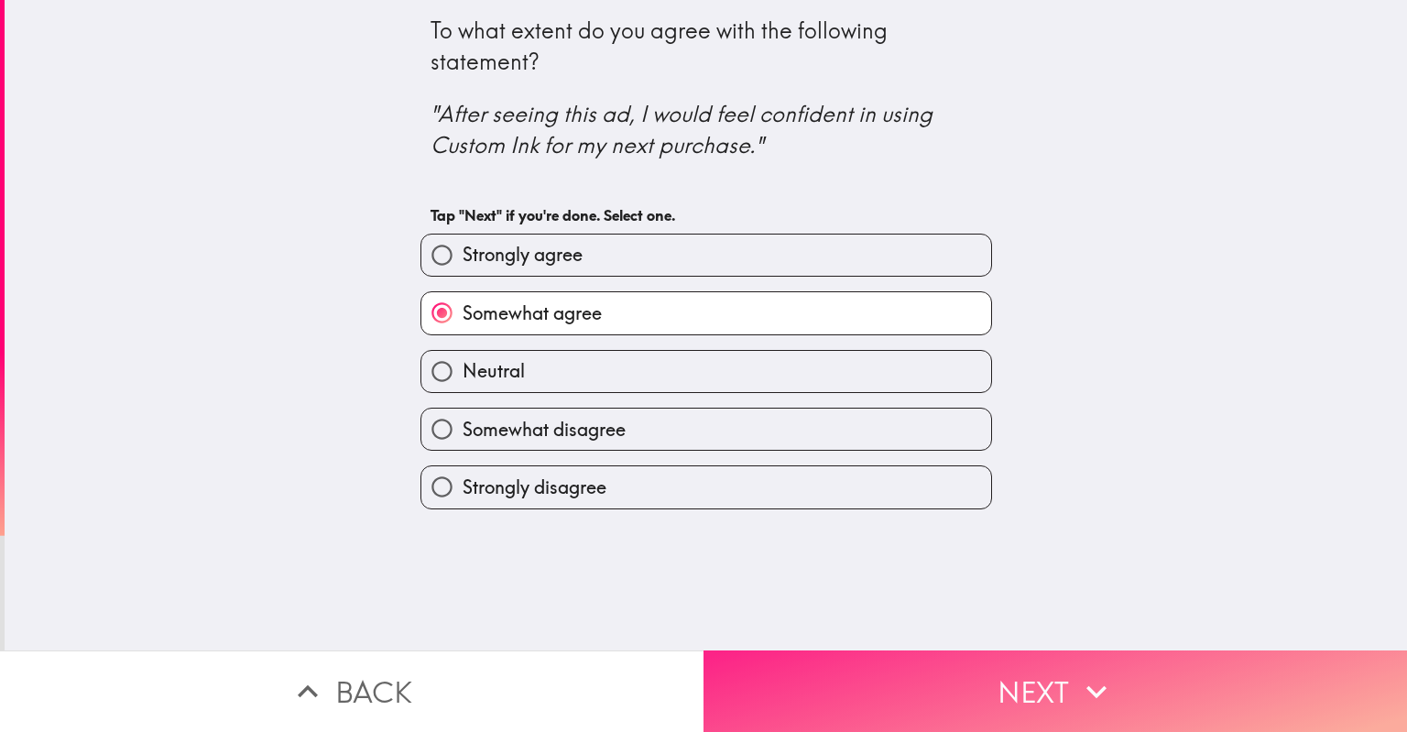
click at [985, 671] on button "Next" at bounding box center [1054, 691] width 703 height 82
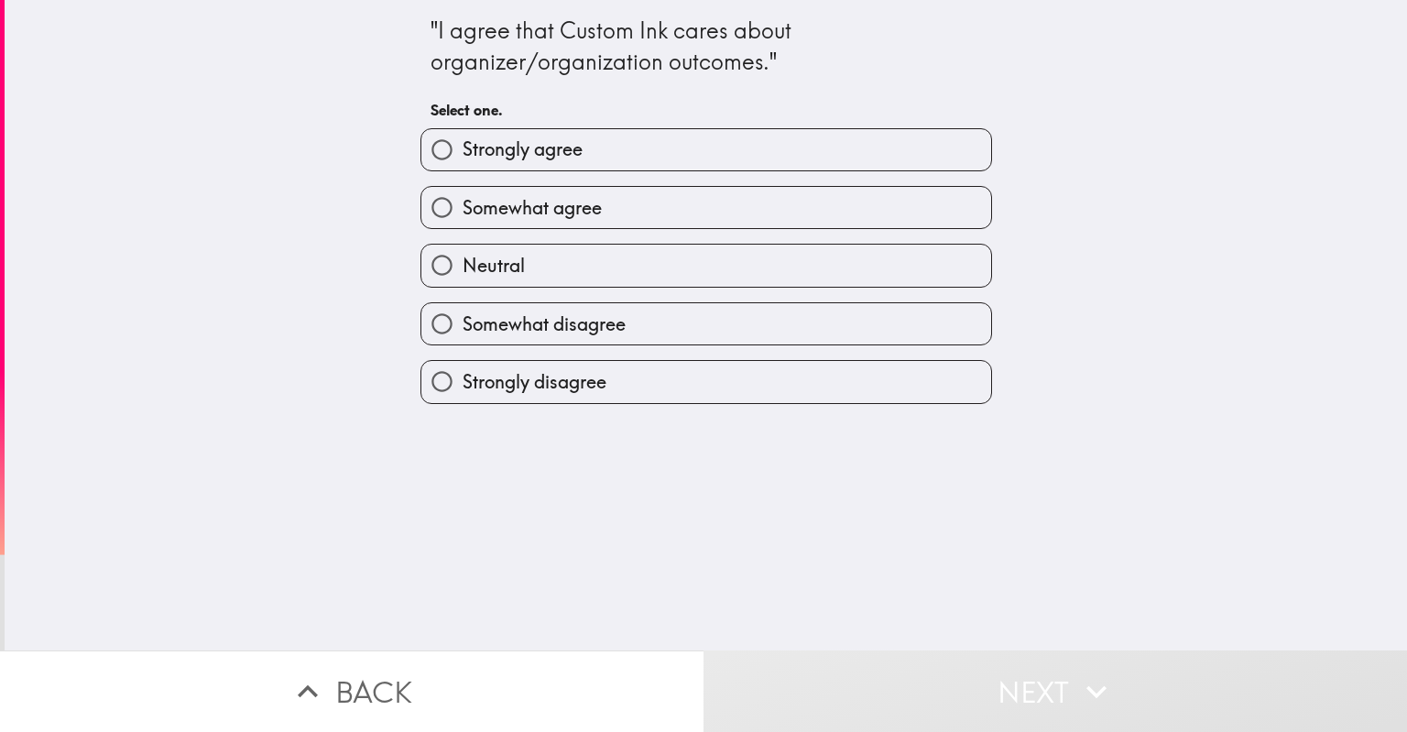
click at [516, 231] on div "Neutral" at bounding box center [699, 258] width 586 height 58
click at [520, 205] on span "Somewhat agree" at bounding box center [531, 208] width 139 height 26
click at [462, 205] on input "Somewhat agree" at bounding box center [441, 207] width 41 height 41
radio input "true"
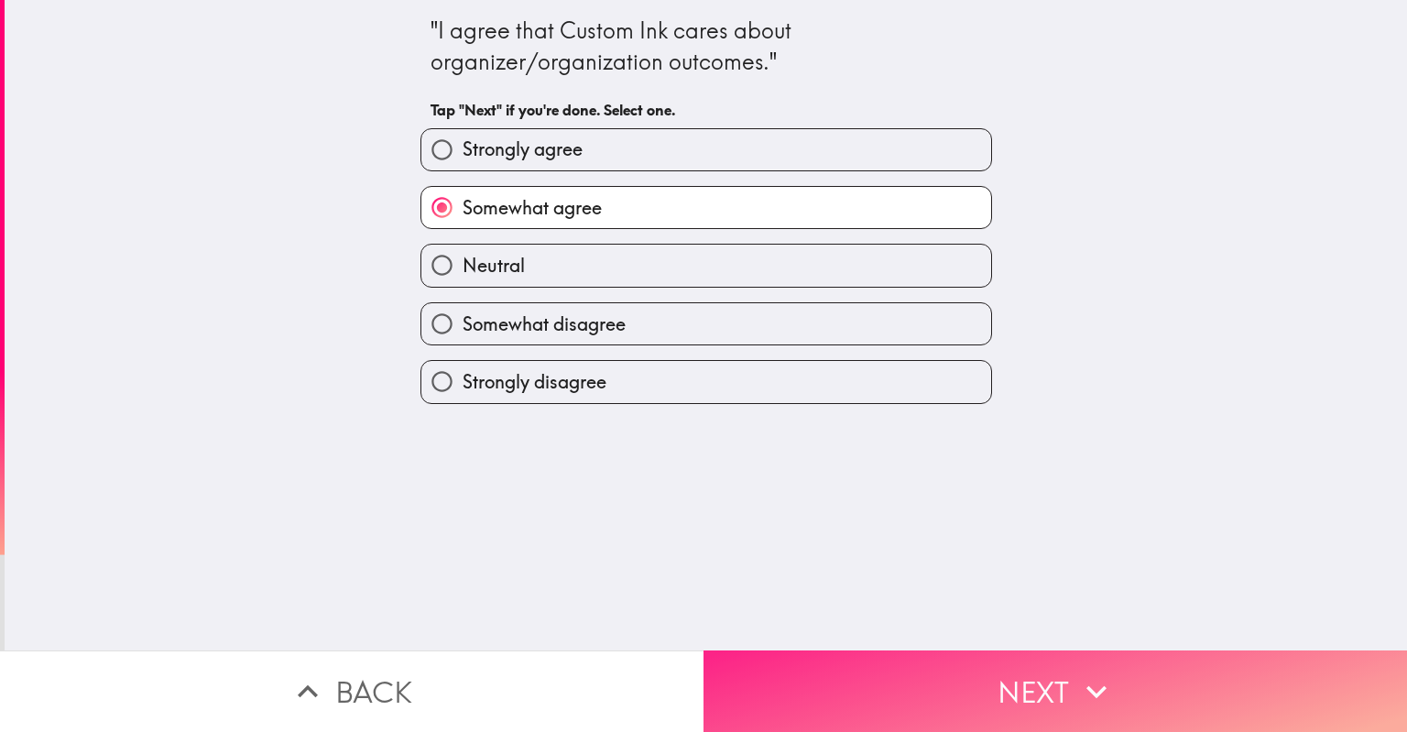
click at [918, 692] on button "Next" at bounding box center [1054, 691] width 703 height 82
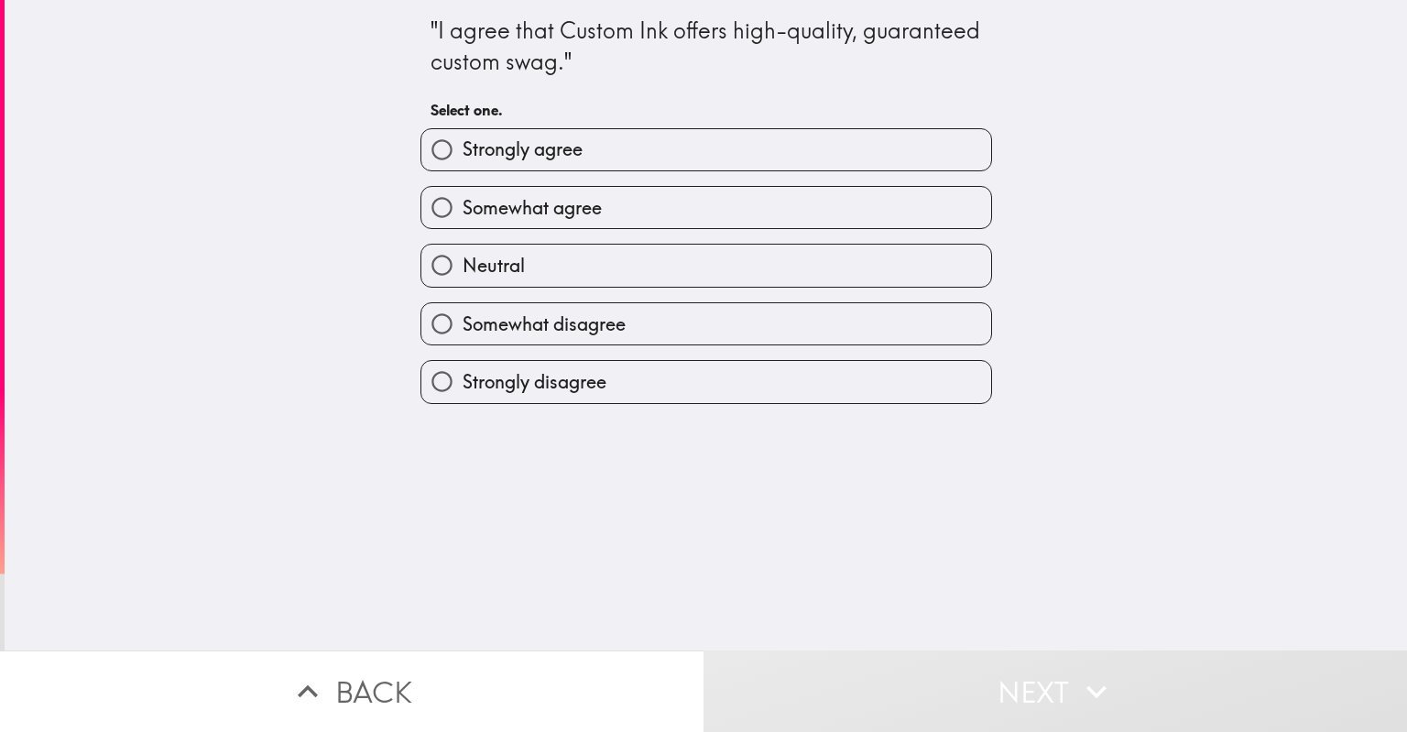
click at [694, 245] on label "Neutral" at bounding box center [706, 265] width 570 height 41
click at [462, 245] on input "Neutral" at bounding box center [441, 265] width 41 height 41
radio input "true"
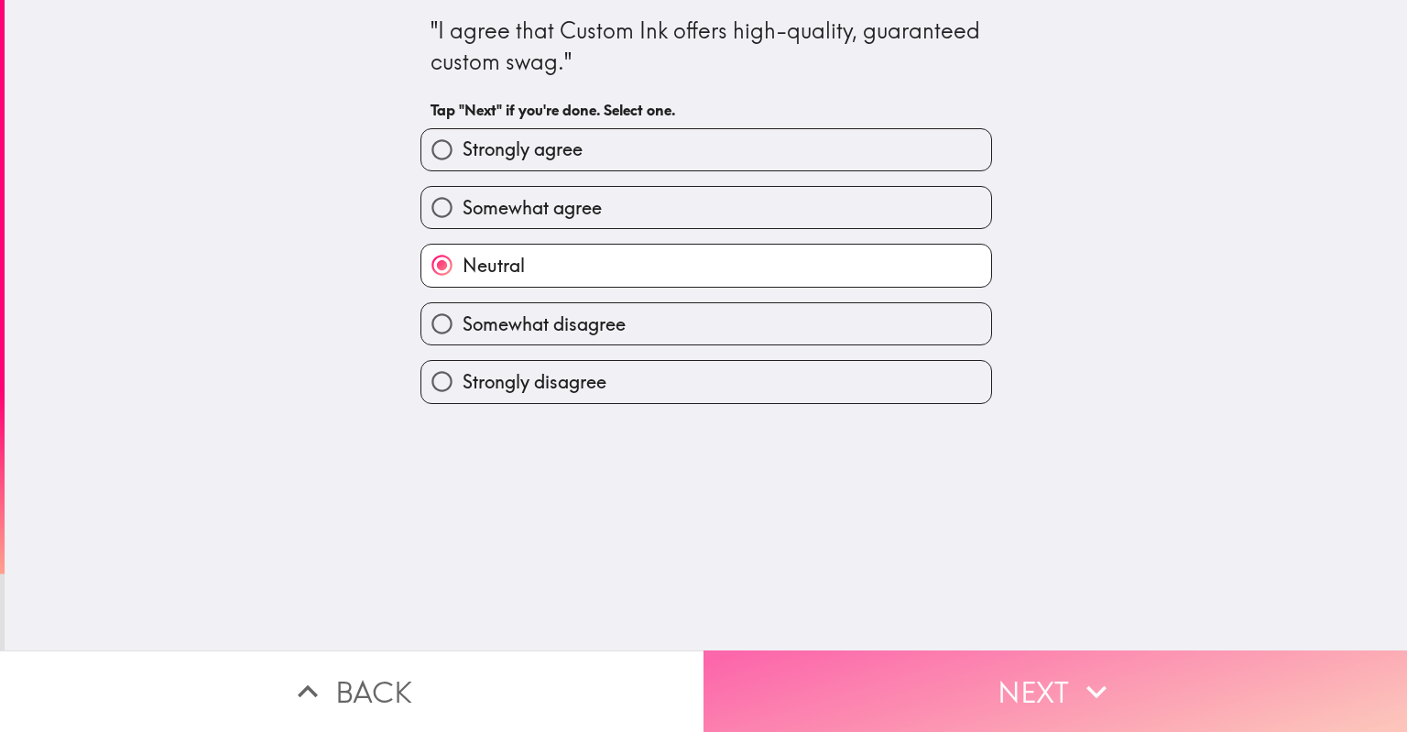
click at [879, 662] on button "Next" at bounding box center [1054, 691] width 703 height 82
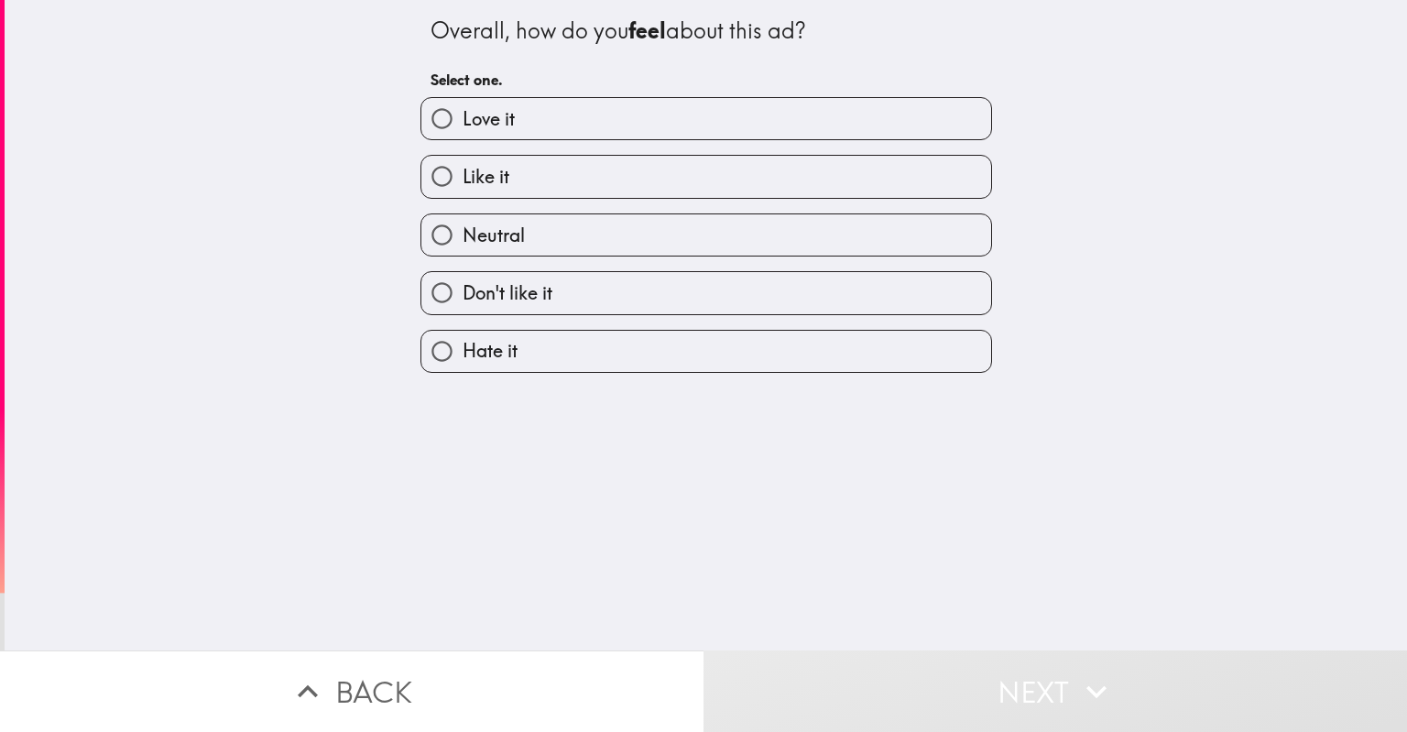
click at [655, 170] on label "Like it" at bounding box center [706, 176] width 570 height 41
click at [462, 170] on input "Like it" at bounding box center [441, 176] width 41 height 41
radio input "true"
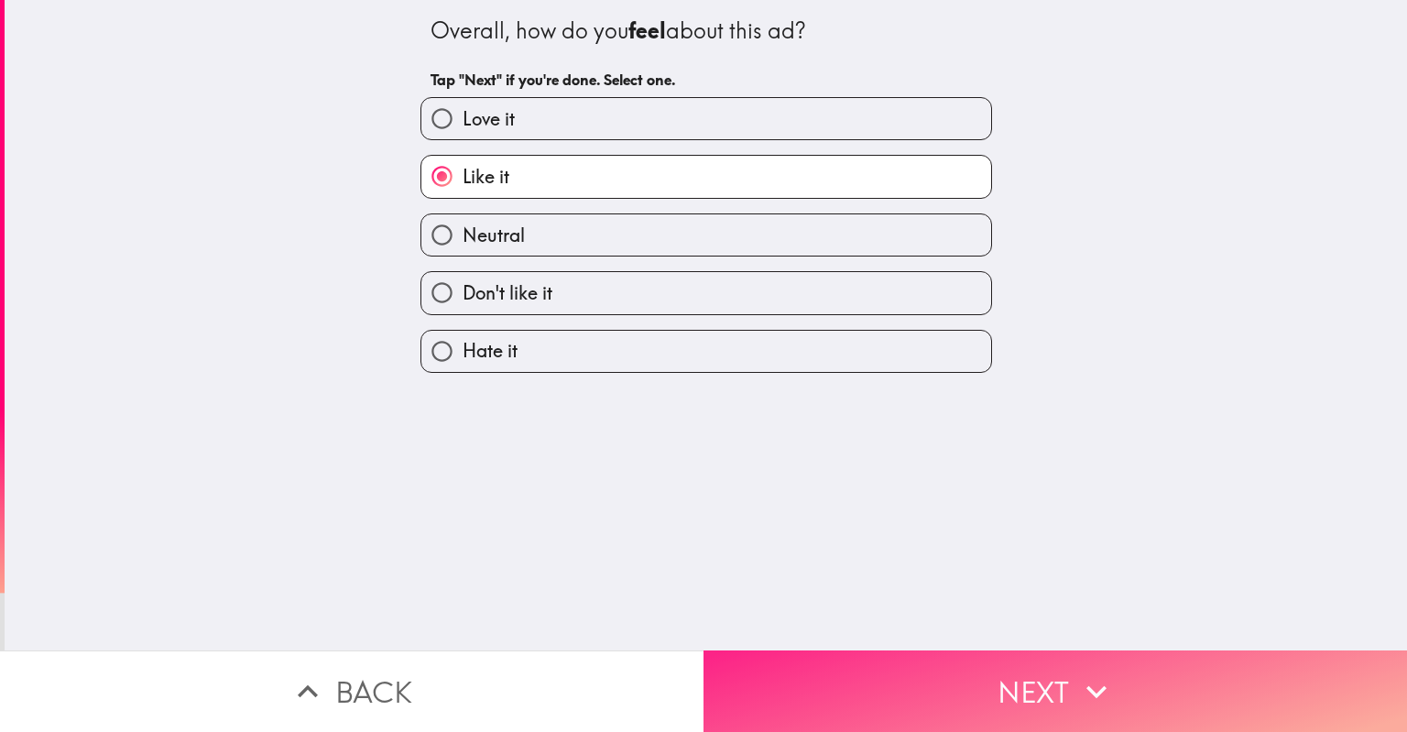
click at [930, 680] on button "Next" at bounding box center [1054, 691] width 703 height 82
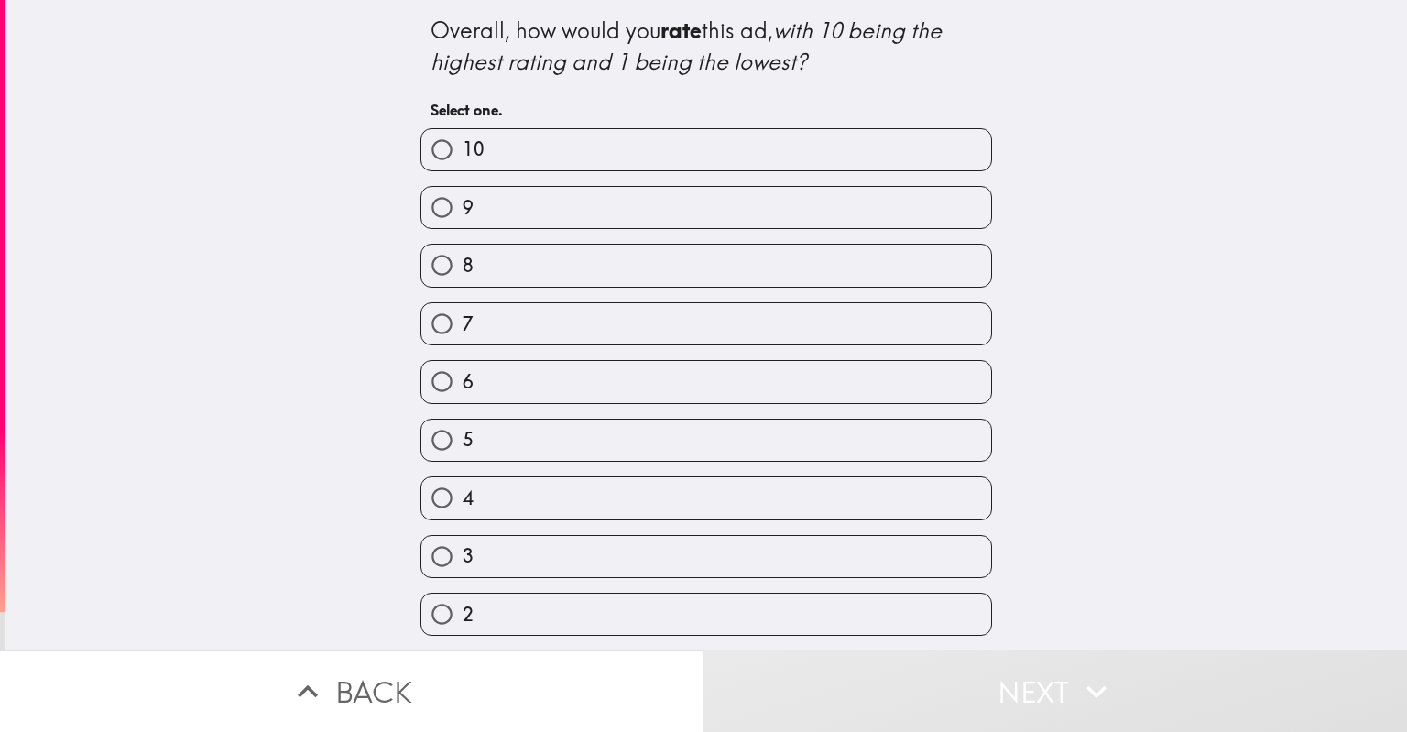
click at [685, 271] on label "8" at bounding box center [706, 265] width 570 height 41
click at [462, 271] on input "8" at bounding box center [441, 265] width 41 height 41
radio input "true"
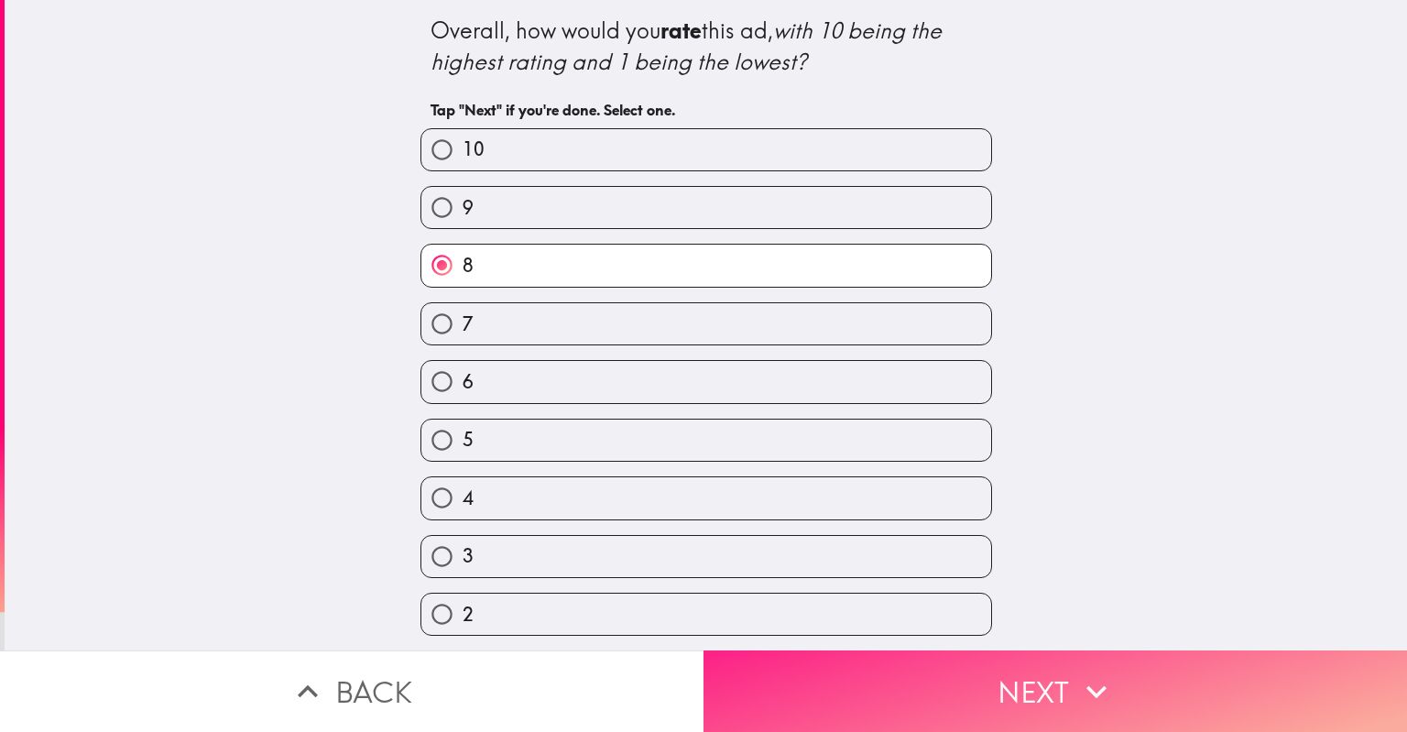
click at [973, 681] on button "Next" at bounding box center [1054, 691] width 703 height 82
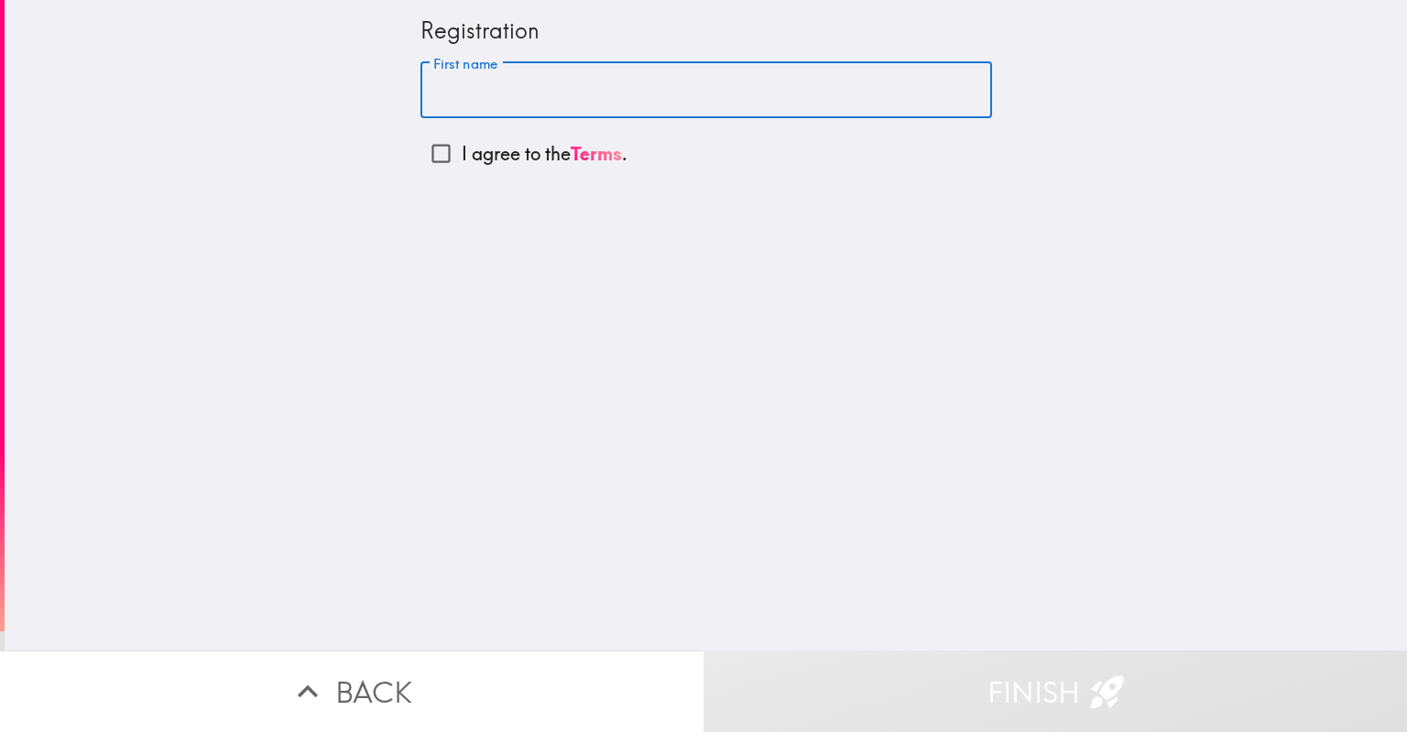
click at [597, 89] on input "First name" at bounding box center [705, 90] width 571 height 57
type input "[PERSON_NAME]"
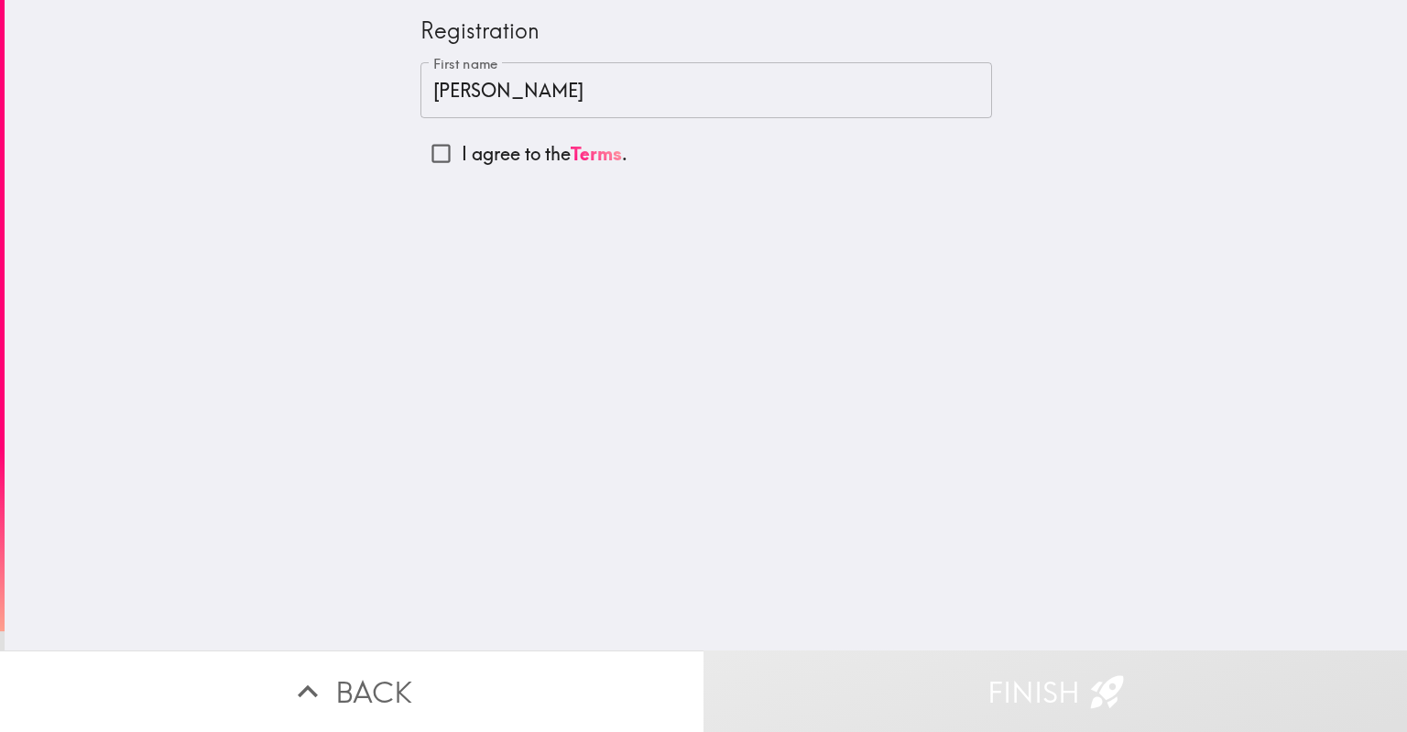
click at [516, 157] on p "I agree to the Terms ." at bounding box center [545, 154] width 166 height 26
click at [462, 157] on input "I agree to the Terms ." at bounding box center [440, 153] width 41 height 41
checkbox input "true"
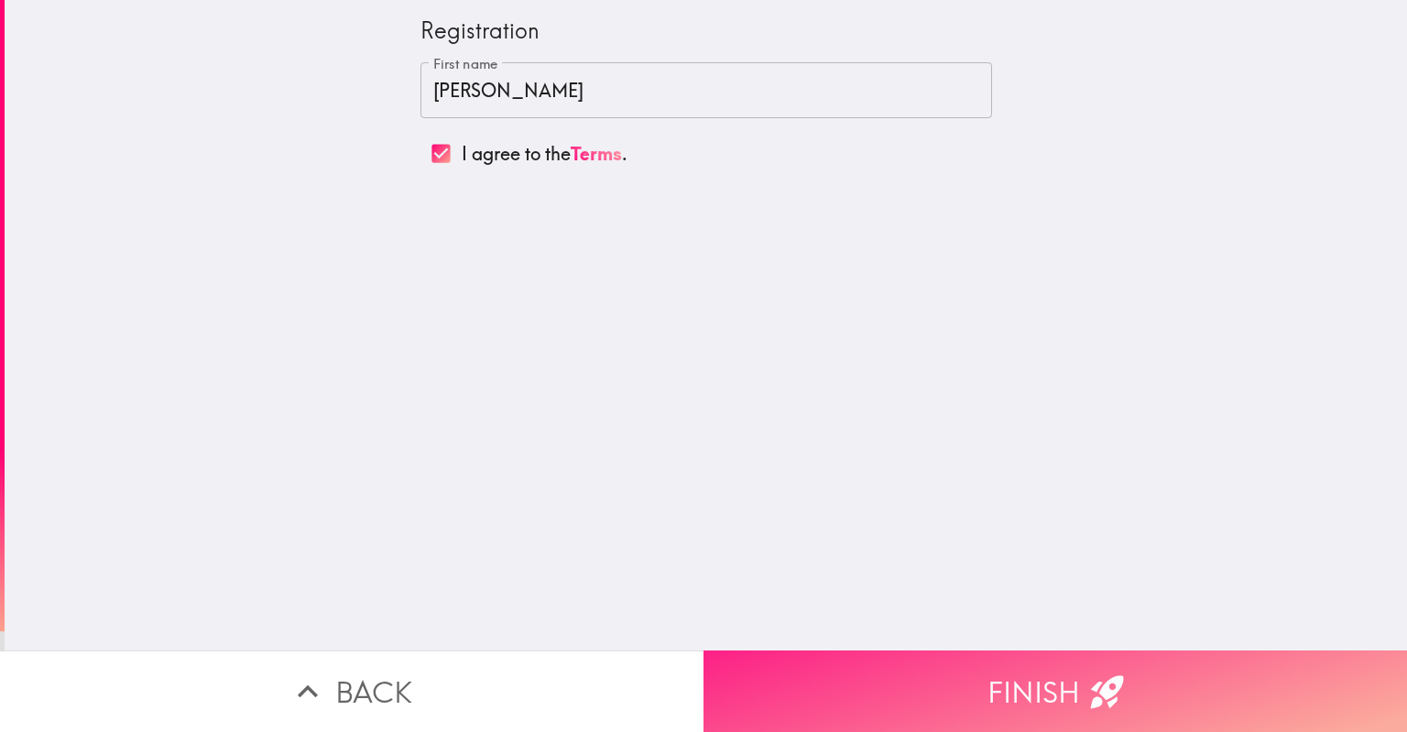
click at [1010, 658] on button "Finish" at bounding box center [1054, 691] width 703 height 82
